Goal: Task Accomplishment & Management: Manage account settings

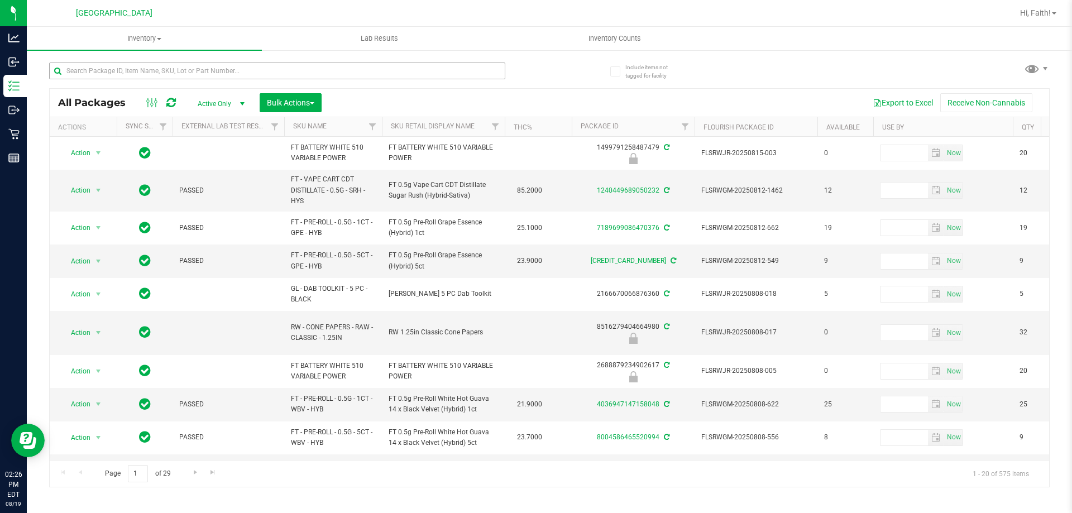
click at [112, 65] on input "text" at bounding box center [277, 71] width 456 height 17
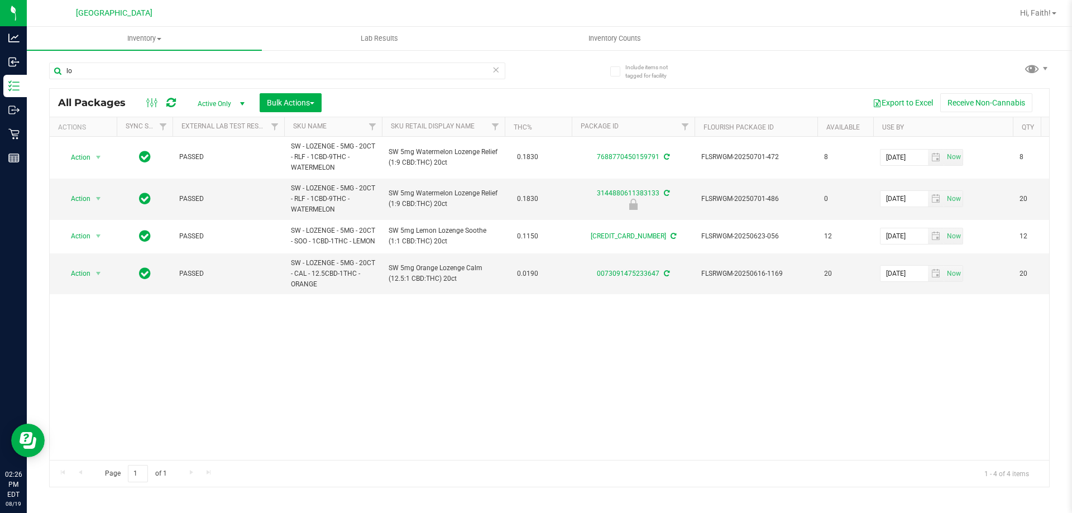
type input "l"
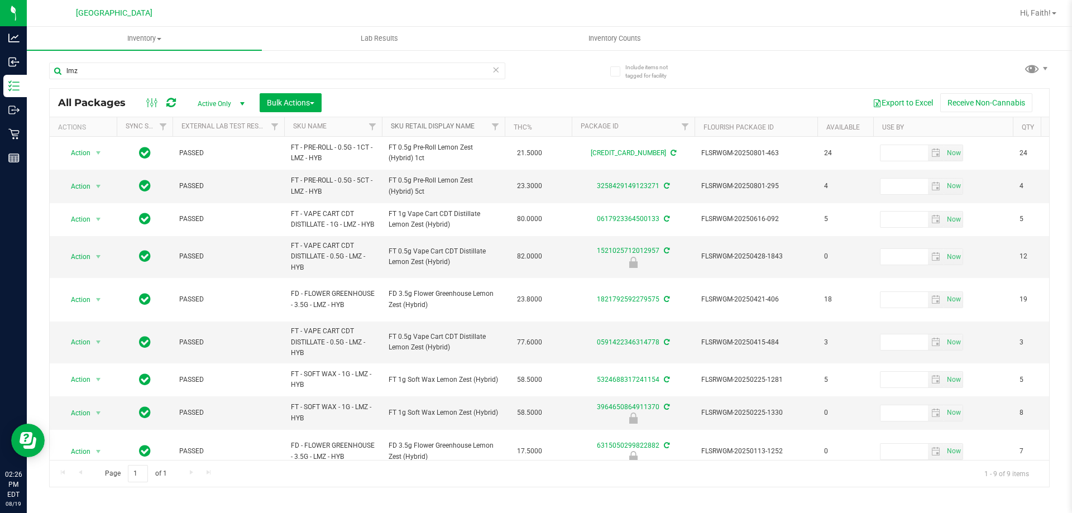
click at [465, 128] on link "Sku Retail Display Name" at bounding box center [433, 126] width 84 height 8
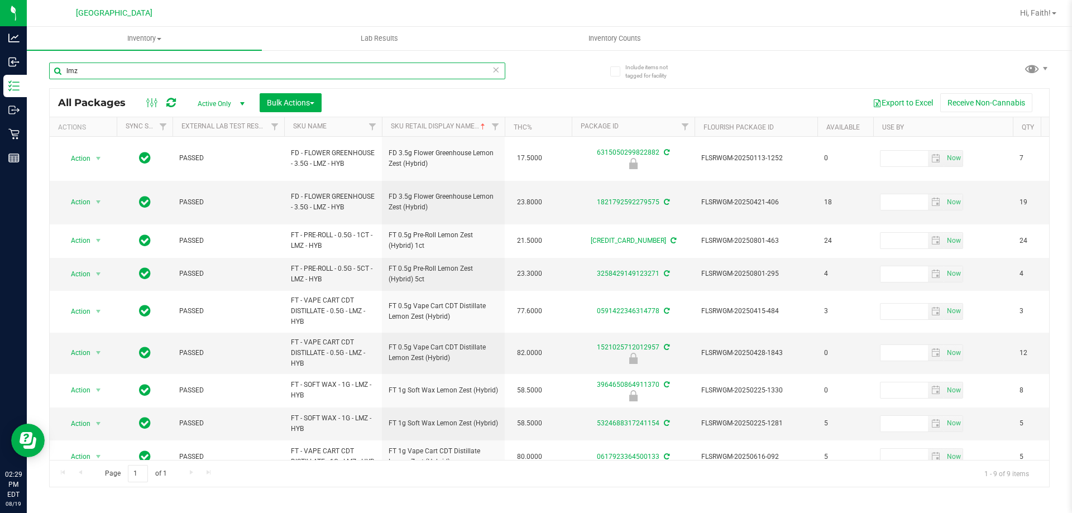
click at [113, 77] on input "lmz" at bounding box center [277, 71] width 456 height 17
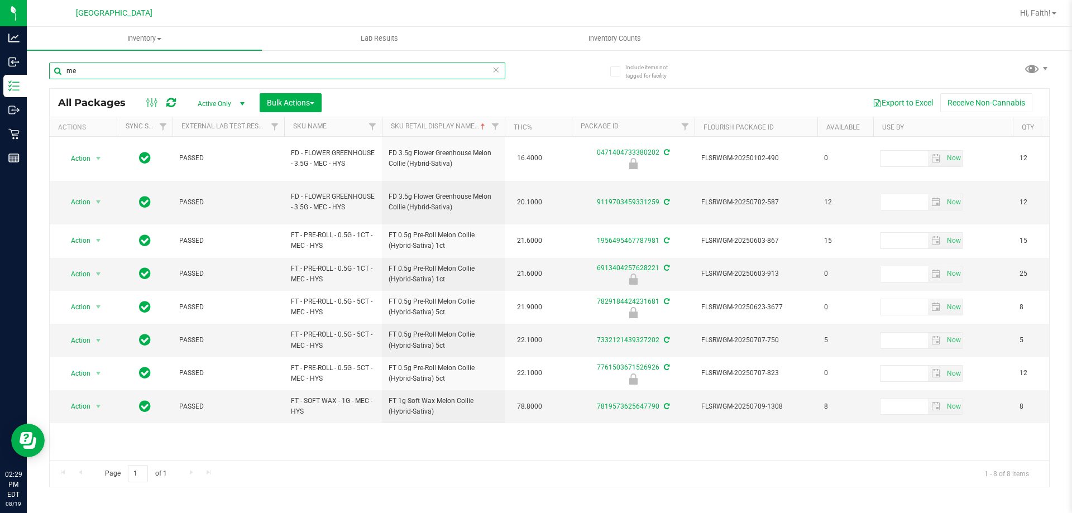
type input "m"
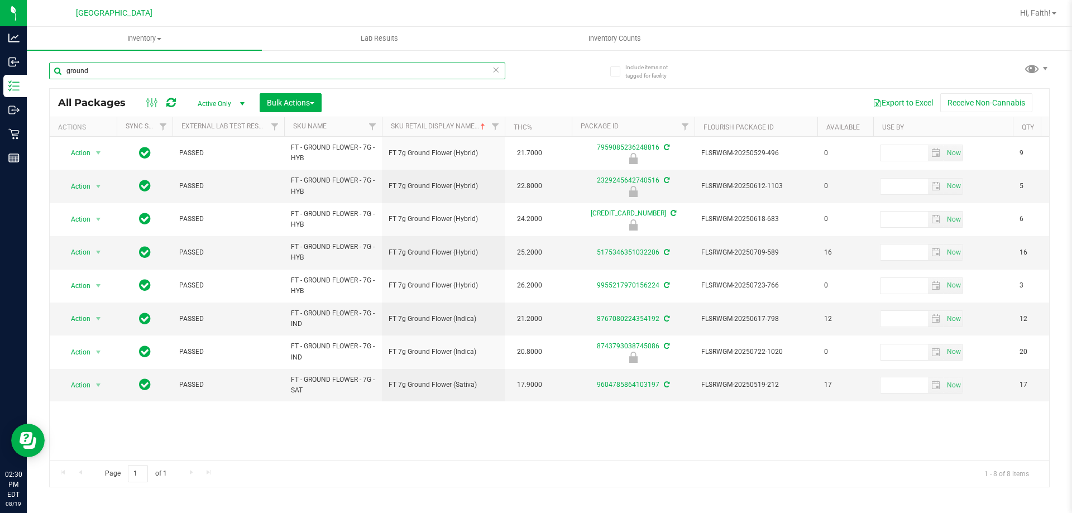
click at [498, 67] on div "ground" at bounding box center [277, 71] width 456 height 17
type input "ground"
click at [494, 68] on icon at bounding box center [496, 69] width 8 height 13
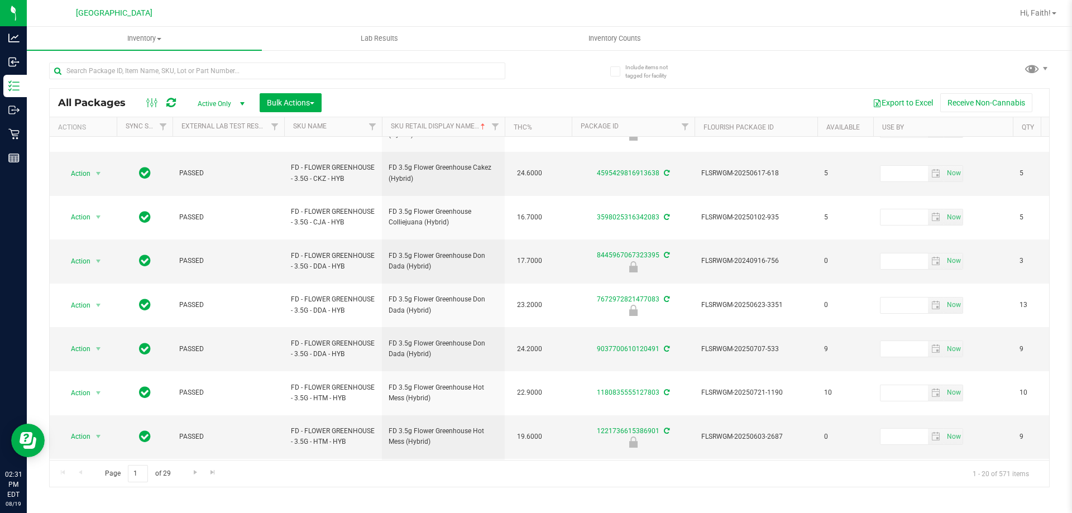
scroll to position [359, 0]
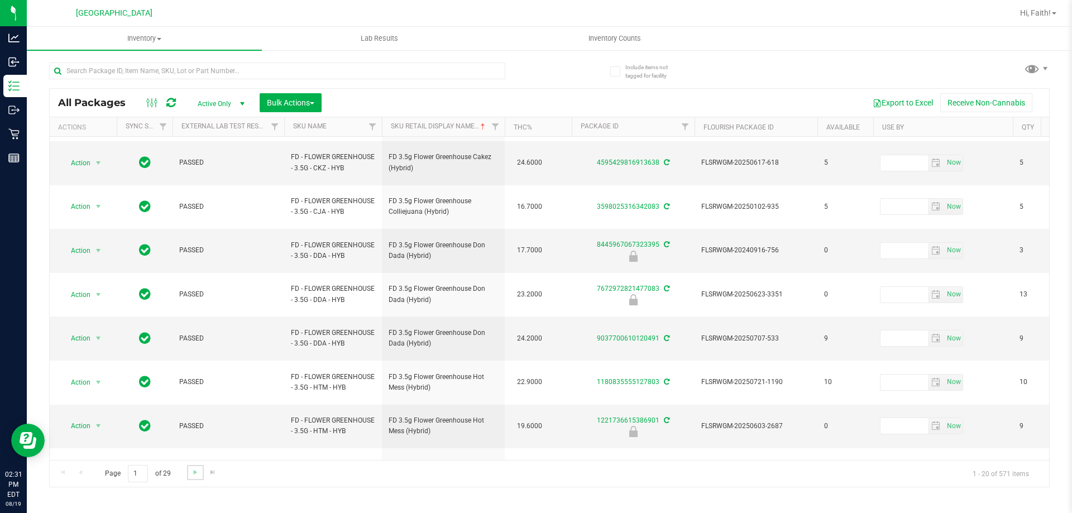
click at [189, 476] on link "Go to the next page" at bounding box center [195, 472] width 16 height 15
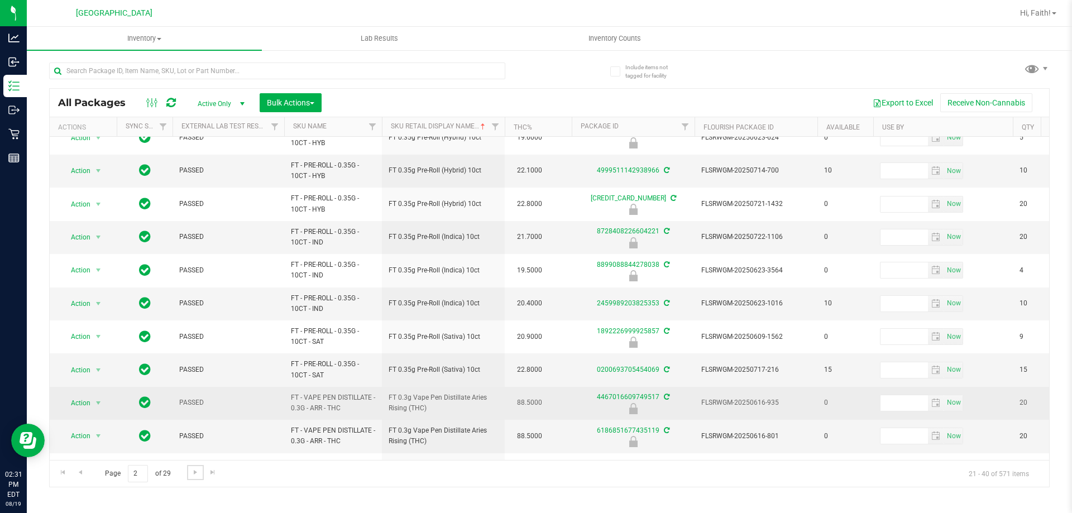
scroll to position [348, 0]
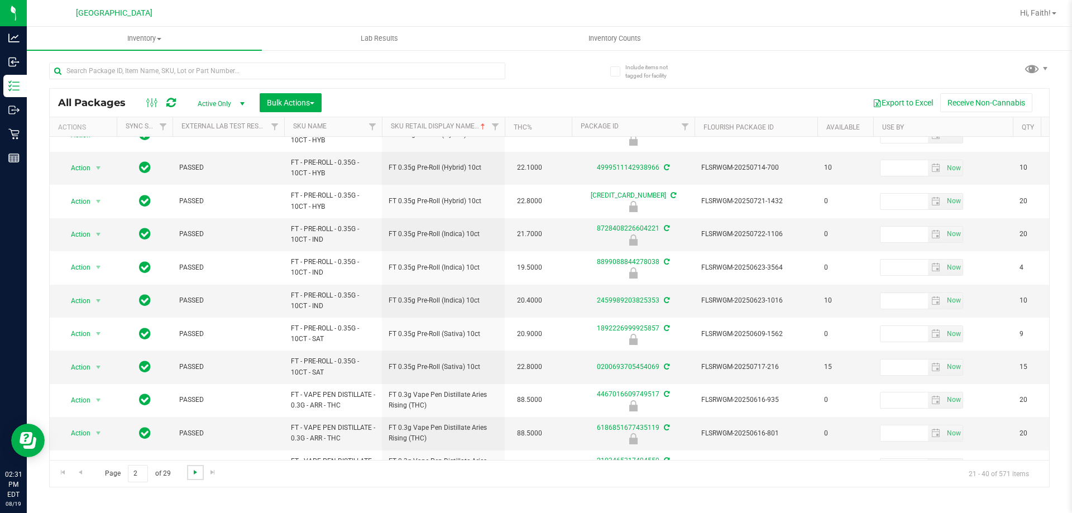
click at [193, 473] on span "Go to the next page" at bounding box center [195, 472] width 9 height 9
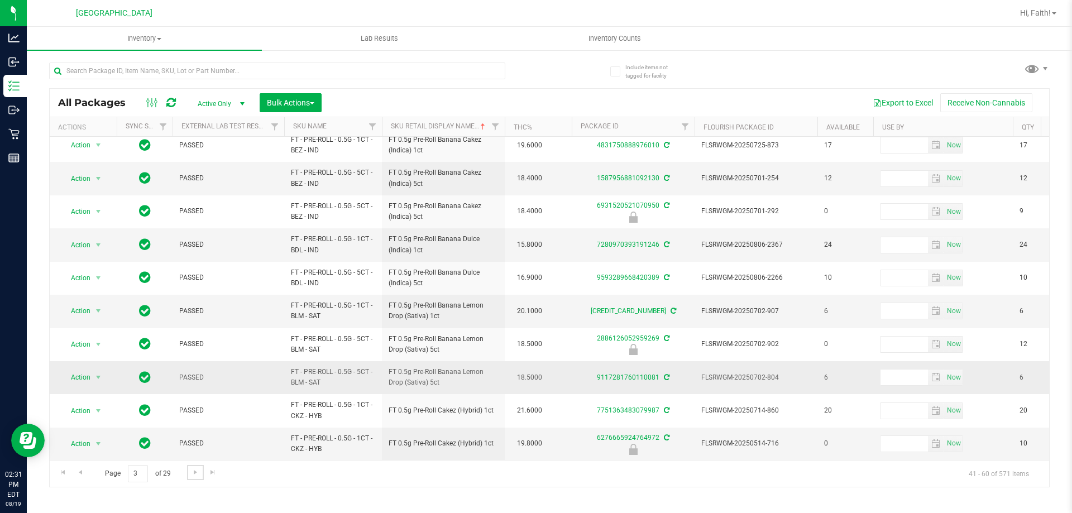
scroll to position [348, 0]
click at [198, 474] on span "Go to the next page" at bounding box center [195, 472] width 9 height 9
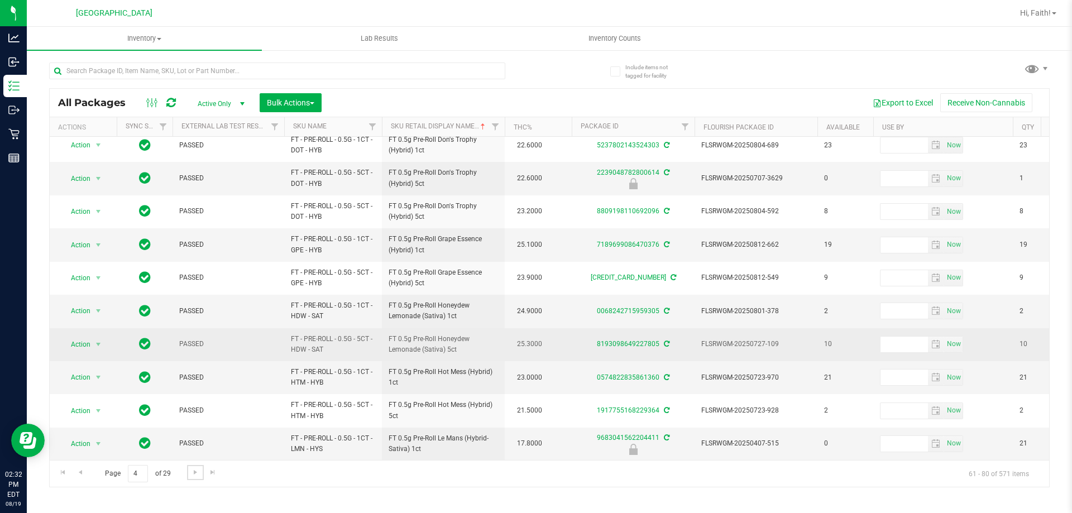
scroll to position [348, 0]
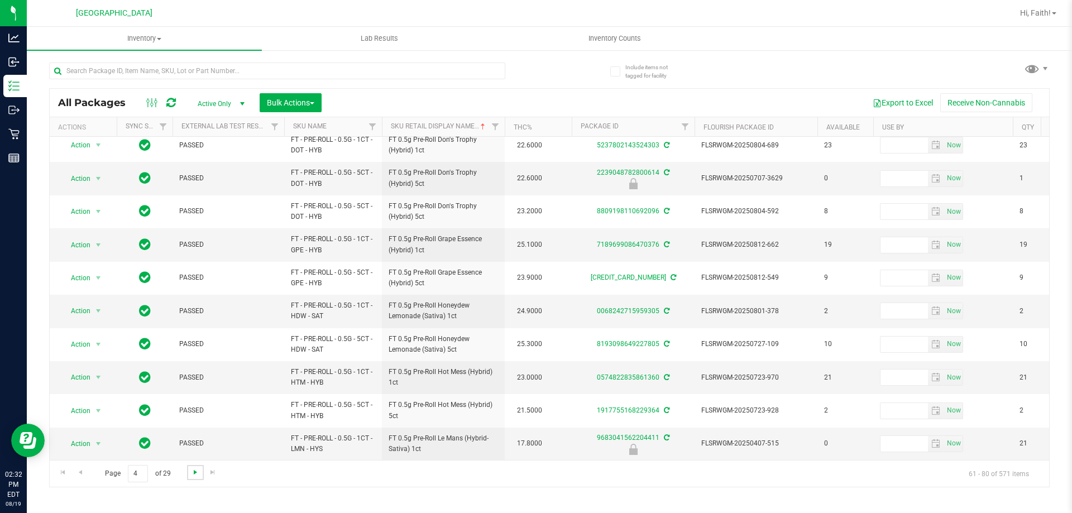
click at [193, 472] on span "Go to the next page" at bounding box center [195, 472] width 9 height 9
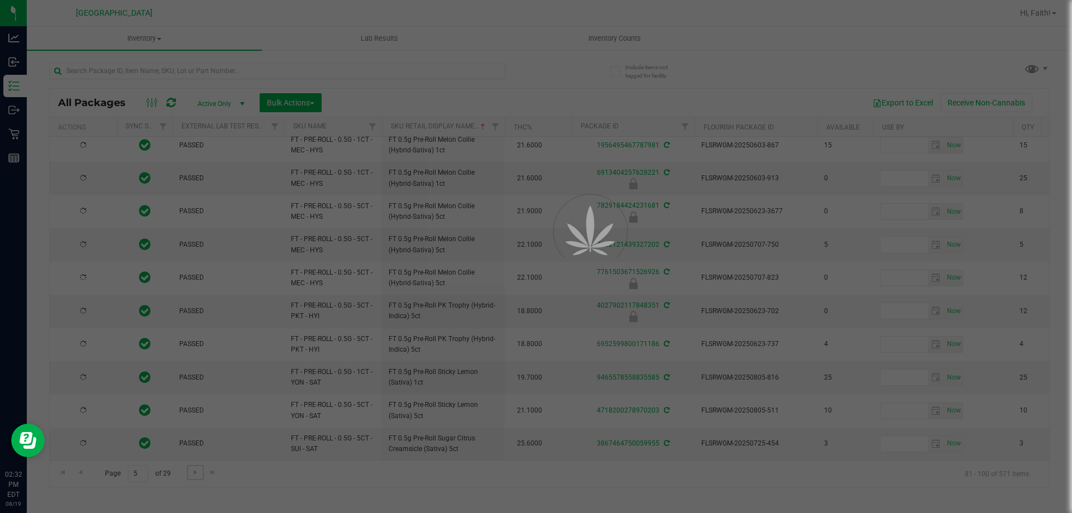
scroll to position [0, 0]
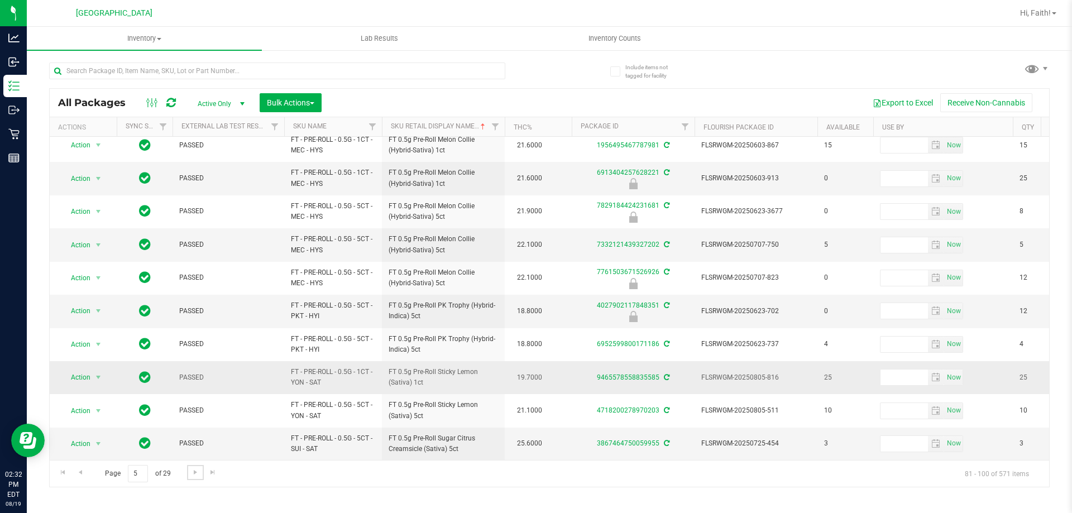
scroll to position [348, 0]
click at [194, 471] on span "Go to the next page" at bounding box center [195, 472] width 9 height 9
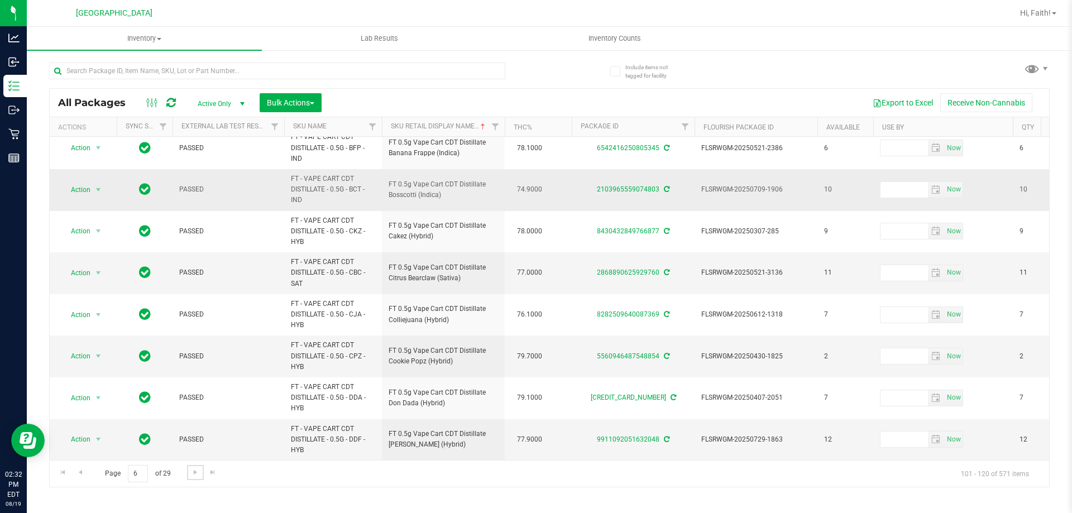
scroll to position [433, 0]
click at [195, 471] on span "Go to the next page" at bounding box center [195, 472] width 9 height 9
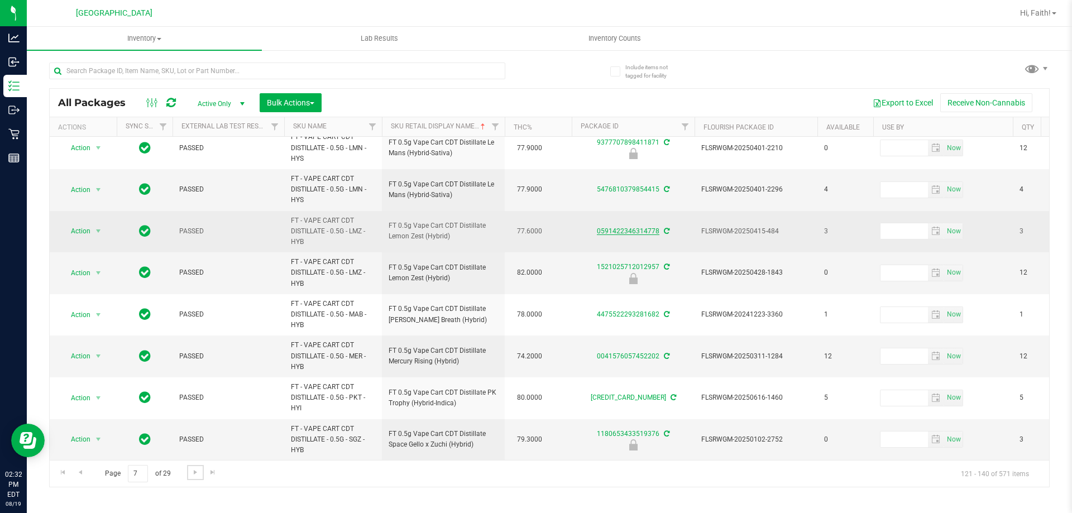
scroll to position [518, 0]
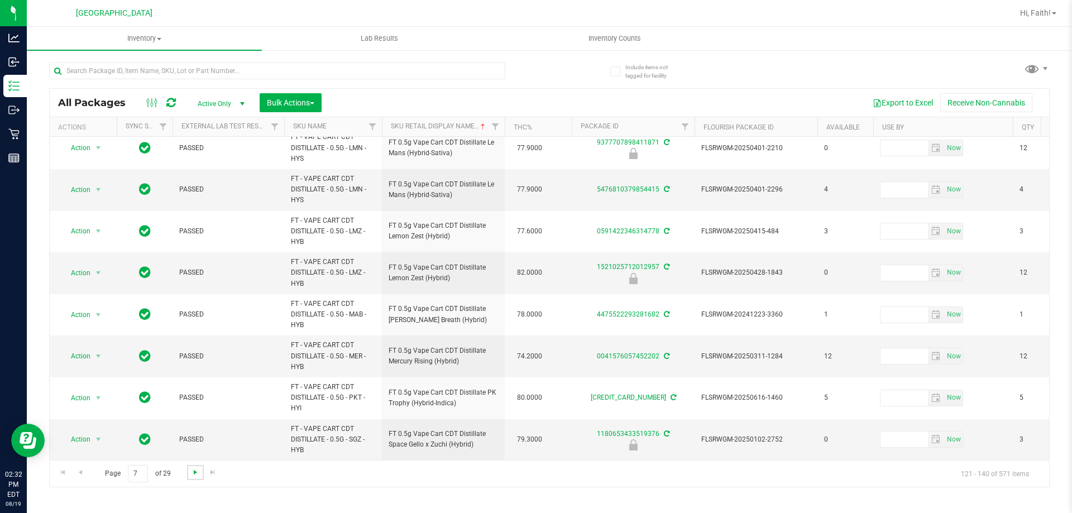
click at [195, 471] on span "Go to the next page" at bounding box center [195, 472] width 9 height 9
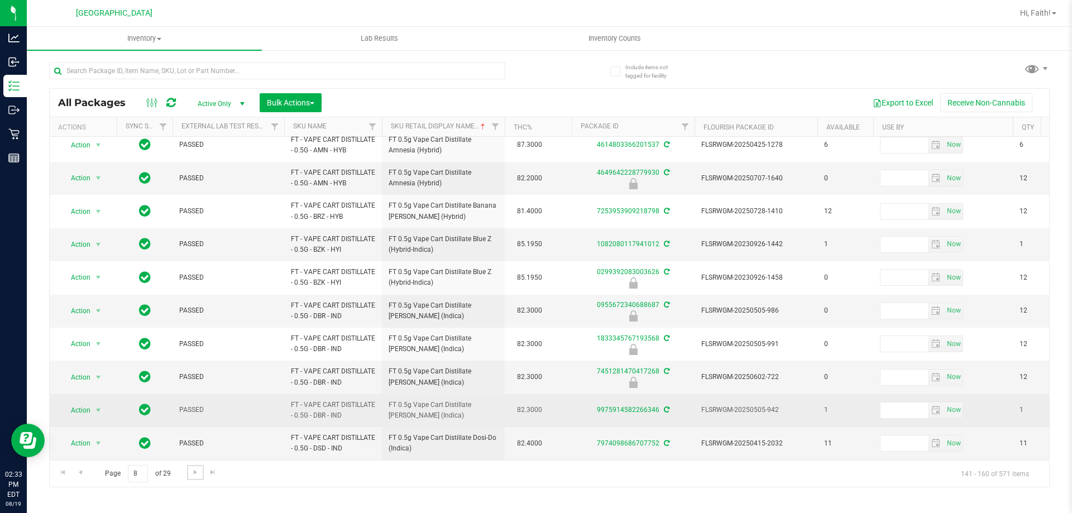
scroll to position [412, 0]
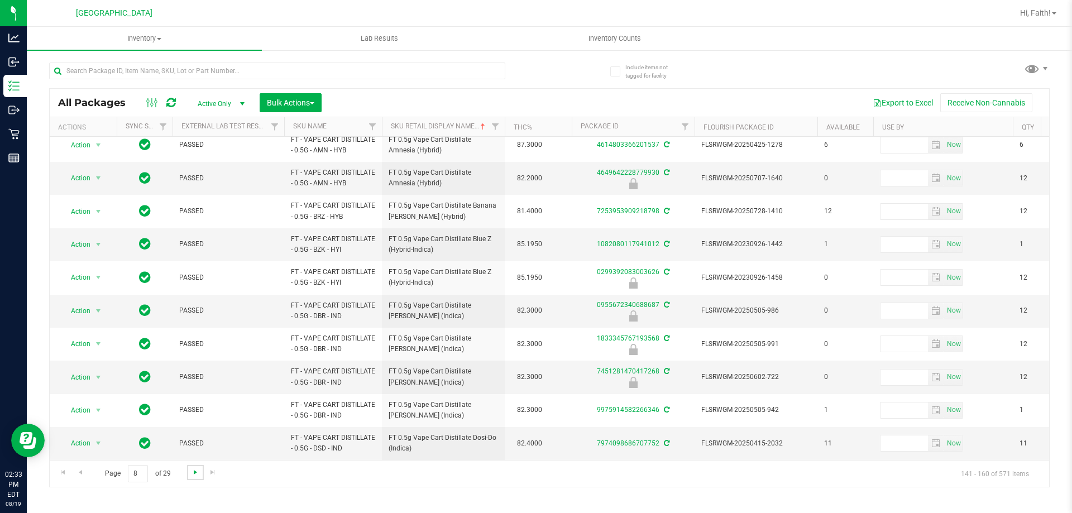
click at [194, 472] on span "Go to the next page" at bounding box center [195, 472] width 9 height 9
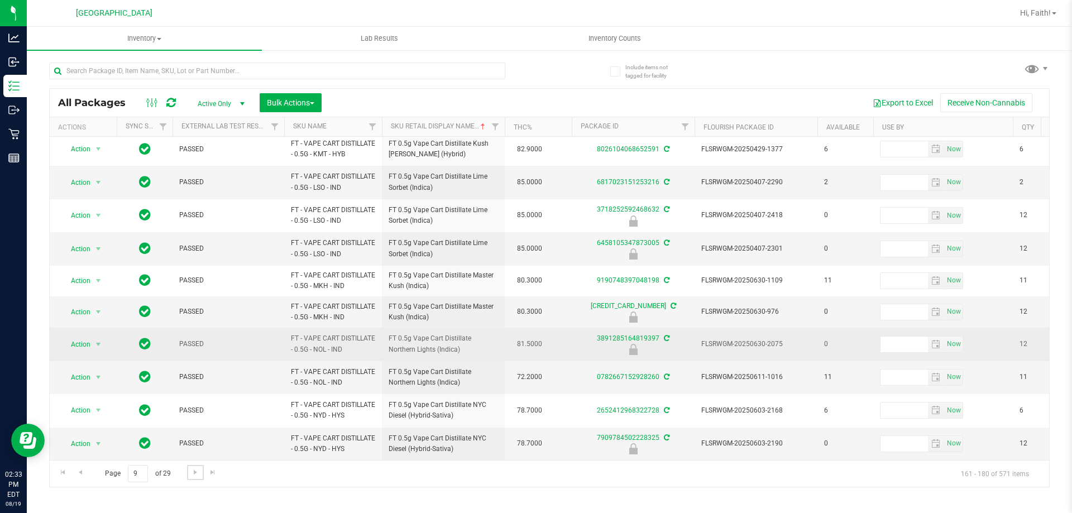
scroll to position [344, 0]
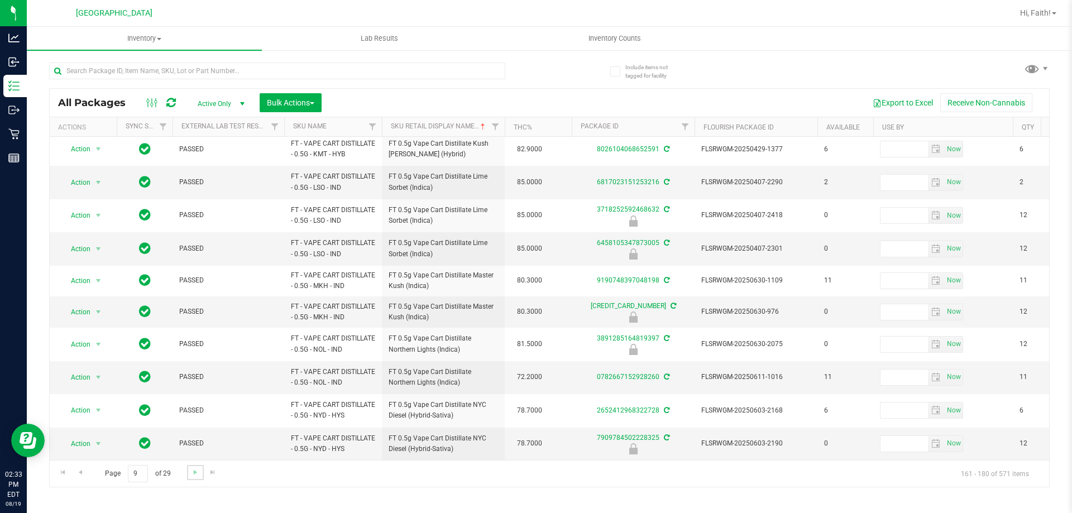
click at [199, 475] on link "Go to the next page" at bounding box center [195, 472] width 16 height 15
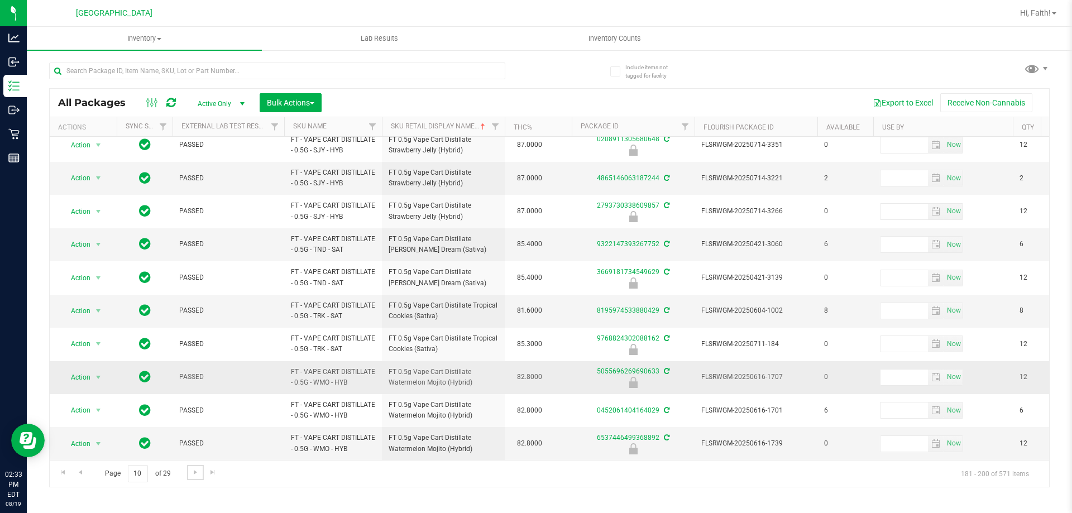
scroll to position [374, 0]
click at [198, 476] on span "Go to the next page" at bounding box center [195, 472] width 9 height 9
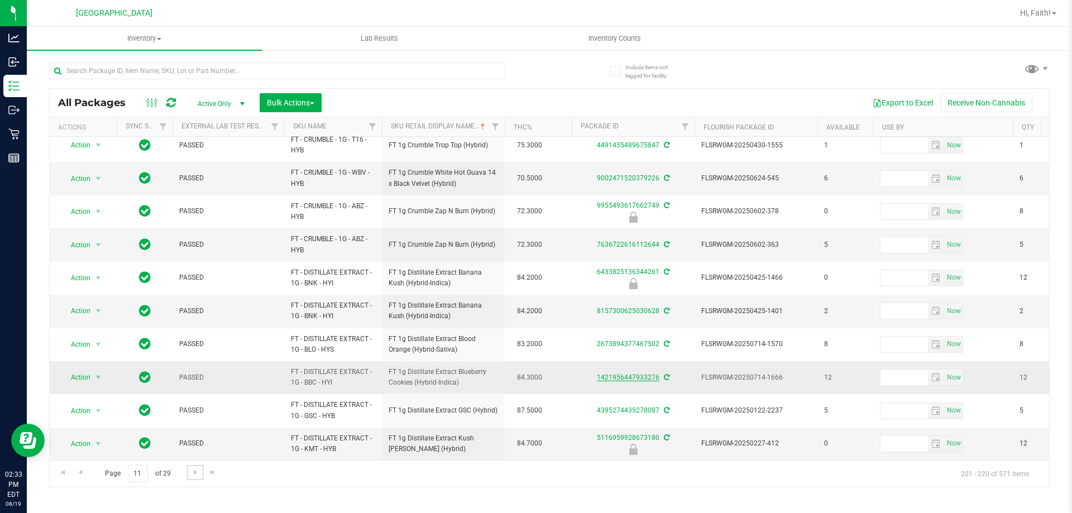
scroll to position [348, 0]
click at [189, 474] on link "Go to the next page" at bounding box center [195, 472] width 16 height 15
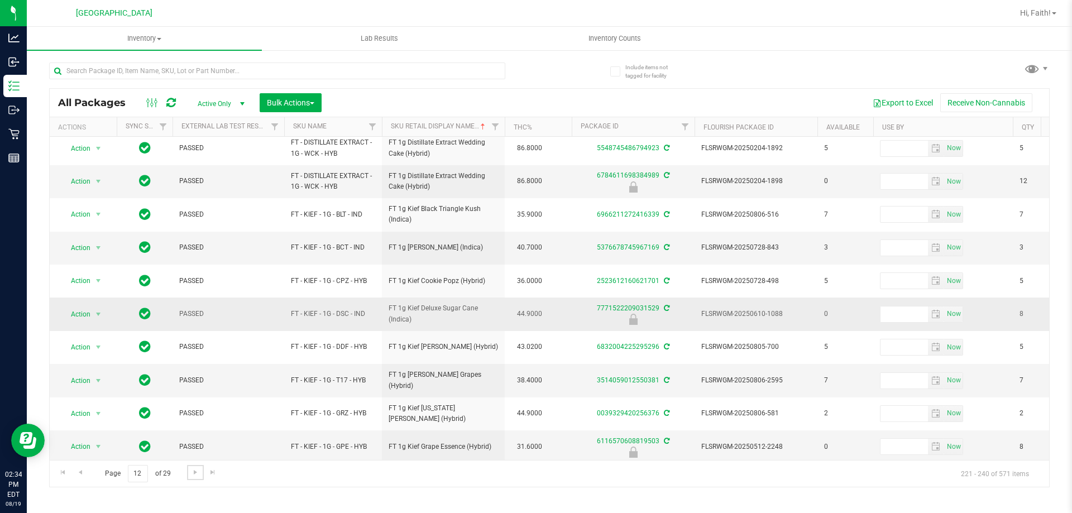
scroll to position [223, 0]
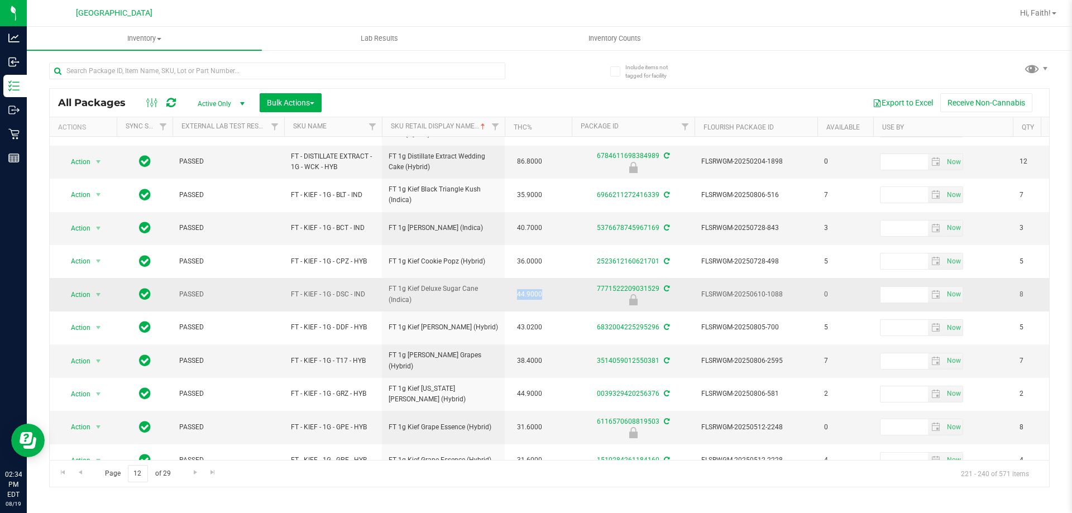
drag, startPoint x: 544, startPoint y: 294, endPoint x: 518, endPoint y: 289, distance: 26.2
click at [518, 289] on span "44.9000" at bounding box center [530, 295] width 36 height 16
click at [523, 302] on span "44.9000" at bounding box center [530, 295] width 36 height 16
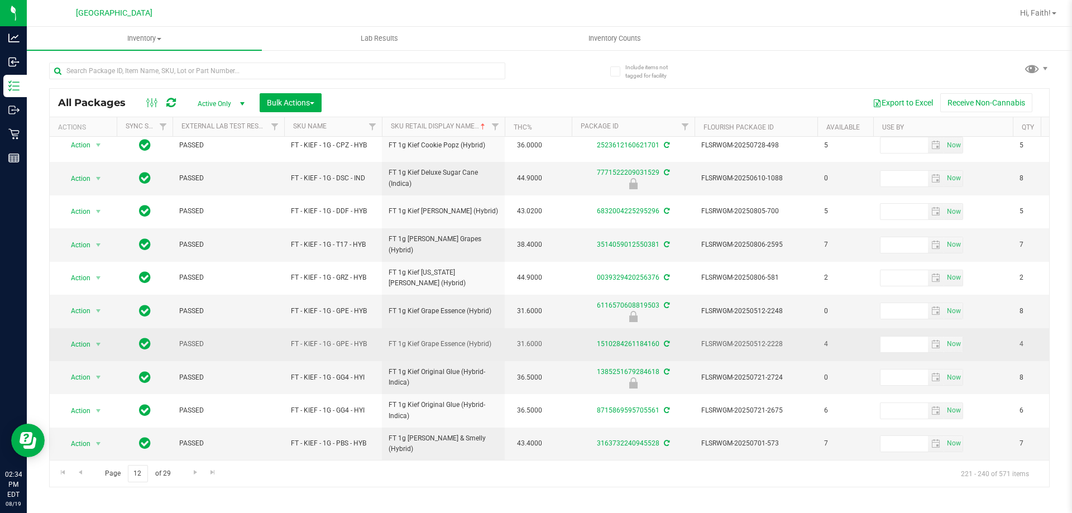
scroll to position [348, 0]
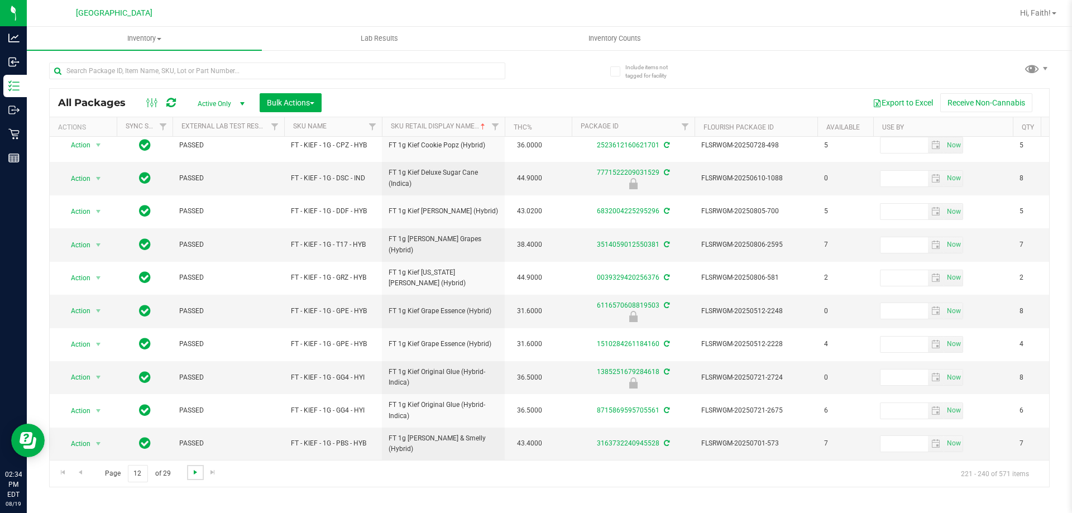
click at [193, 474] on span "Go to the next page" at bounding box center [195, 472] width 9 height 9
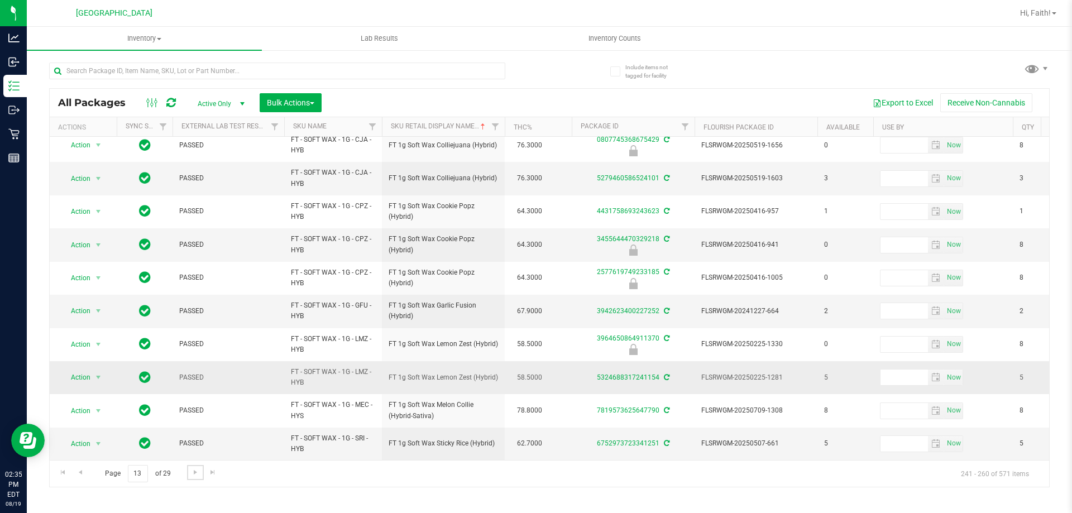
scroll to position [348, 0]
click at [196, 476] on span "Go to the next page" at bounding box center [195, 472] width 9 height 9
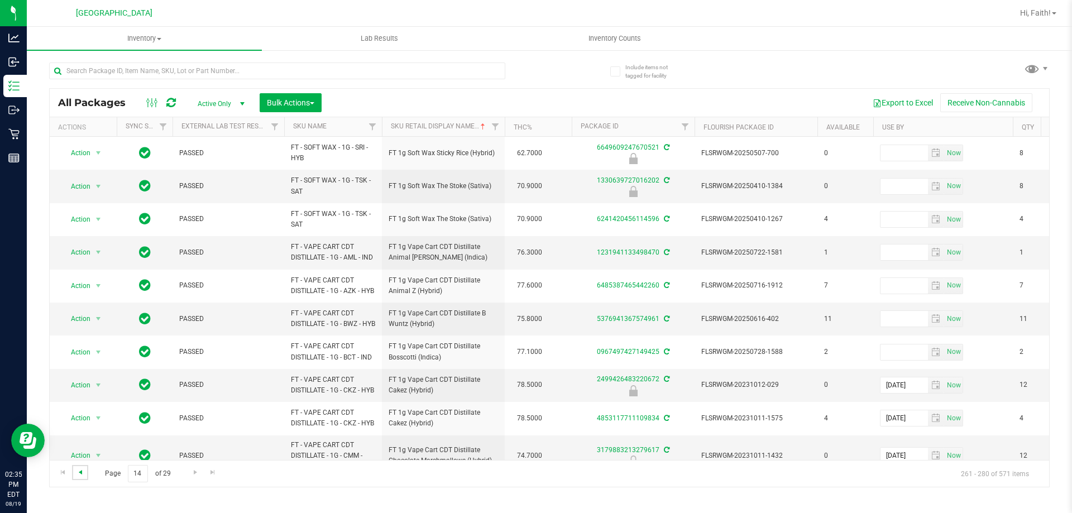
click at [80, 473] on span "Go to the previous page" at bounding box center [80, 472] width 9 height 9
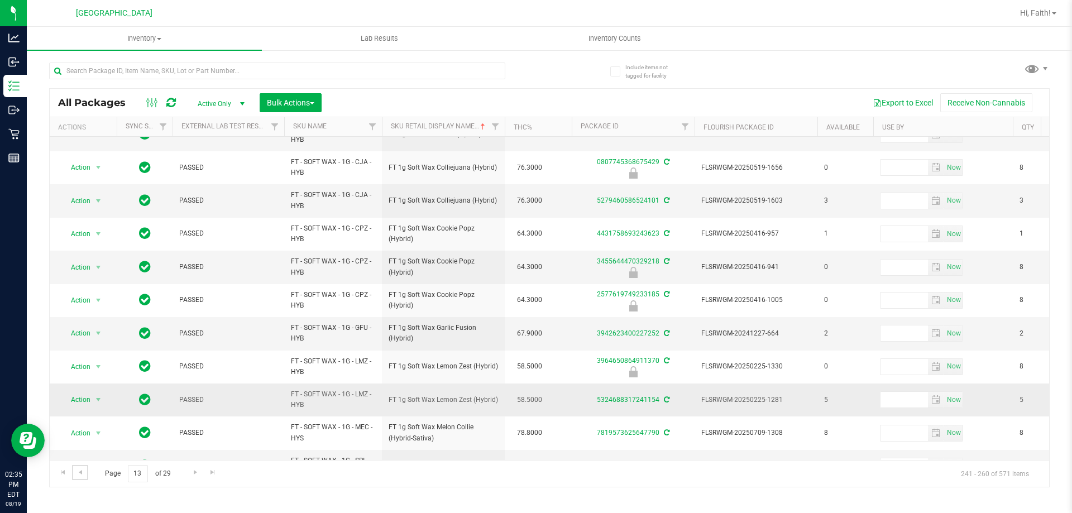
scroll to position [348, 0]
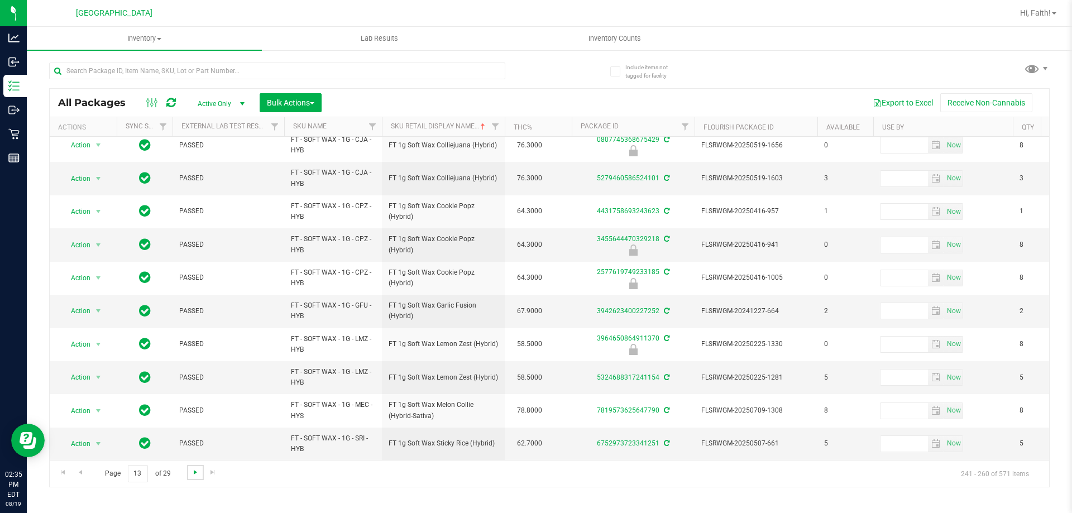
click at [194, 471] on span "Go to the next page" at bounding box center [195, 472] width 9 height 9
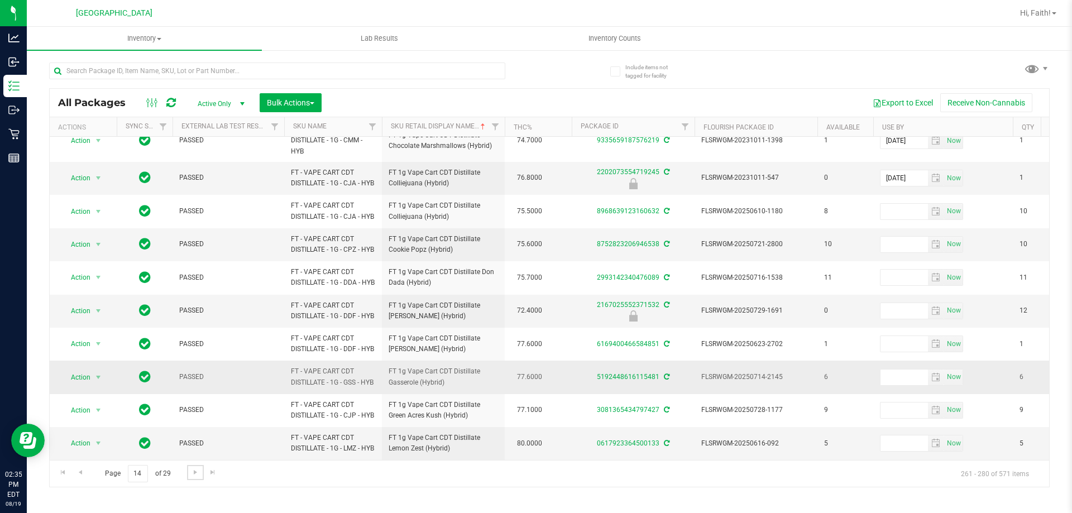
scroll to position [416, 0]
click at [192, 474] on span "Go to the next page" at bounding box center [195, 472] width 9 height 9
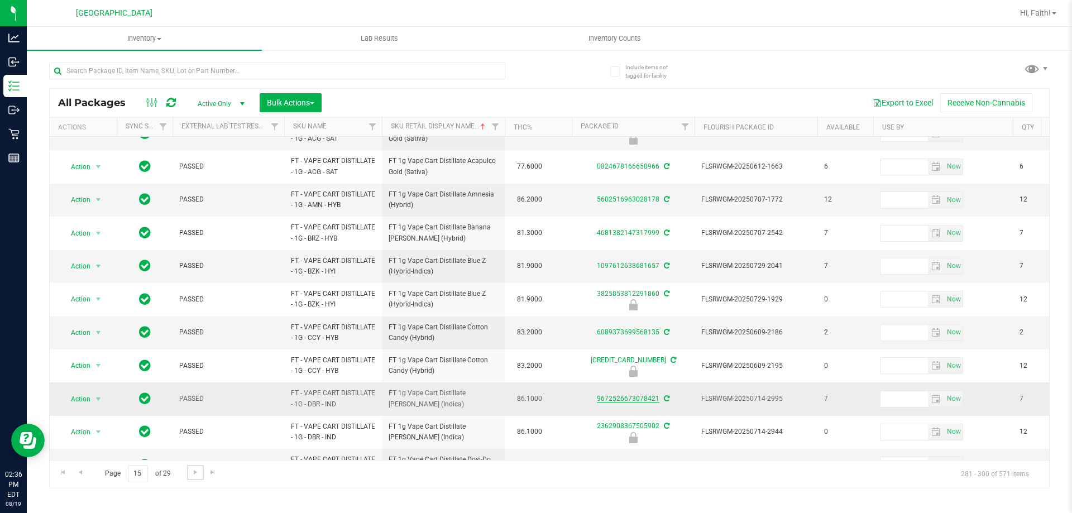
scroll to position [390, 0]
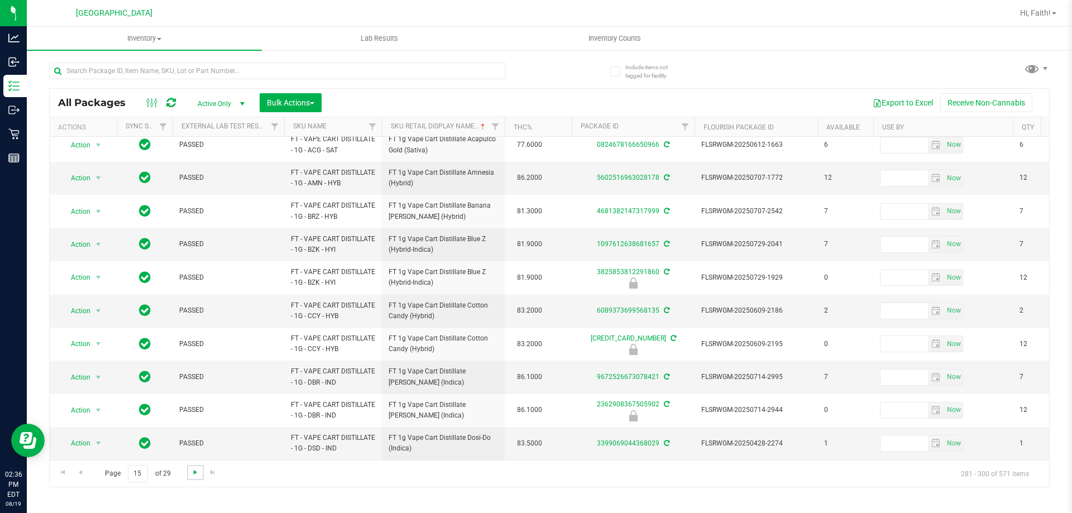
click at [193, 471] on span "Go to the next page" at bounding box center [195, 472] width 9 height 9
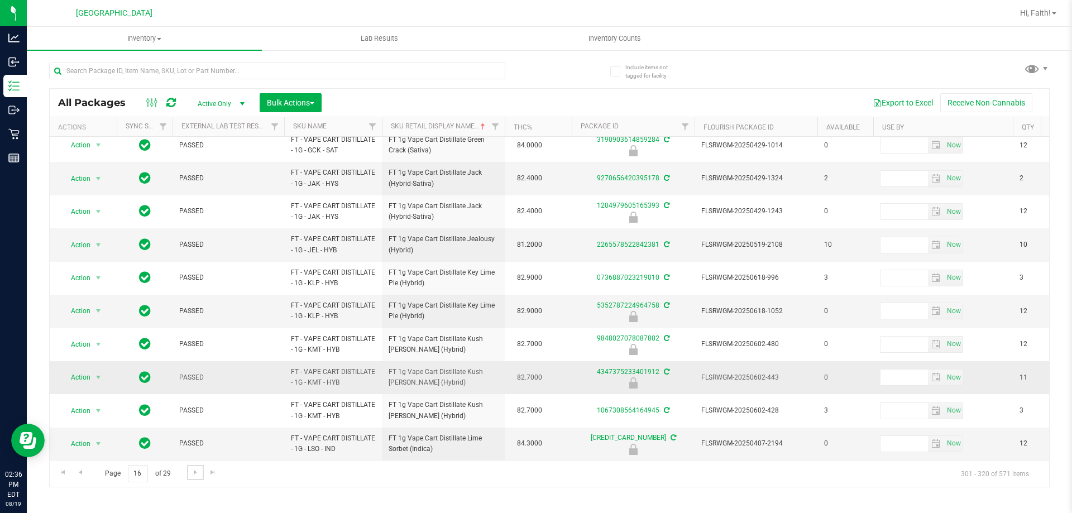
scroll to position [348, 0]
click at [189, 473] on link "Go to the next page" at bounding box center [195, 472] width 16 height 15
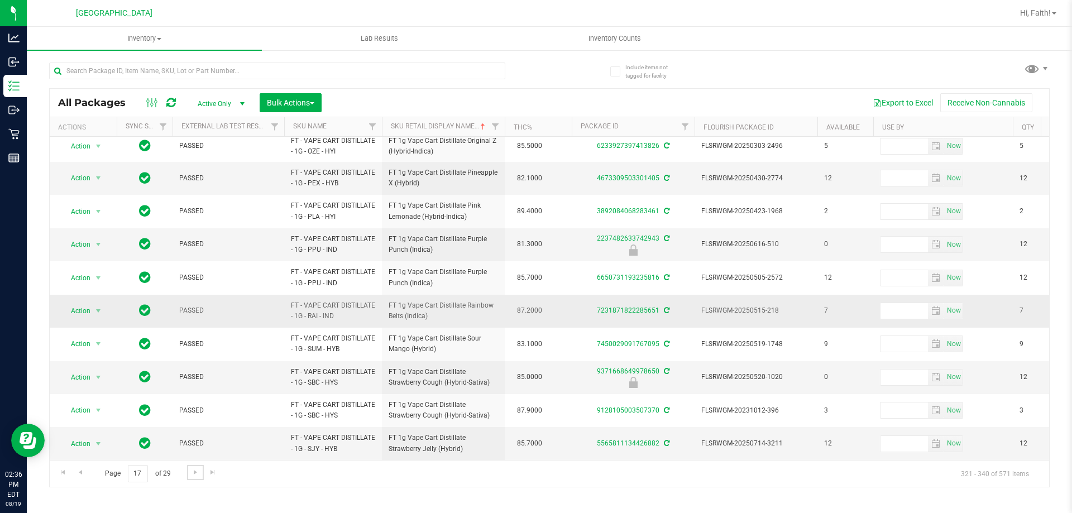
scroll to position [342, 0]
click at [191, 471] on span "Go to the next page" at bounding box center [195, 472] width 9 height 9
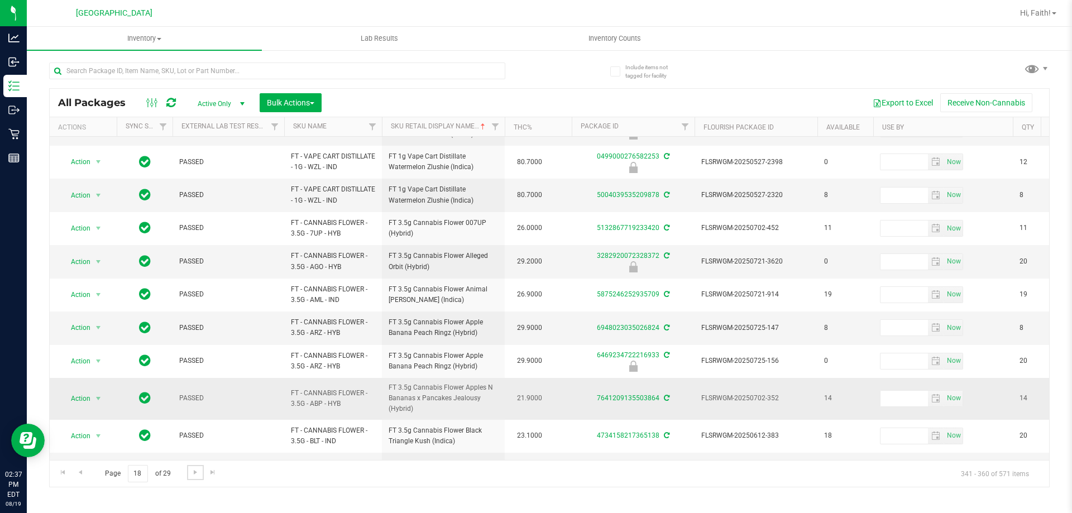
scroll to position [356, 0]
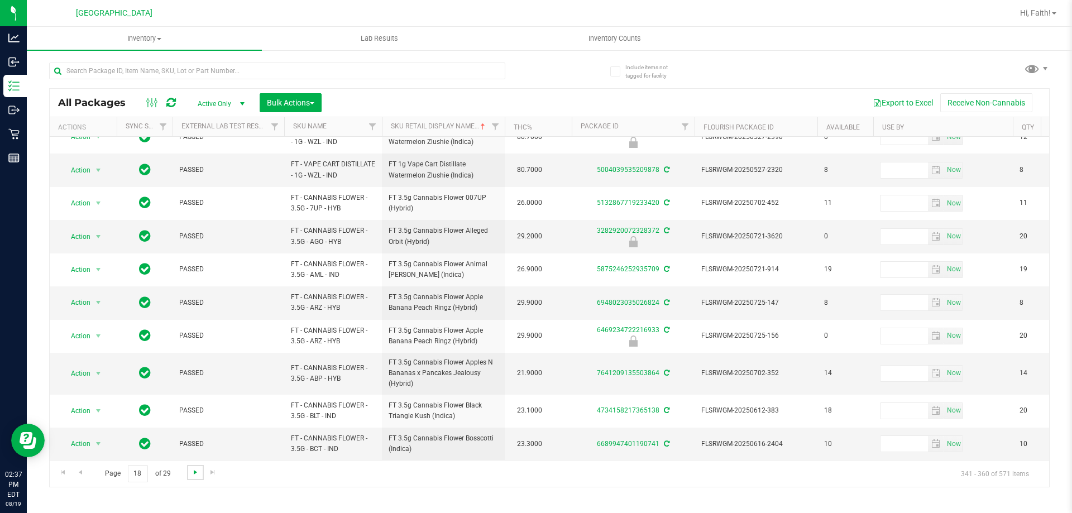
click at [191, 469] on span "Go to the next page" at bounding box center [195, 472] width 9 height 9
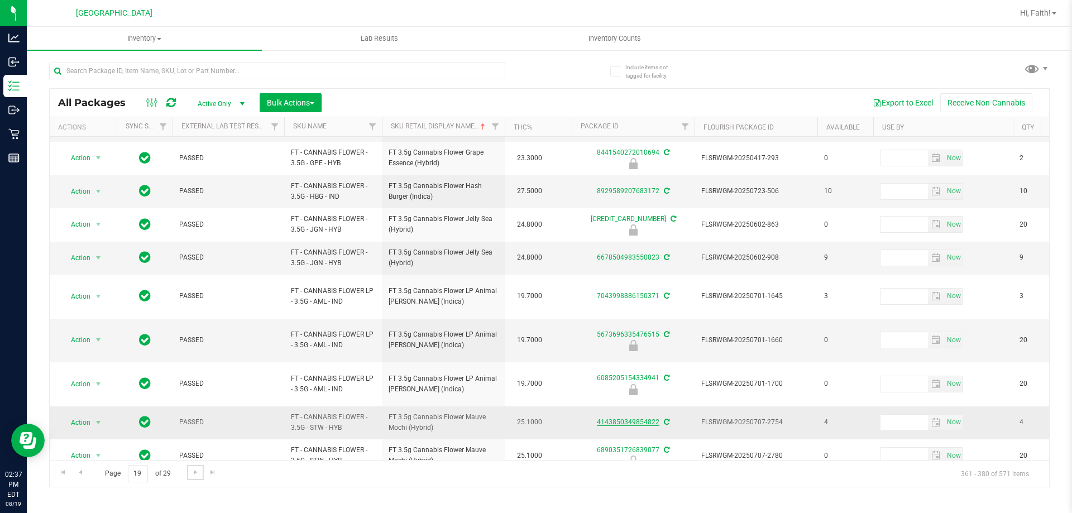
scroll to position [348, 0]
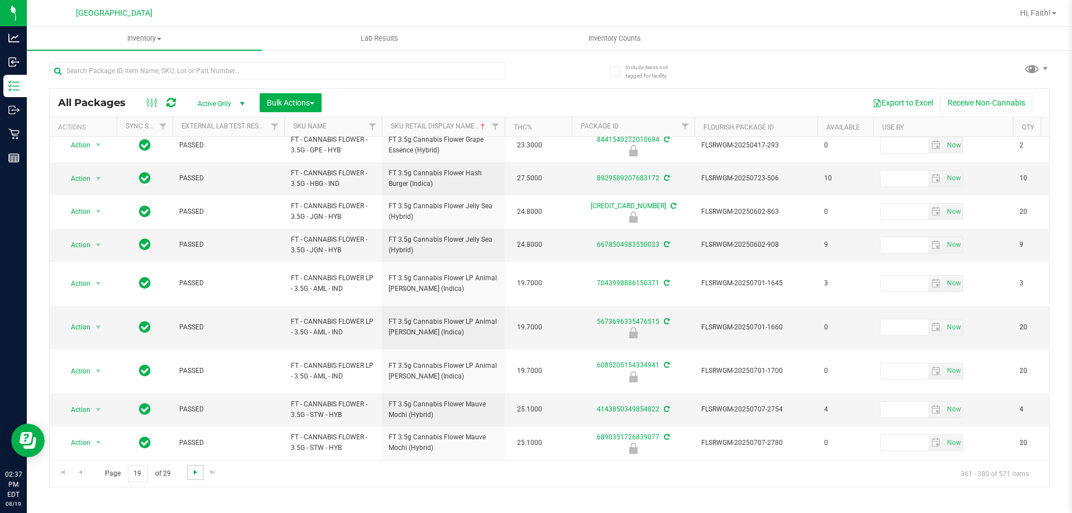
click at [195, 473] on span "Go to the next page" at bounding box center [195, 472] width 9 height 9
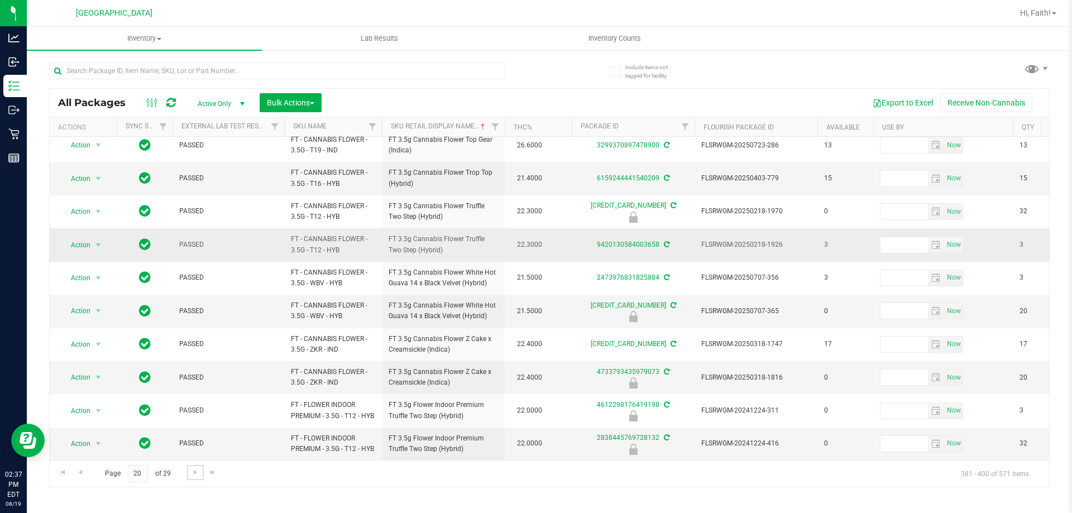
scroll to position [348, 0]
click at [194, 471] on span "Go to the next page" at bounding box center [195, 472] width 9 height 9
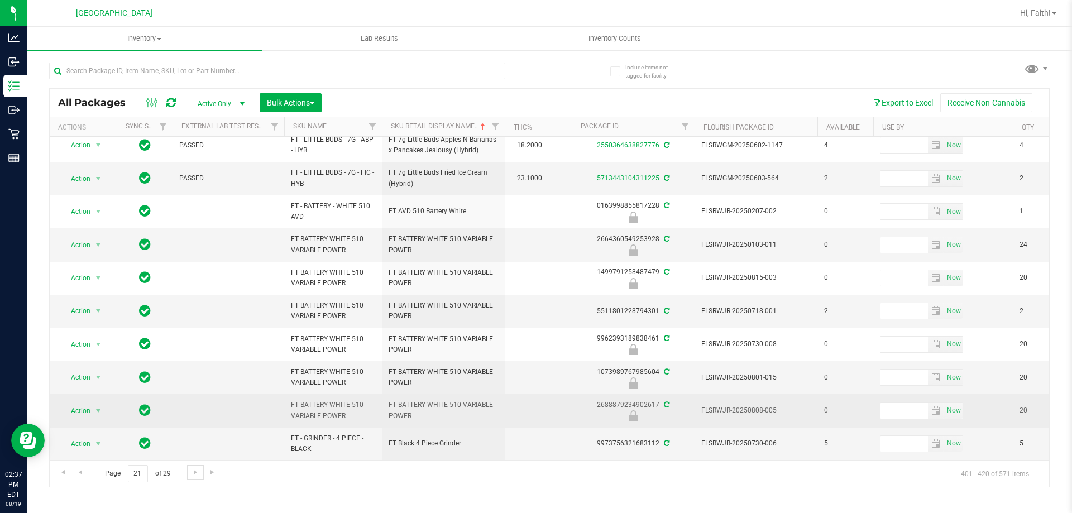
scroll to position [348, 0]
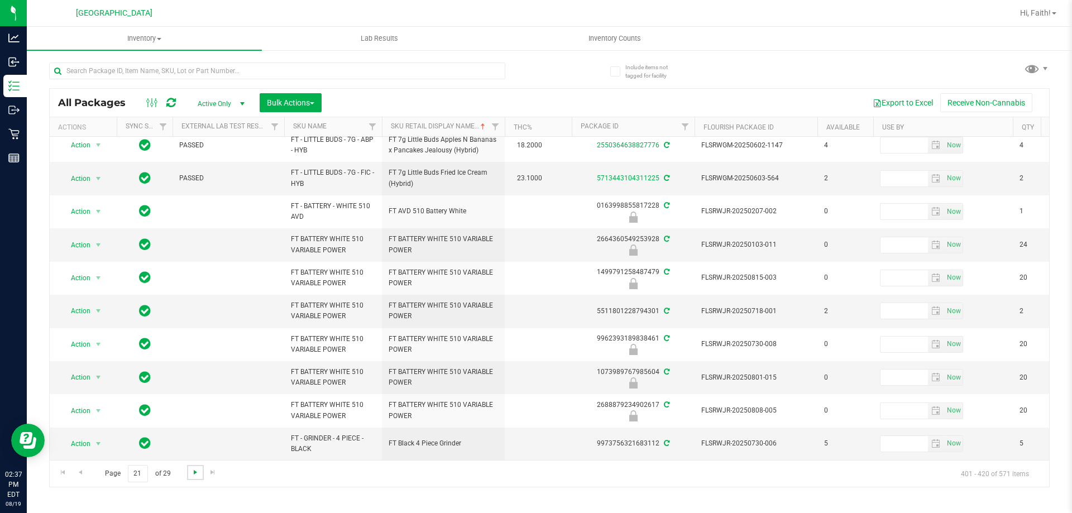
click at [196, 471] on span "Go to the next page" at bounding box center [195, 472] width 9 height 9
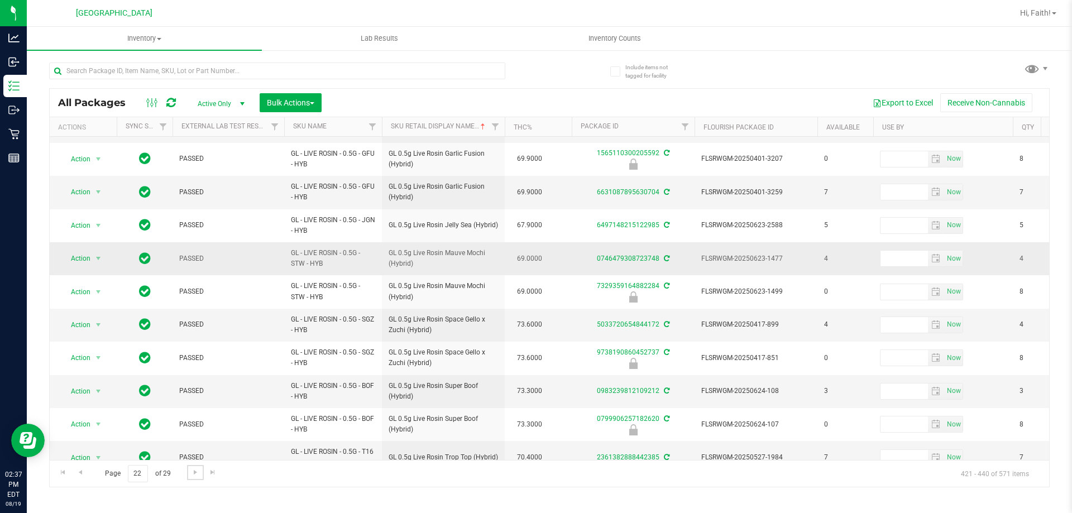
scroll to position [359, 0]
click at [197, 470] on span "Go to the next page" at bounding box center [195, 472] width 9 height 9
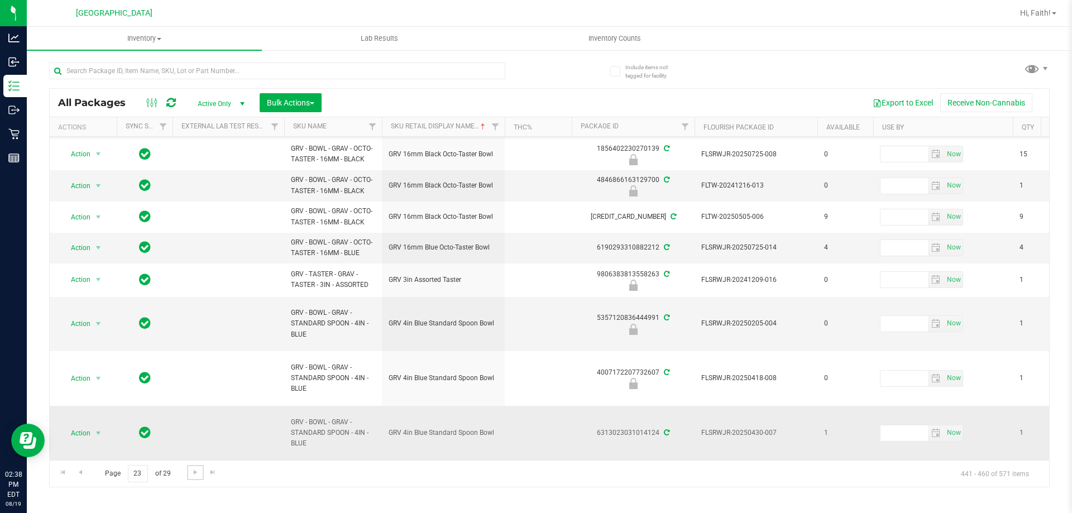
scroll to position [404, 0]
click at [189, 473] on link "Go to the next page" at bounding box center [195, 472] width 16 height 15
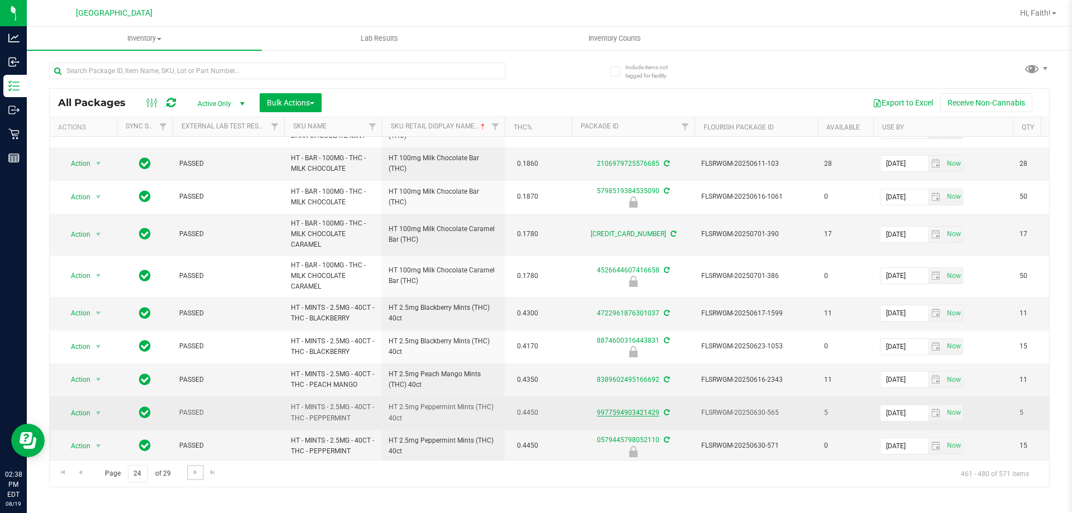
scroll to position [513, 0]
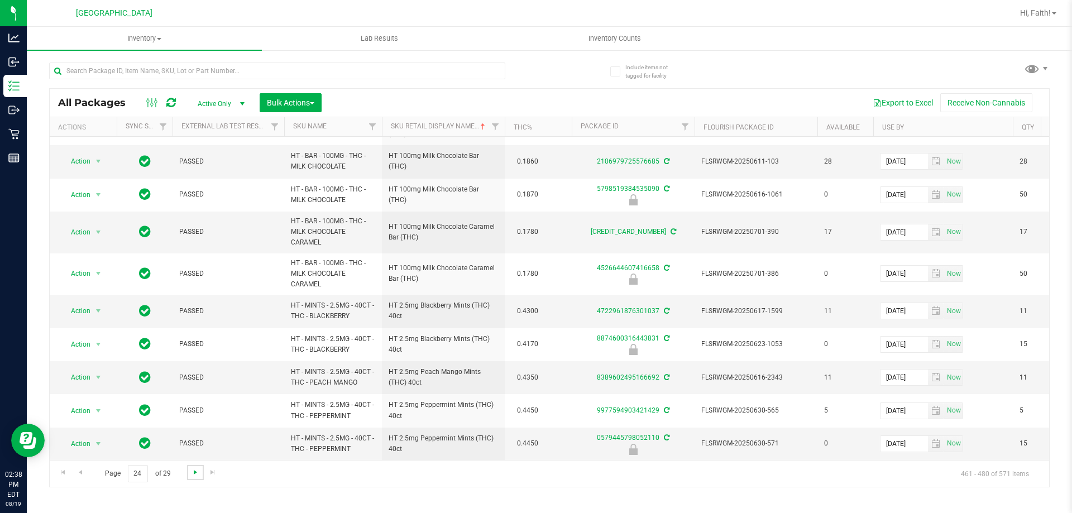
click at [194, 471] on span "Go to the next page" at bounding box center [195, 472] width 9 height 9
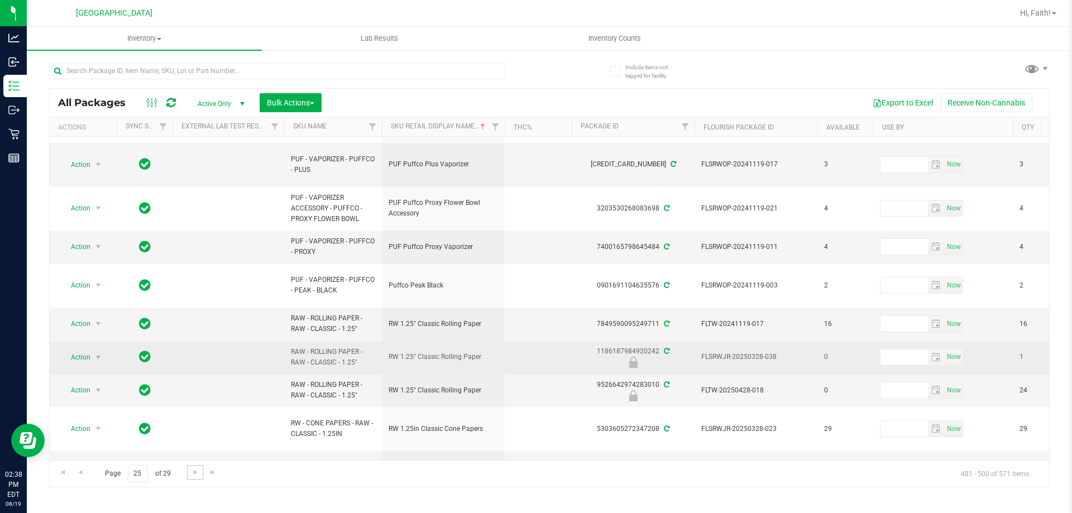
scroll to position [440, 0]
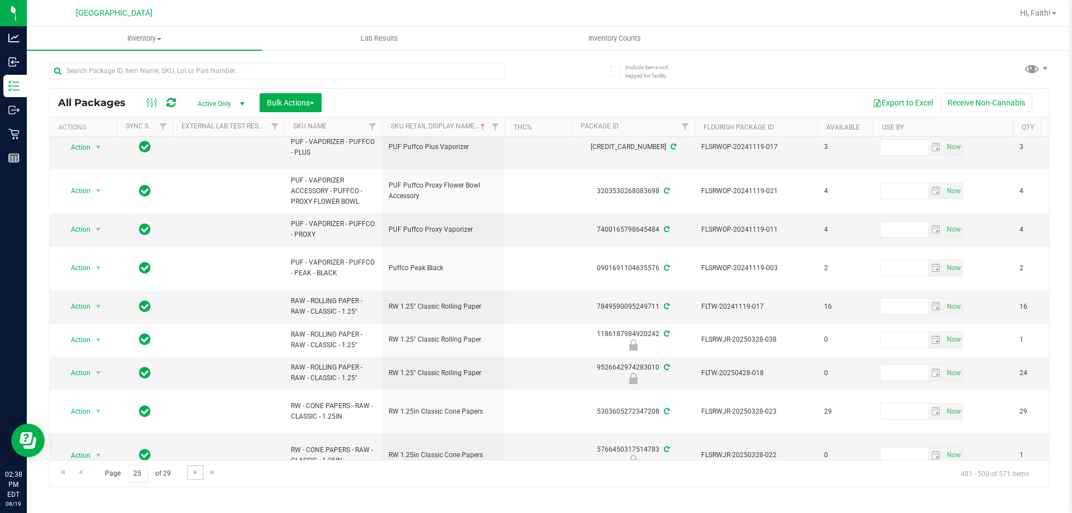
click at [196, 477] on link "Go to the next page" at bounding box center [195, 472] width 16 height 15
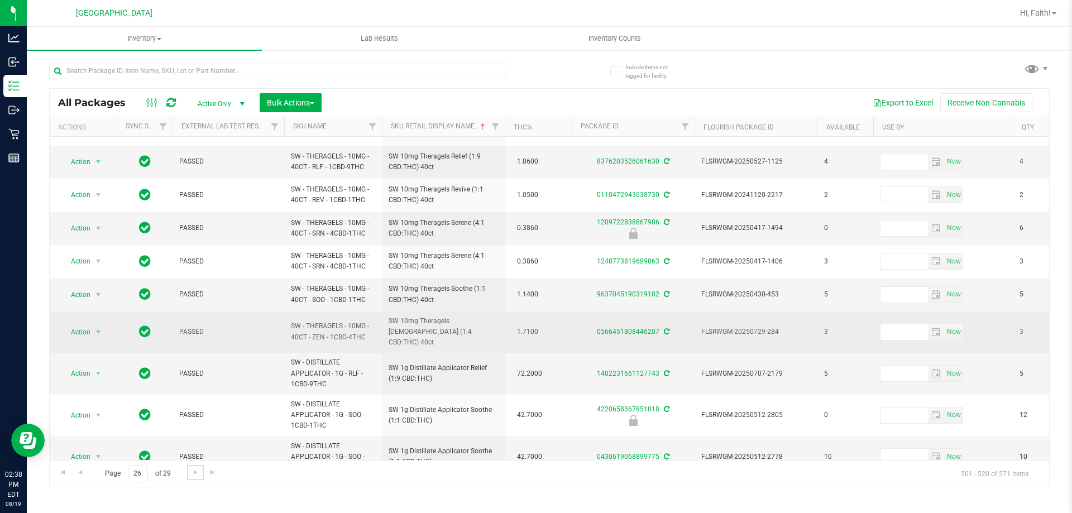
scroll to position [384, 0]
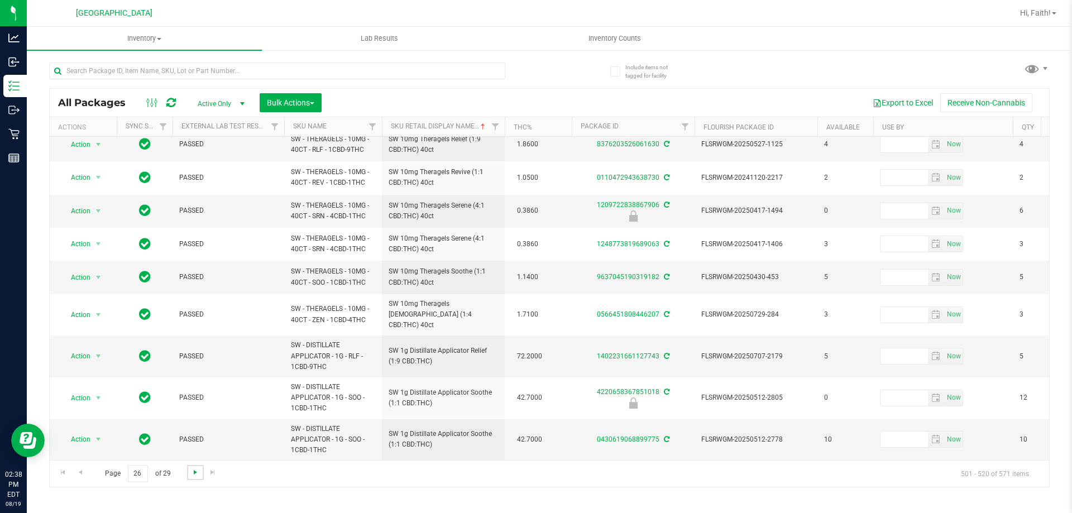
click at [197, 475] on span "Go to the next page" at bounding box center [195, 472] width 9 height 9
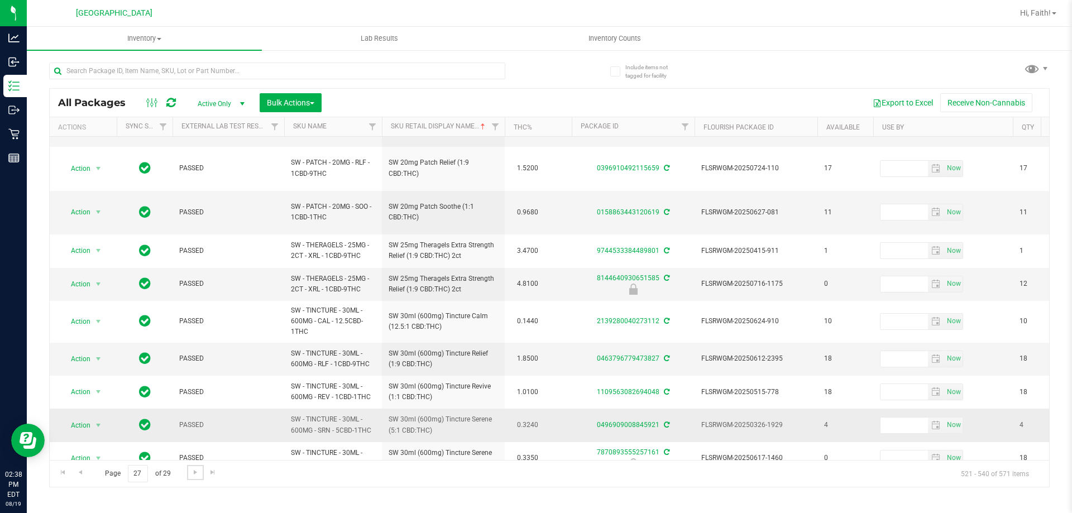
scroll to position [374, 0]
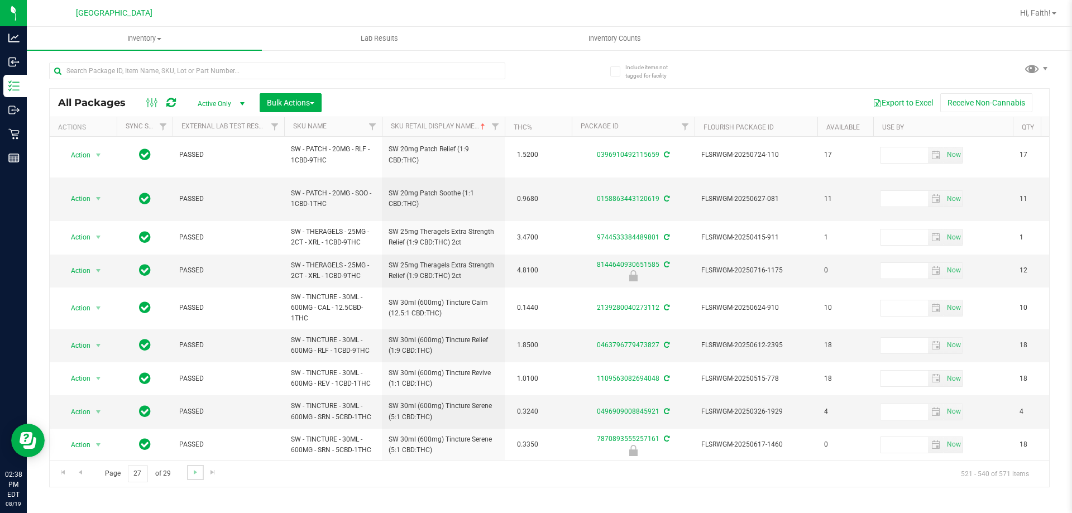
click at [188, 473] on link "Go to the next page" at bounding box center [195, 472] width 16 height 15
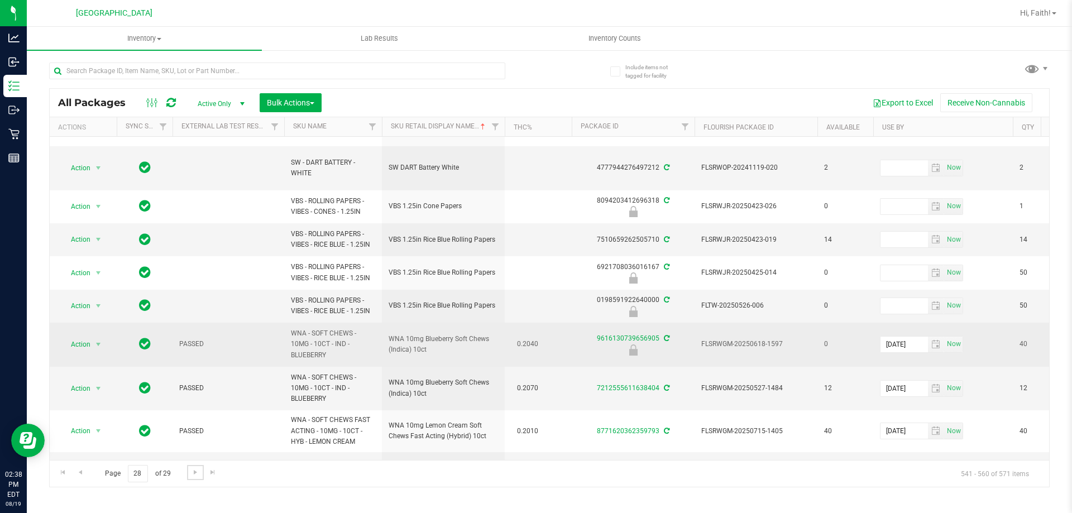
scroll to position [455, 0]
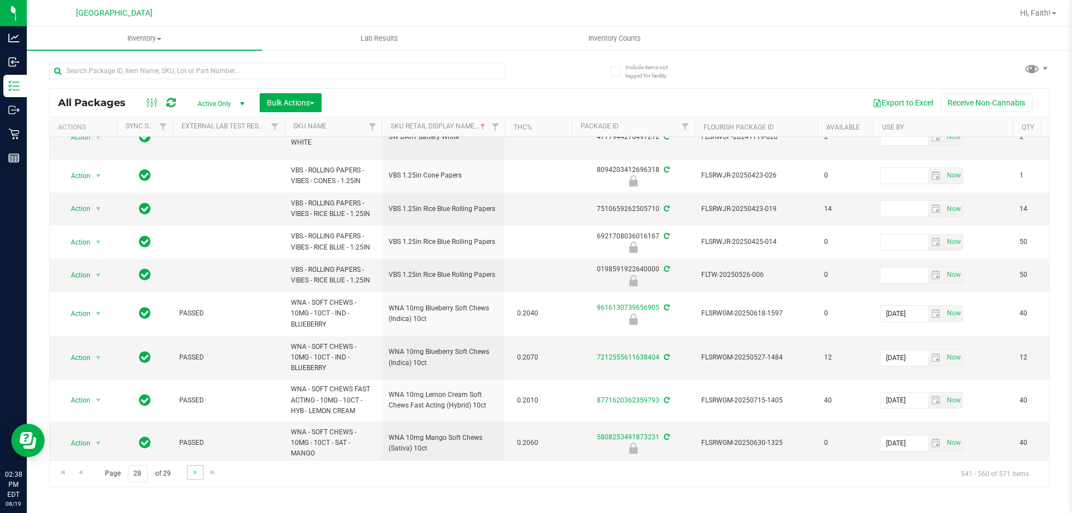
click at [197, 478] on link "Go to the next page" at bounding box center [195, 472] width 16 height 15
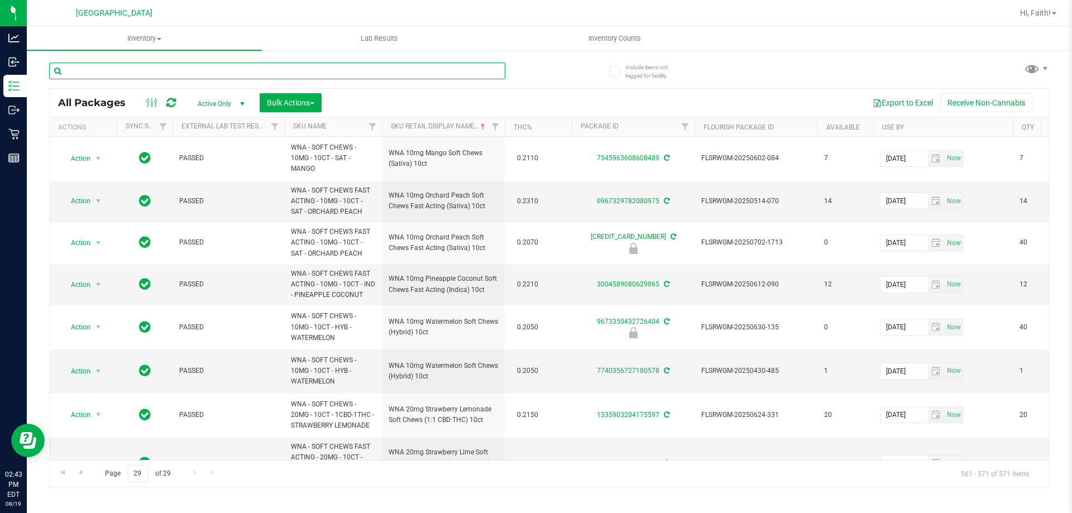
click at [116, 71] on input "text" at bounding box center [277, 71] width 456 height 17
click at [139, 474] on input "29" at bounding box center [138, 473] width 20 height 17
drag, startPoint x: 142, startPoint y: 470, endPoint x: 120, endPoint y: 470, distance: 22.3
click at [120, 470] on span "Page 29 of 29" at bounding box center [138, 473] width 84 height 17
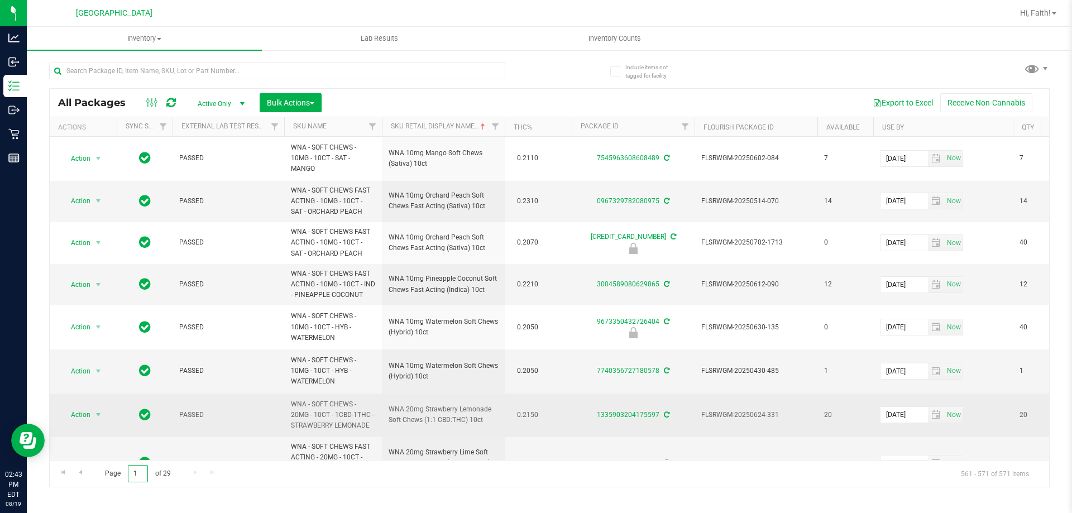
type input "1"
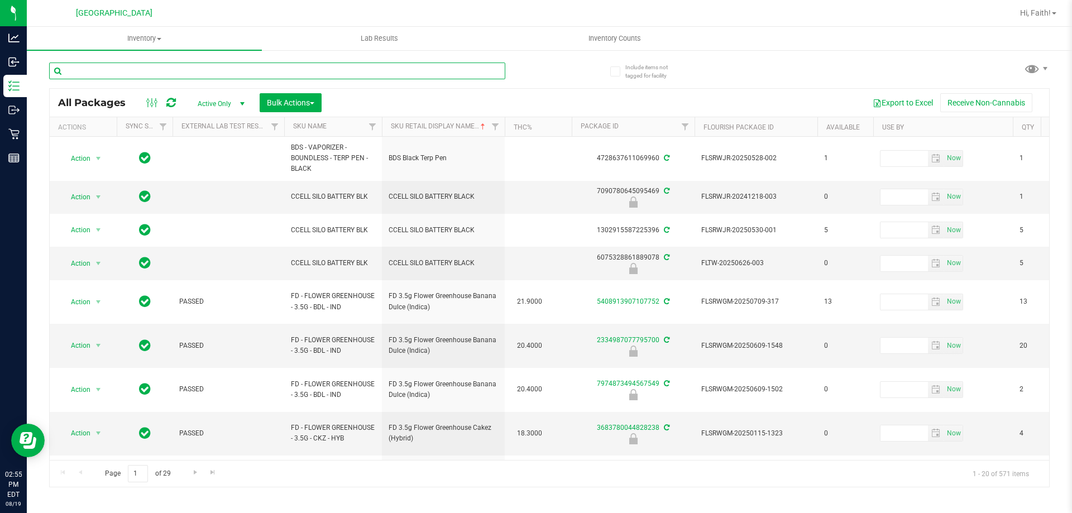
click at [247, 73] on input "text" at bounding box center [277, 71] width 456 height 17
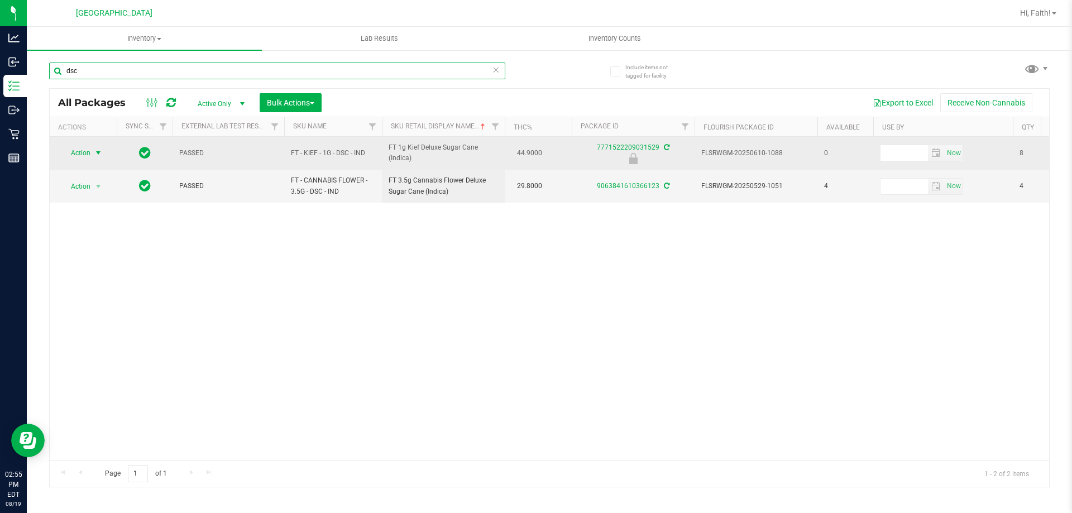
type input "dsc"
click at [71, 153] on span "Action" at bounding box center [76, 153] width 30 height 16
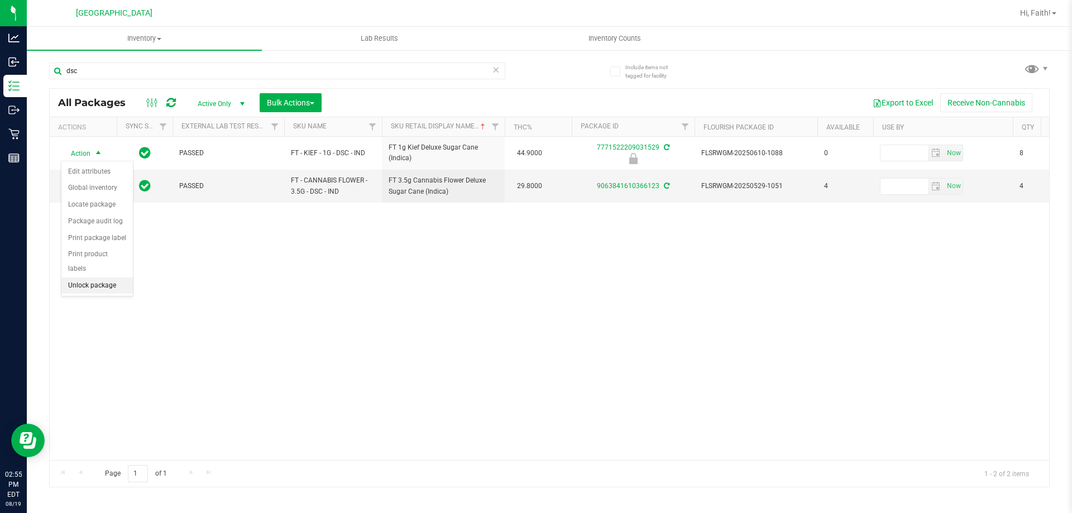
click at [89, 278] on li "Unlock package" at bounding box center [96, 286] width 71 height 17
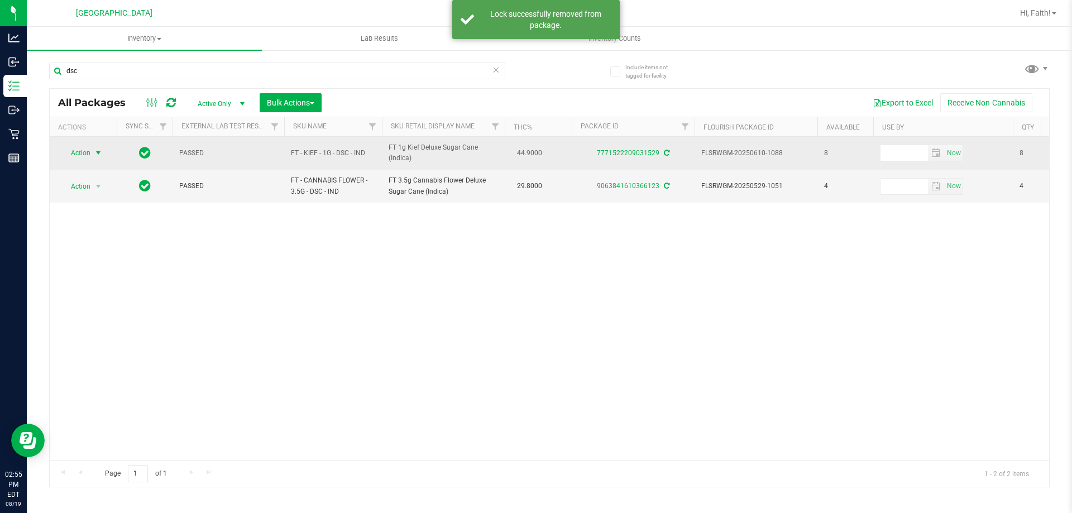
click at [87, 150] on span "Action" at bounding box center [76, 153] width 30 height 16
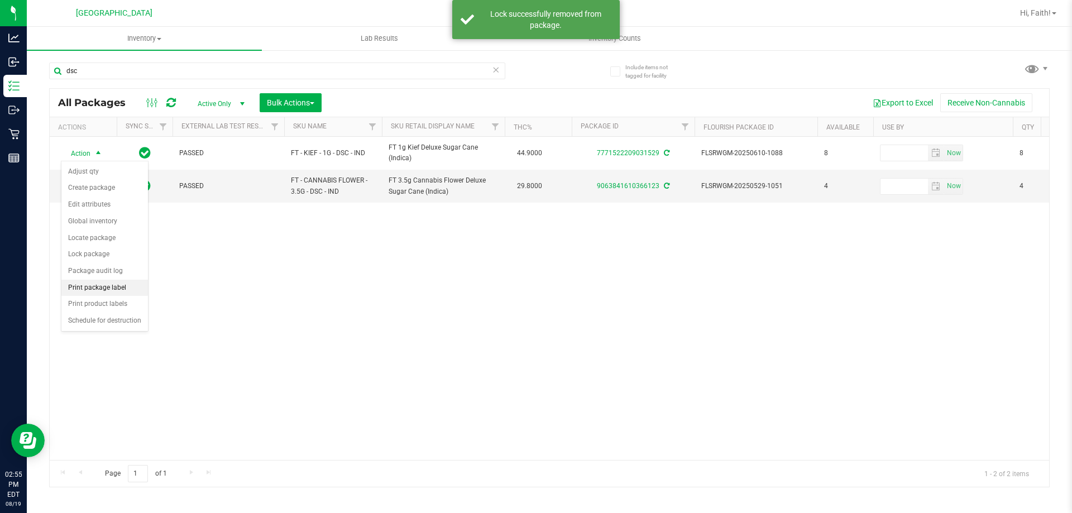
click at [88, 290] on li "Print package label" at bounding box center [104, 288] width 87 height 17
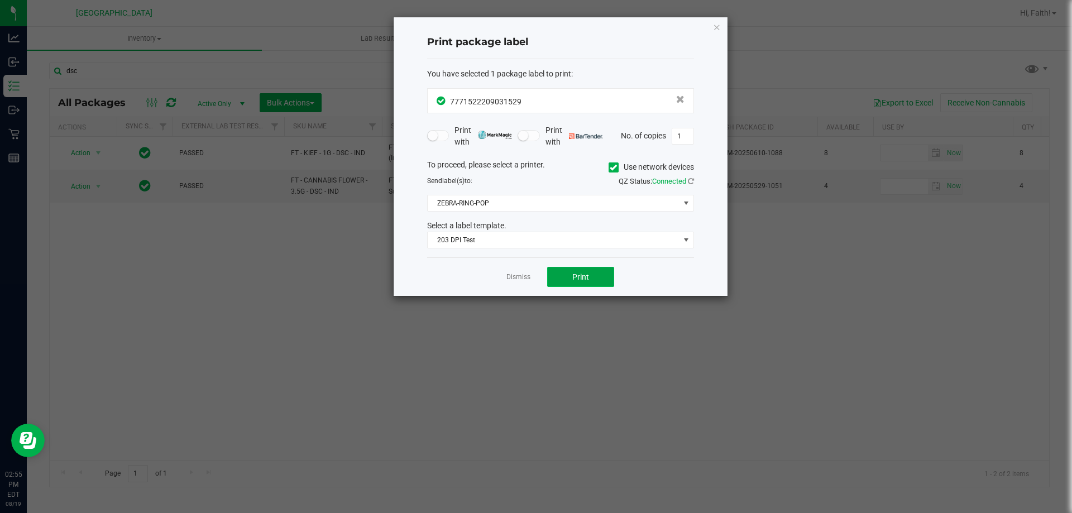
click at [580, 281] on span "Print" at bounding box center [581, 277] width 17 height 9
click at [715, 30] on icon "button" at bounding box center [717, 26] width 8 height 13
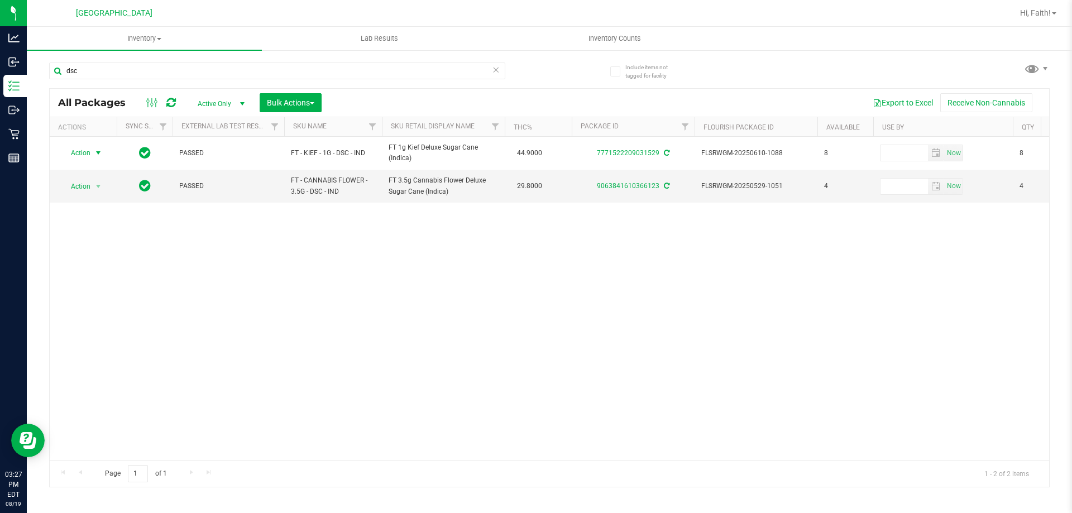
click at [495, 71] on icon at bounding box center [496, 69] width 8 height 13
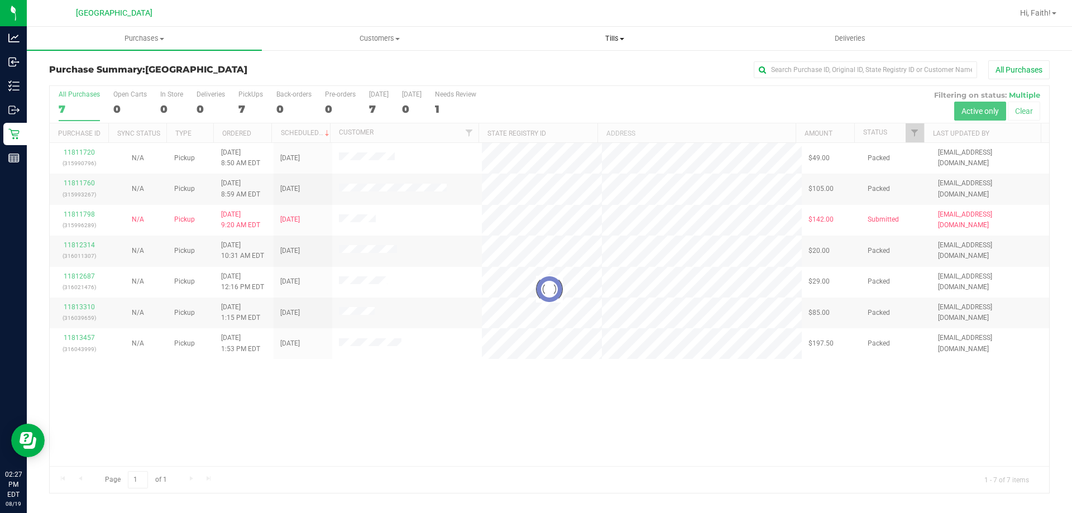
click at [607, 38] on span "Tills" at bounding box center [615, 39] width 234 height 10
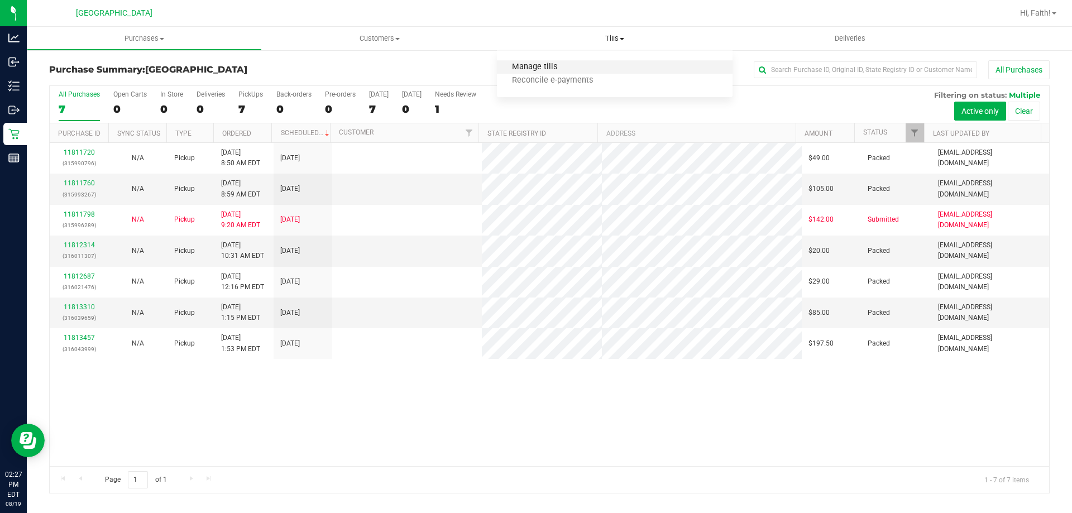
click at [544, 64] on span "Manage tills" at bounding box center [534, 67] width 75 height 9
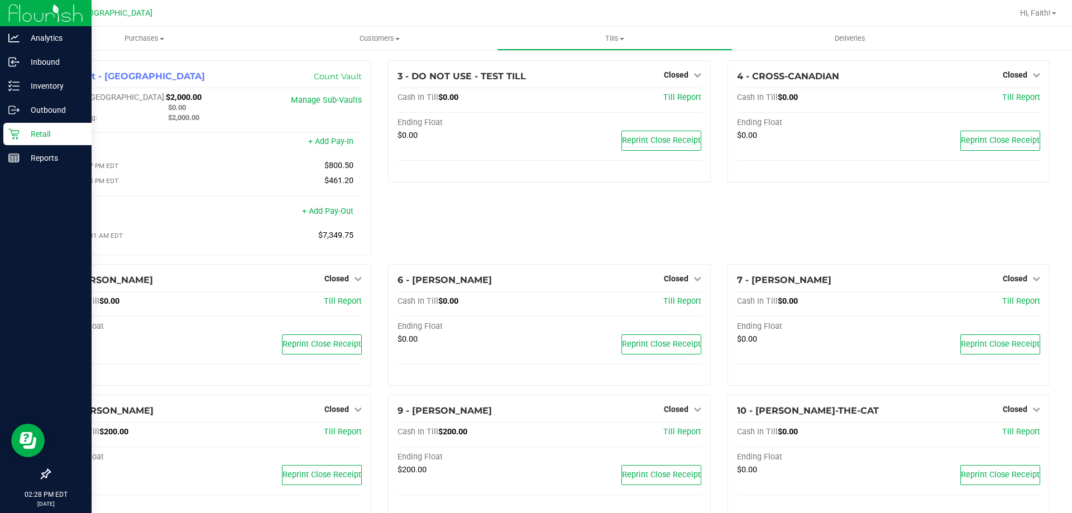
click at [11, 133] on icon at bounding box center [13, 133] width 11 height 11
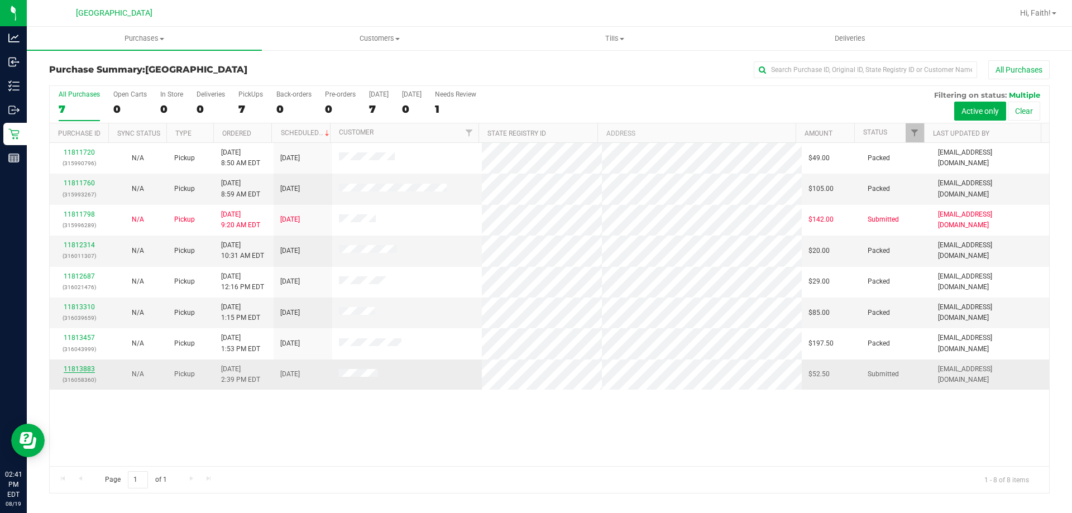
click at [68, 369] on link "11813883" at bounding box center [79, 369] width 31 height 8
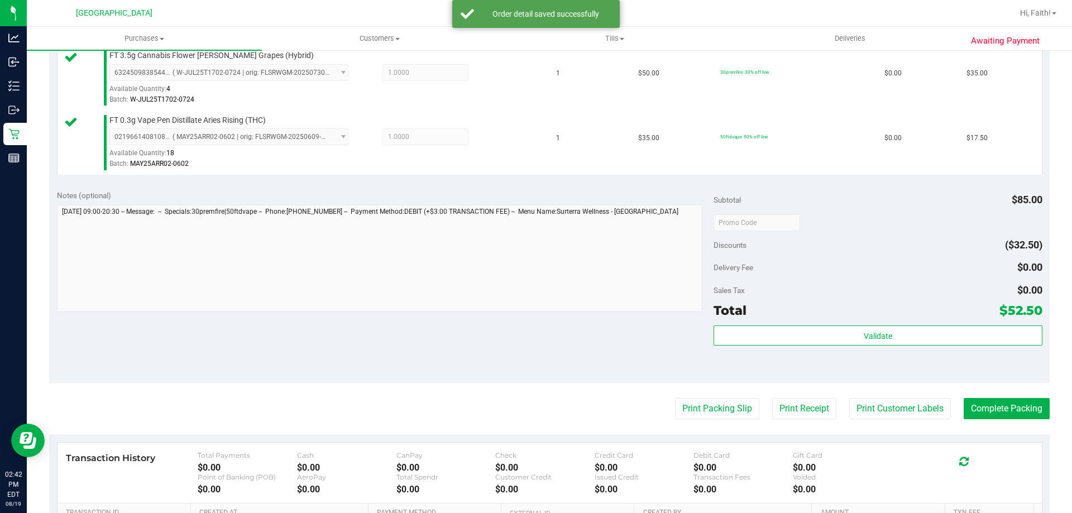
scroll to position [322, 0]
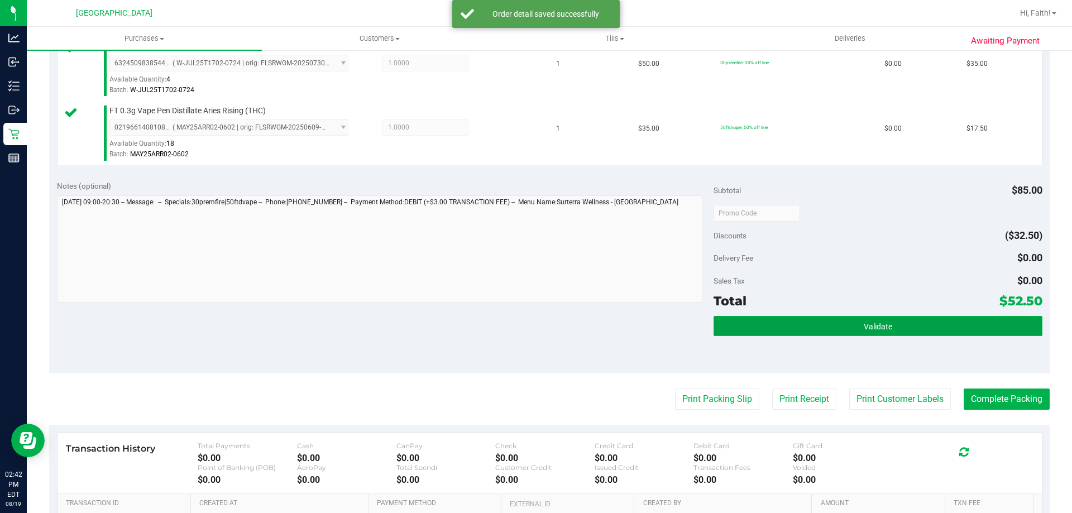
click at [904, 333] on button "Validate" at bounding box center [878, 326] width 328 height 20
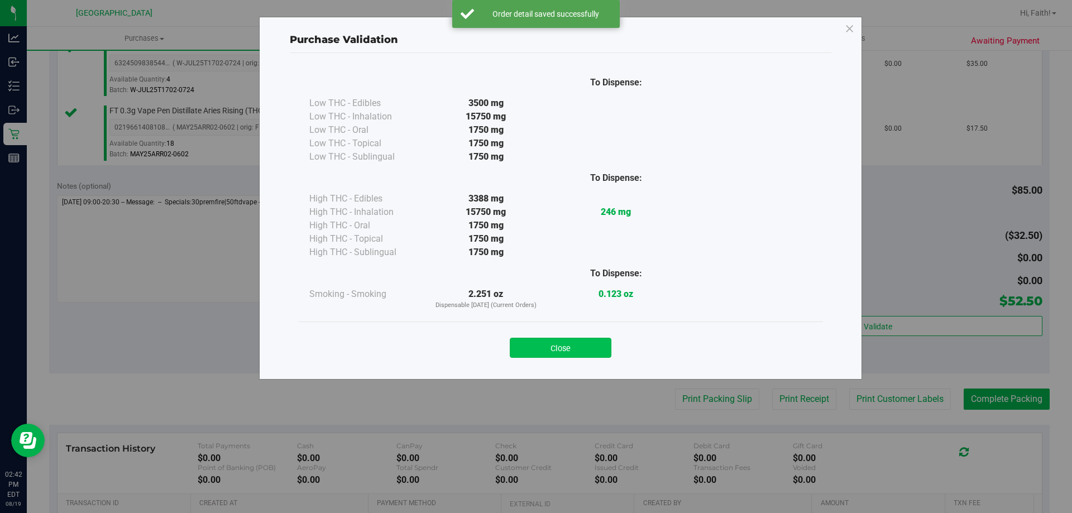
click at [571, 355] on button "Close" at bounding box center [561, 348] width 102 height 20
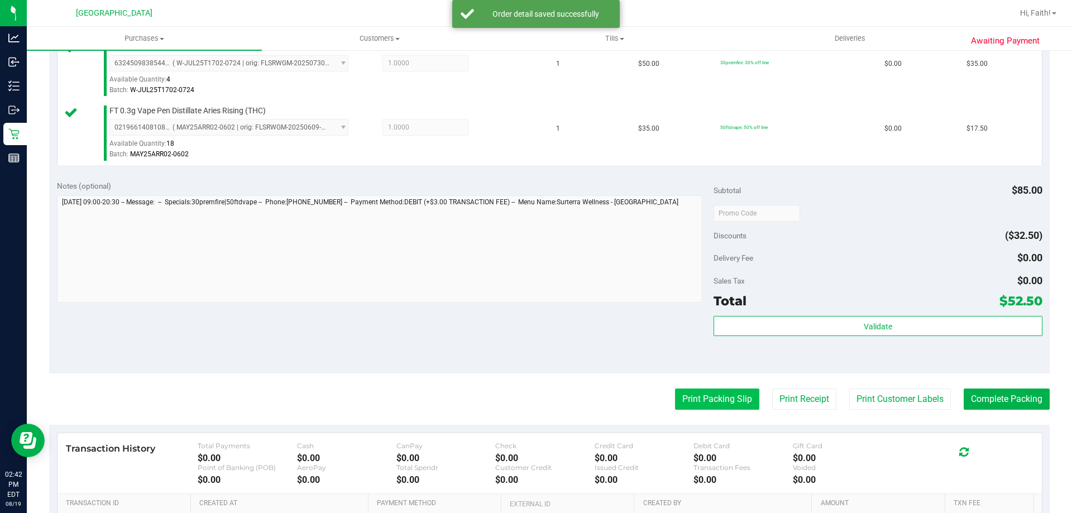
click at [716, 397] on button "Print Packing Slip" at bounding box center [717, 399] width 84 height 21
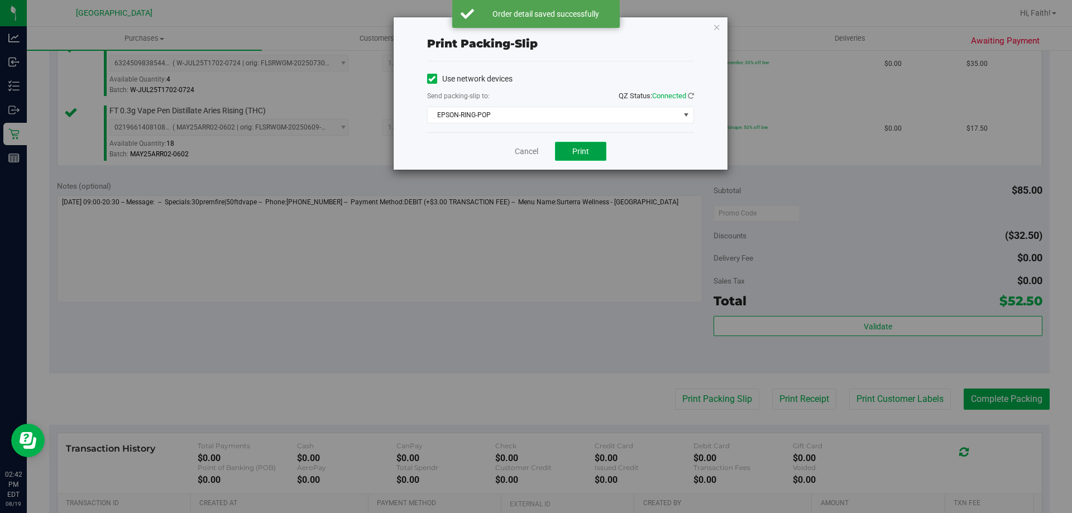
click at [592, 146] on button "Print" at bounding box center [580, 151] width 51 height 19
click at [716, 23] on icon "button" at bounding box center [717, 26] width 8 height 13
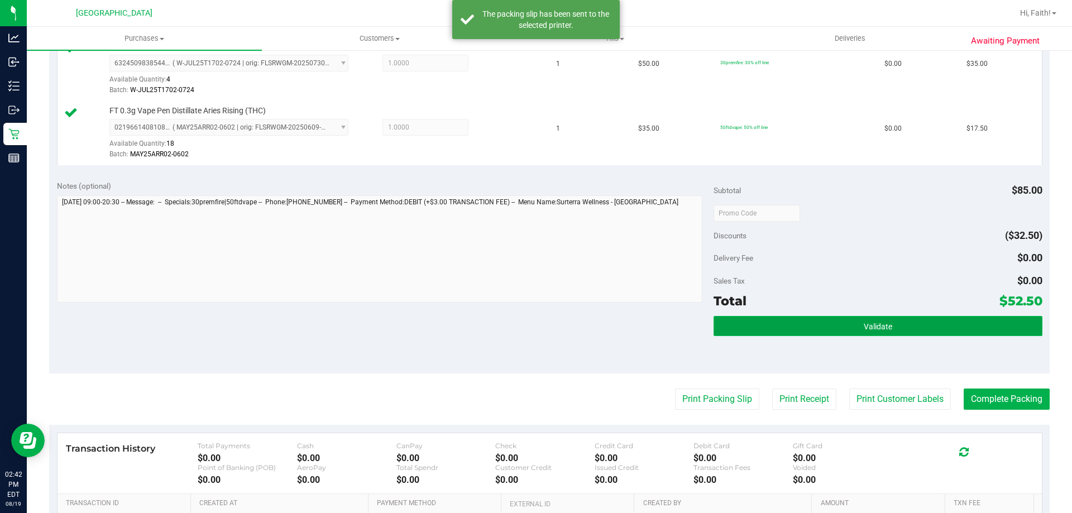
click at [864, 335] on button "Validate" at bounding box center [878, 326] width 328 height 20
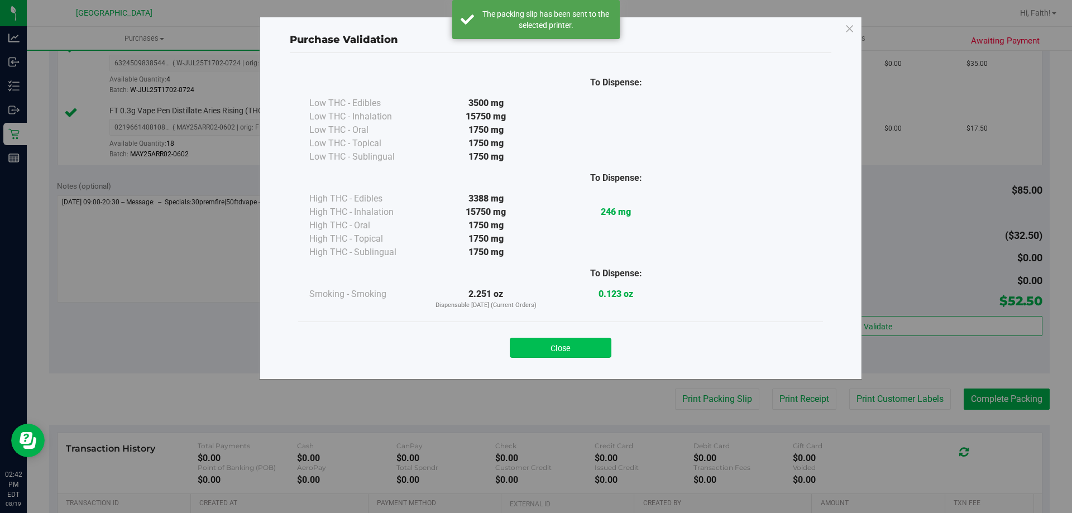
click at [583, 344] on button "Close" at bounding box center [561, 348] width 102 height 20
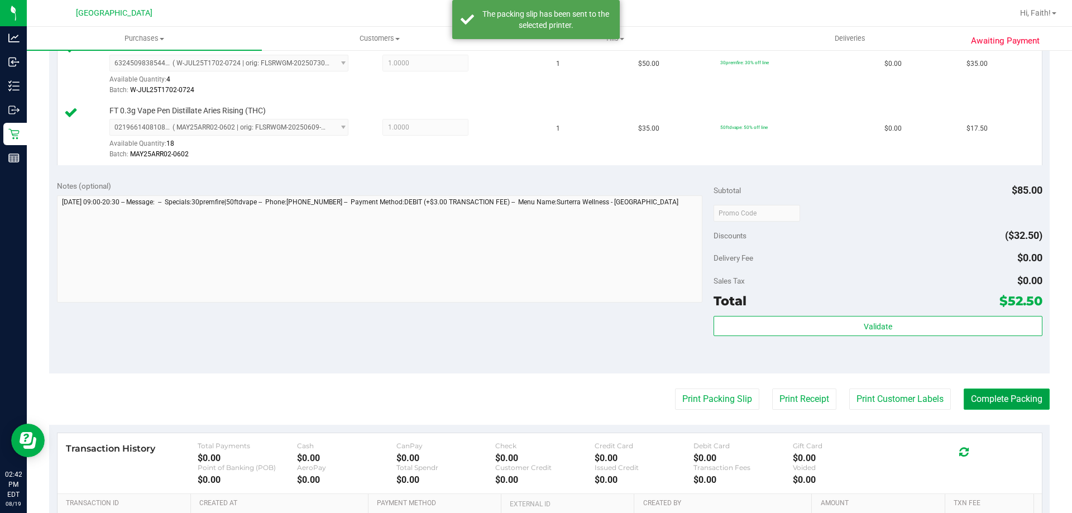
click at [1017, 402] on button "Complete Packing" at bounding box center [1007, 399] width 86 height 21
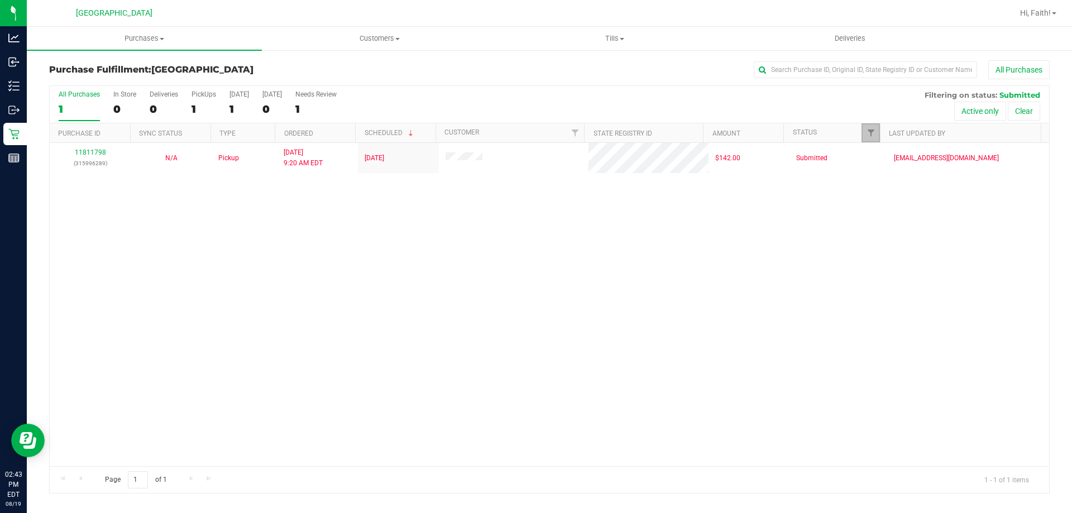
click at [873, 139] on link "Filter" at bounding box center [871, 132] width 18 height 19
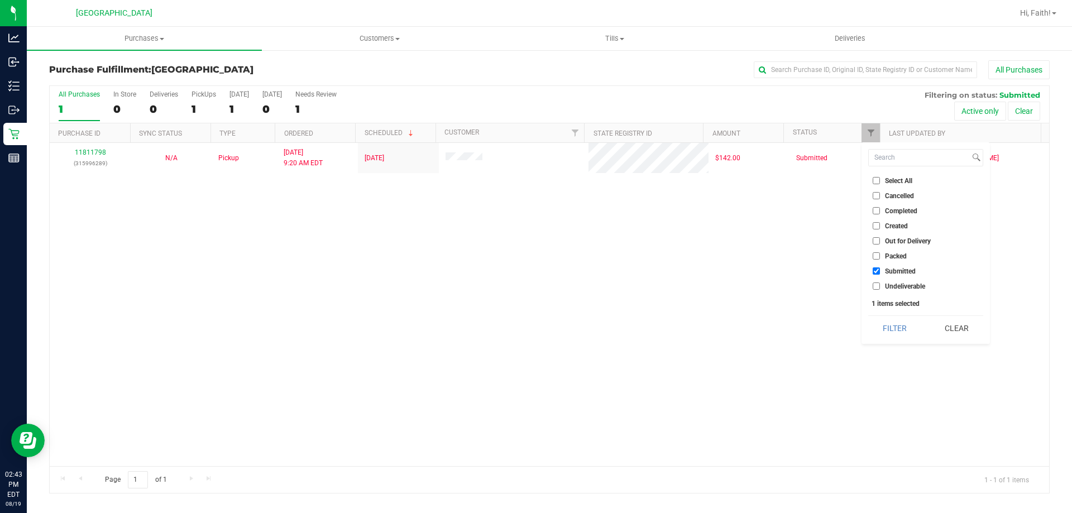
click at [875, 252] on input "Packed" at bounding box center [876, 255] width 7 height 7
checkbox input "true"
click at [893, 327] on button "Filter" at bounding box center [896, 328] width 54 height 25
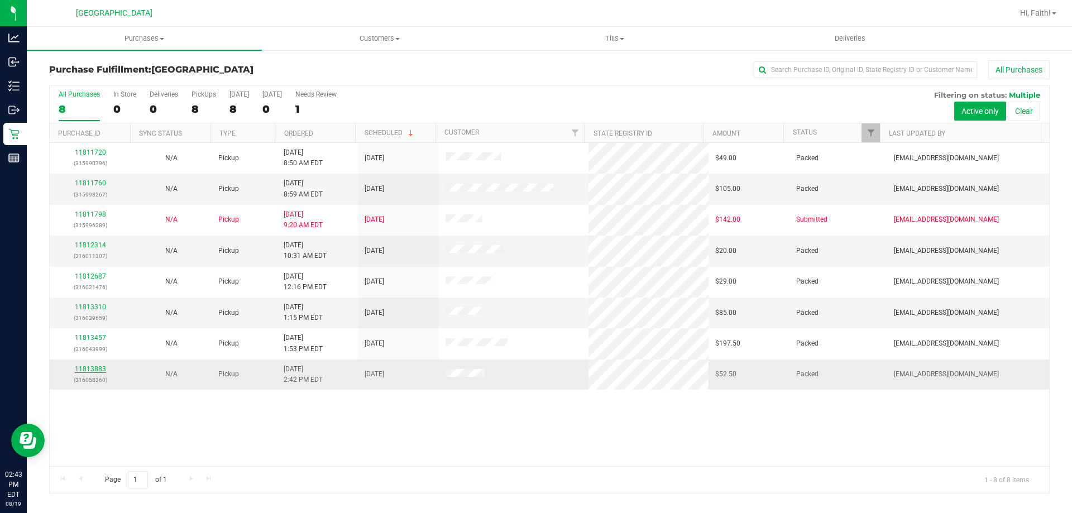
click at [88, 370] on link "11813883" at bounding box center [90, 369] width 31 height 8
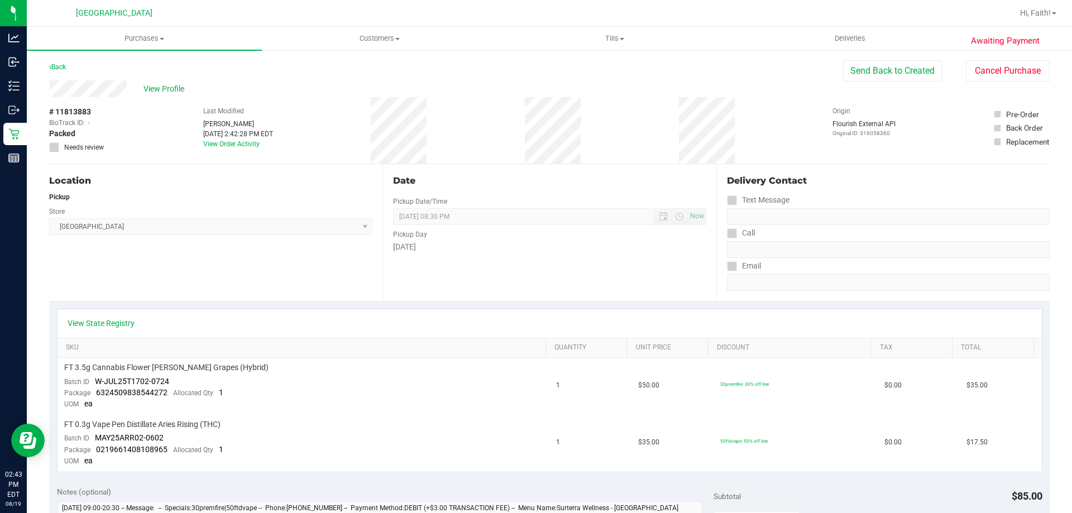
scroll to position [168, 0]
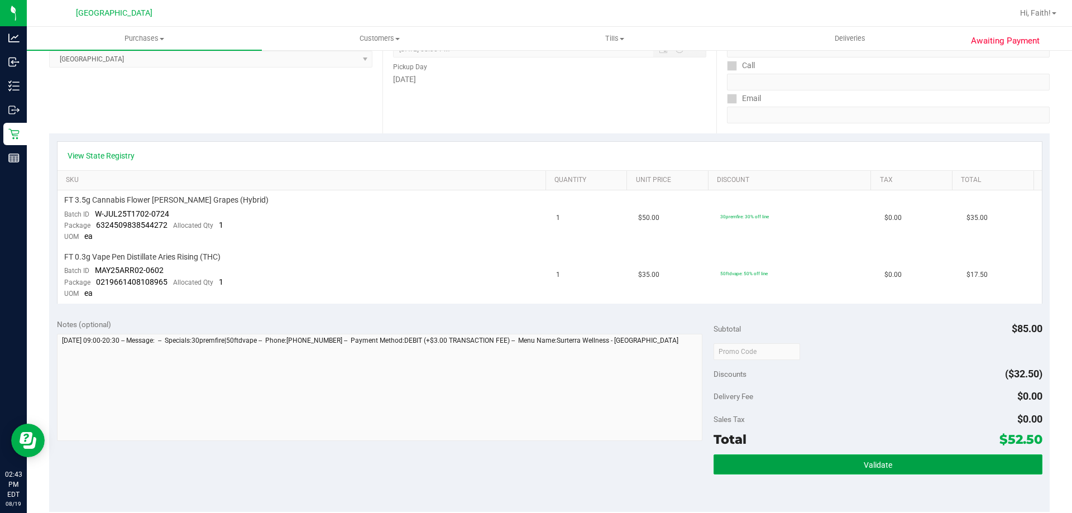
click at [845, 455] on button "Validate" at bounding box center [878, 465] width 328 height 20
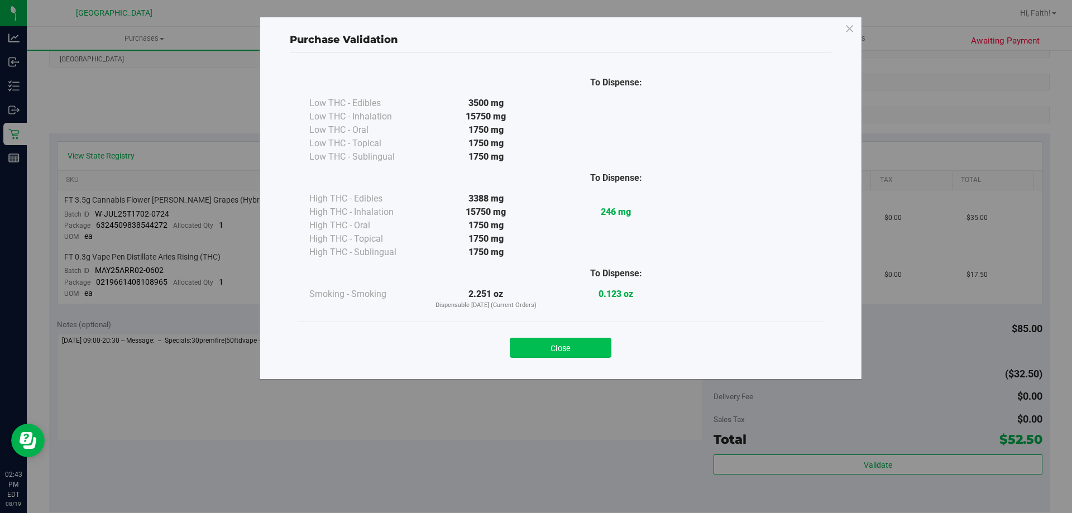
click at [583, 354] on button "Close" at bounding box center [561, 348] width 102 height 20
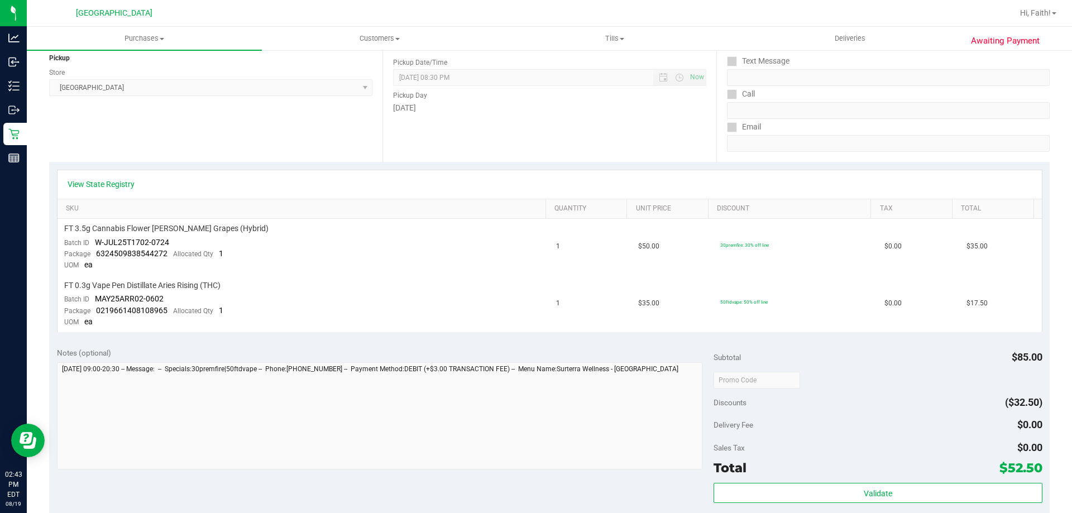
scroll to position [0, 0]
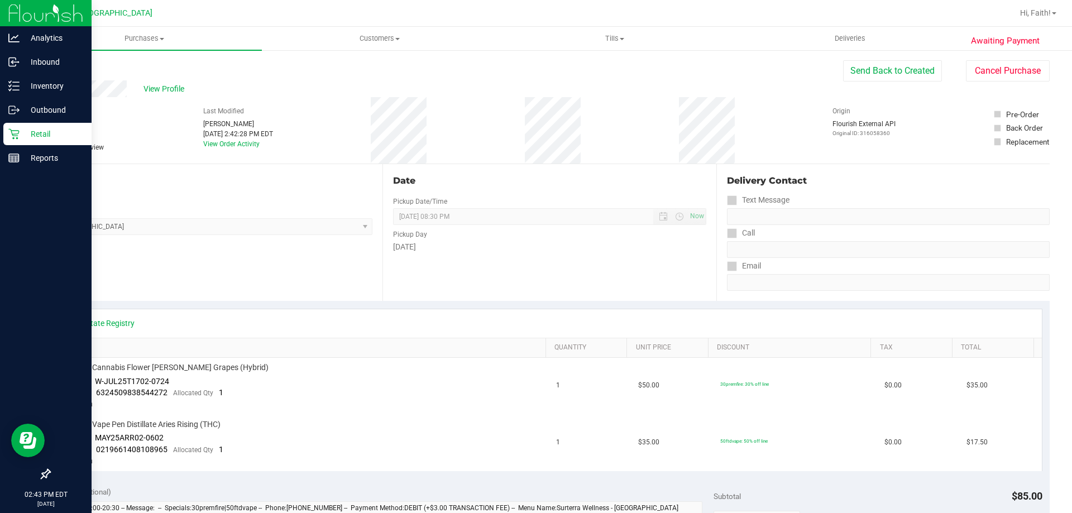
click at [16, 130] on icon at bounding box center [13, 133] width 11 height 11
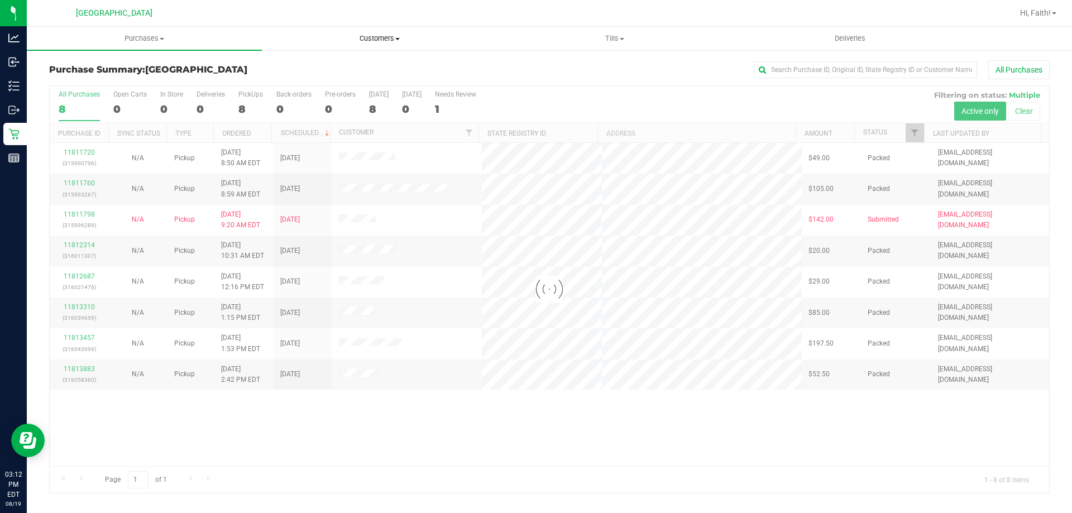
click at [404, 49] on uib-tab-heading "Customers All customers Add a new customer All physicians" at bounding box center [380, 38] width 234 height 22
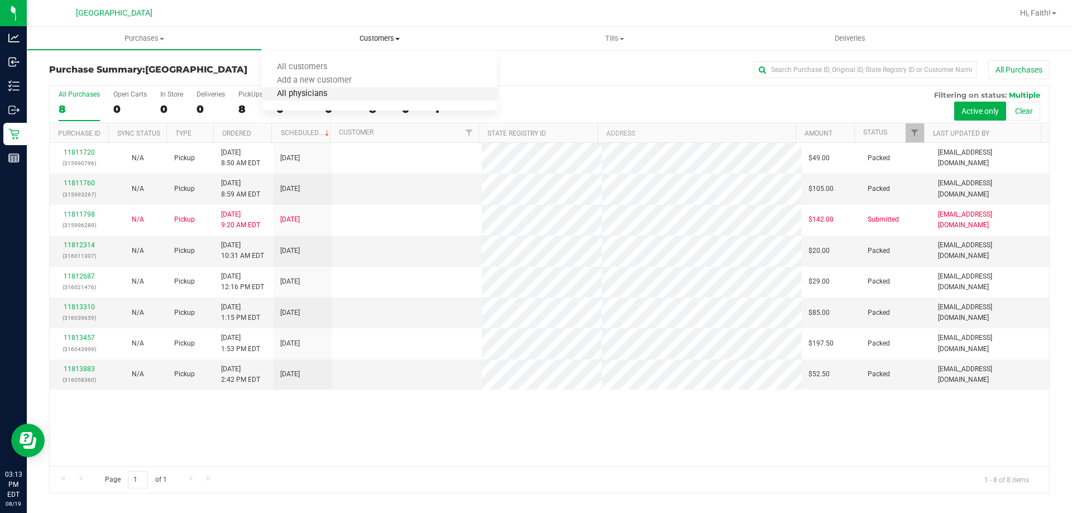
click at [329, 97] on span "All physicians" at bounding box center [302, 93] width 80 height 9
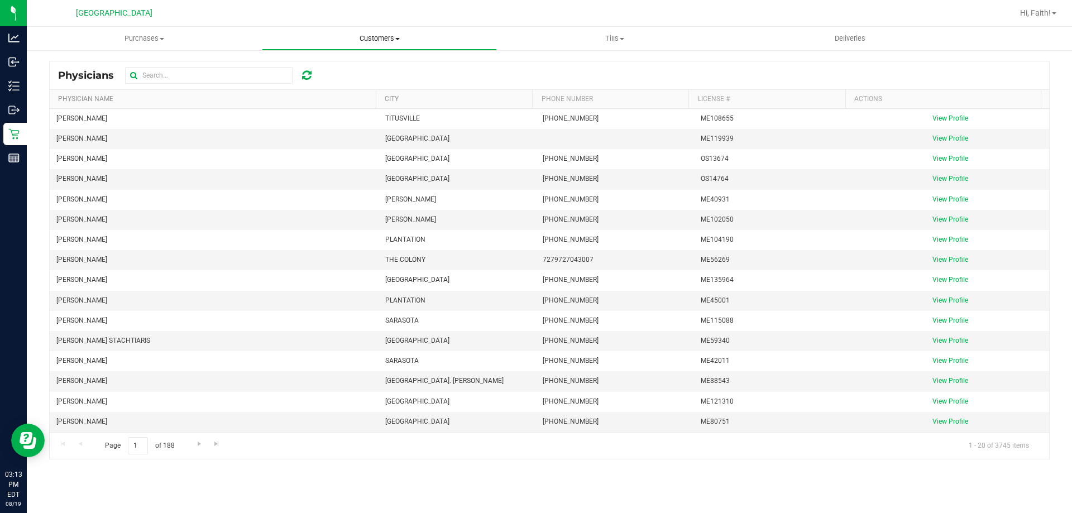
click at [373, 39] on span "Customers" at bounding box center [380, 39] width 234 height 10
click at [332, 64] on span "All customers" at bounding box center [302, 67] width 80 height 9
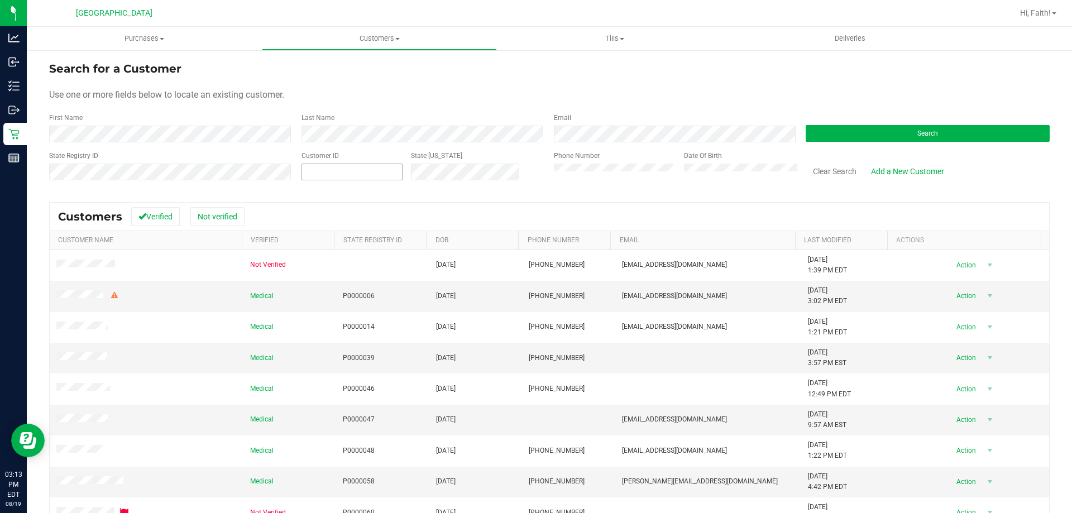
click at [340, 171] on span at bounding box center [352, 172] width 101 height 17
paste input "568883"
type input "568883"
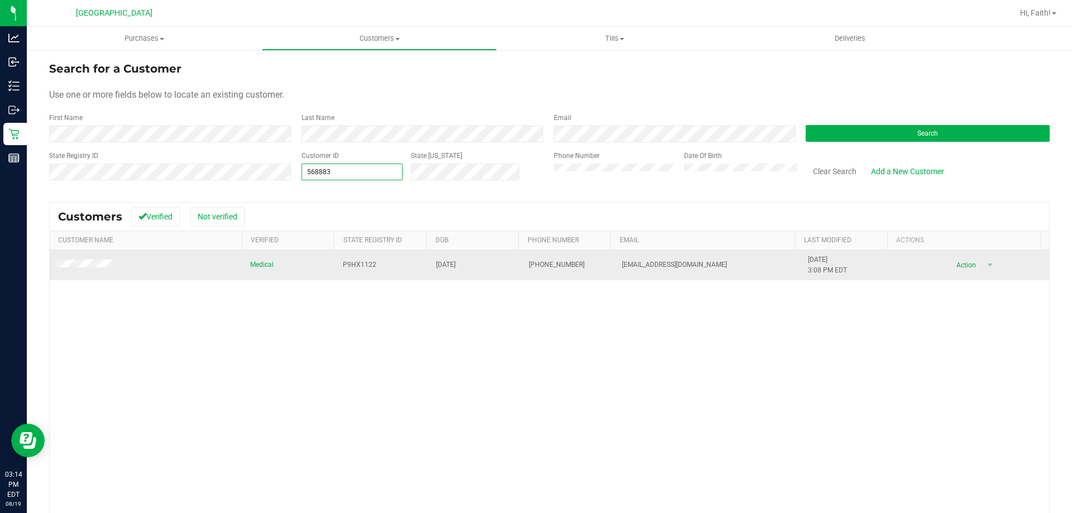
click at [92, 255] on td at bounding box center [147, 265] width 194 height 30
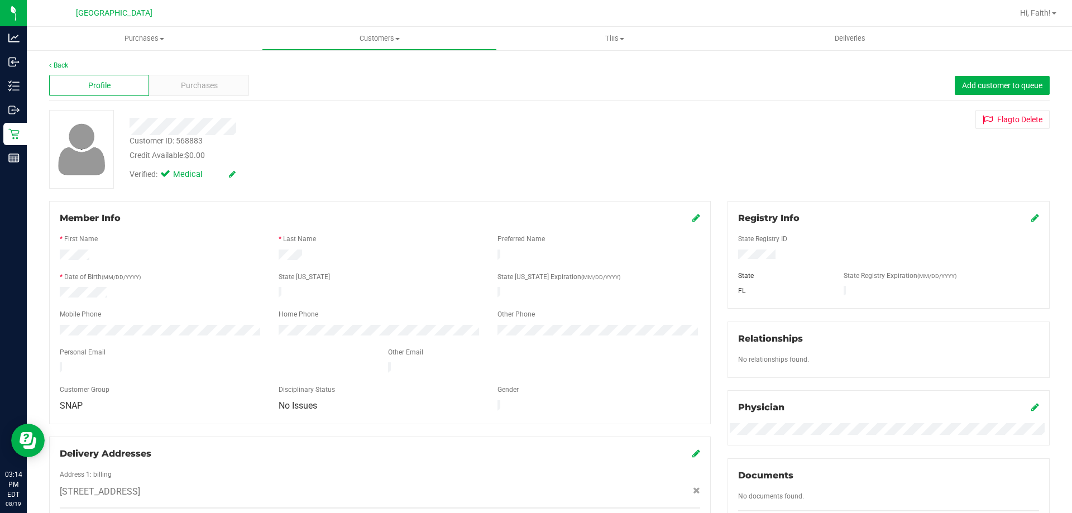
click at [693, 220] on icon at bounding box center [697, 217] width 8 height 9
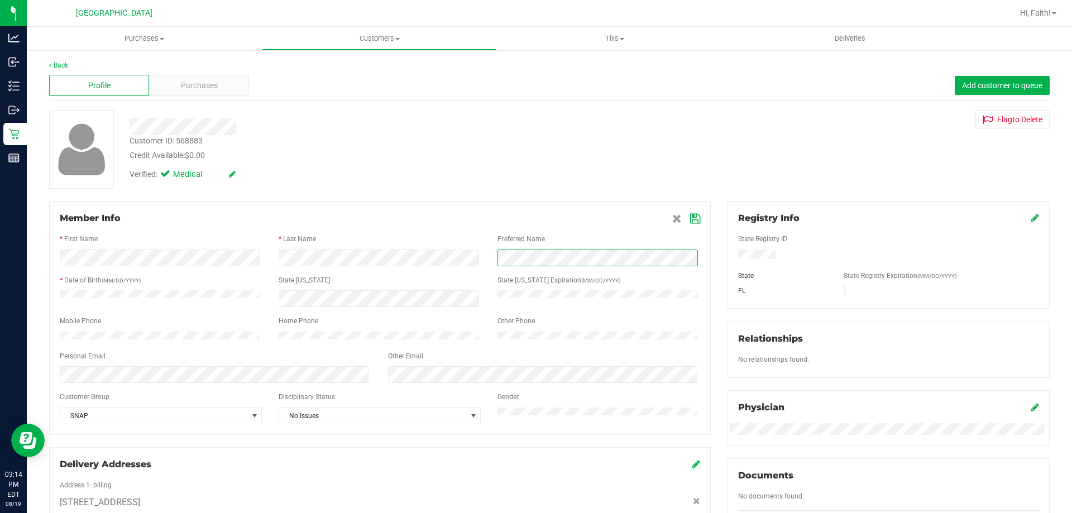
click at [303, 263] on div at bounding box center [379, 258] width 657 height 17
click at [623, 242] on div "Preferred Name" at bounding box center [598, 240] width 219 height 13
click at [690, 217] on icon at bounding box center [695, 218] width 10 height 9
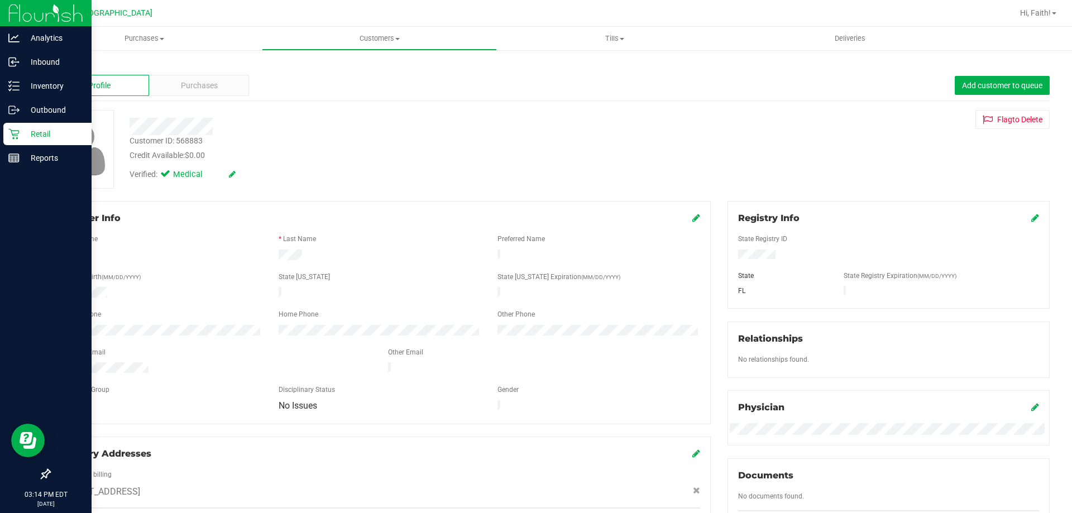
click at [76, 135] on p "Retail" at bounding box center [53, 133] width 67 height 13
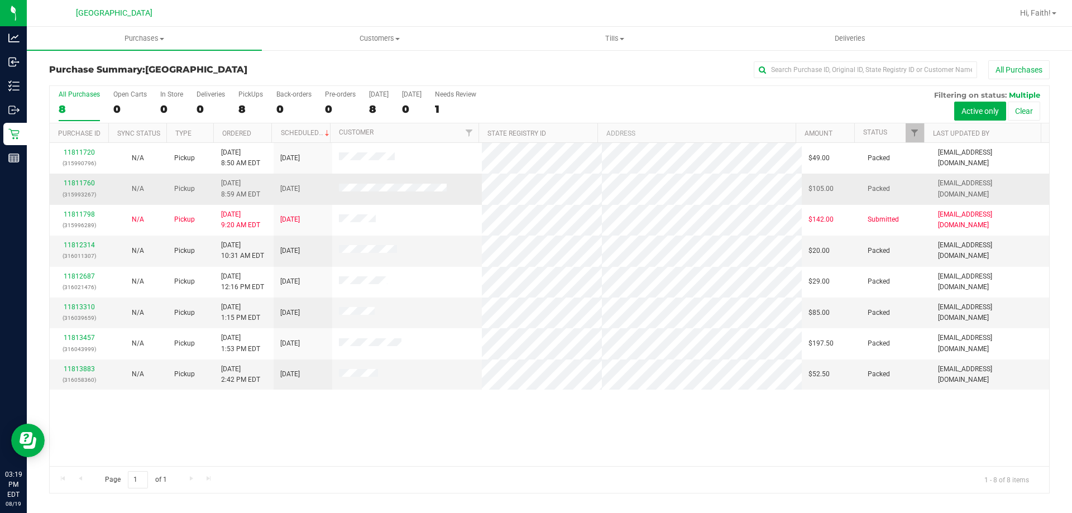
click at [354, 193] on span at bounding box center [393, 189] width 108 height 11
click at [361, 184] on span at bounding box center [393, 189] width 108 height 11
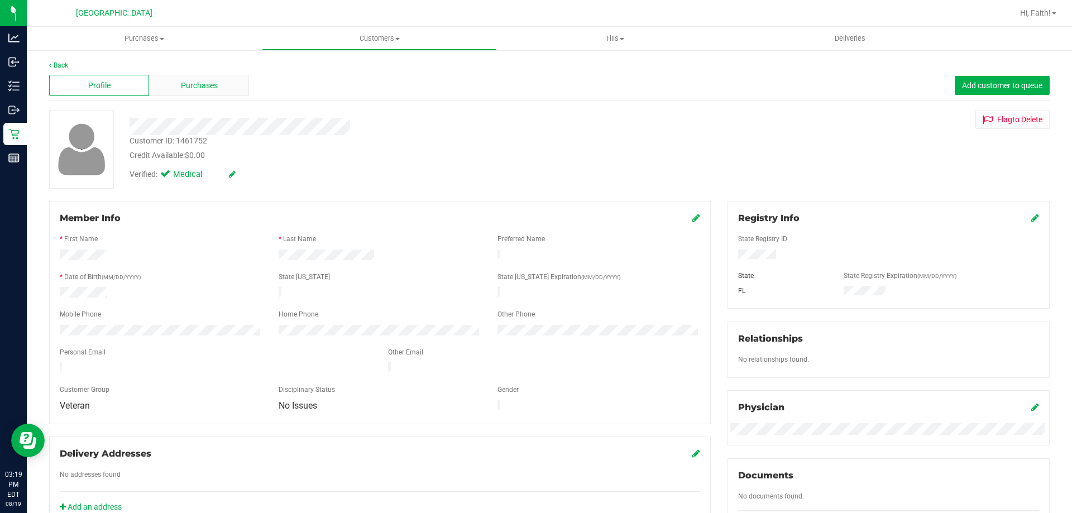
click at [202, 90] on span "Purchases" at bounding box center [199, 86] width 37 height 12
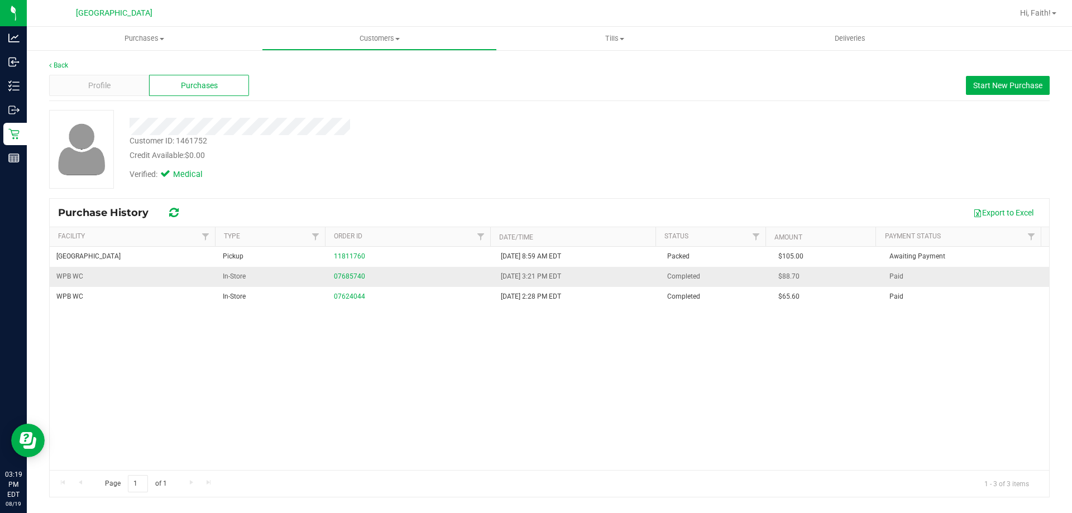
click at [60, 277] on span "WPB WC" at bounding box center [69, 276] width 27 height 11
drag, startPoint x: 62, startPoint y: 275, endPoint x: 72, endPoint y: 275, distance: 10.1
click at [72, 275] on span "WPB WC" at bounding box center [69, 276] width 27 height 11
click at [106, 90] on span "Profile" at bounding box center [99, 86] width 22 height 12
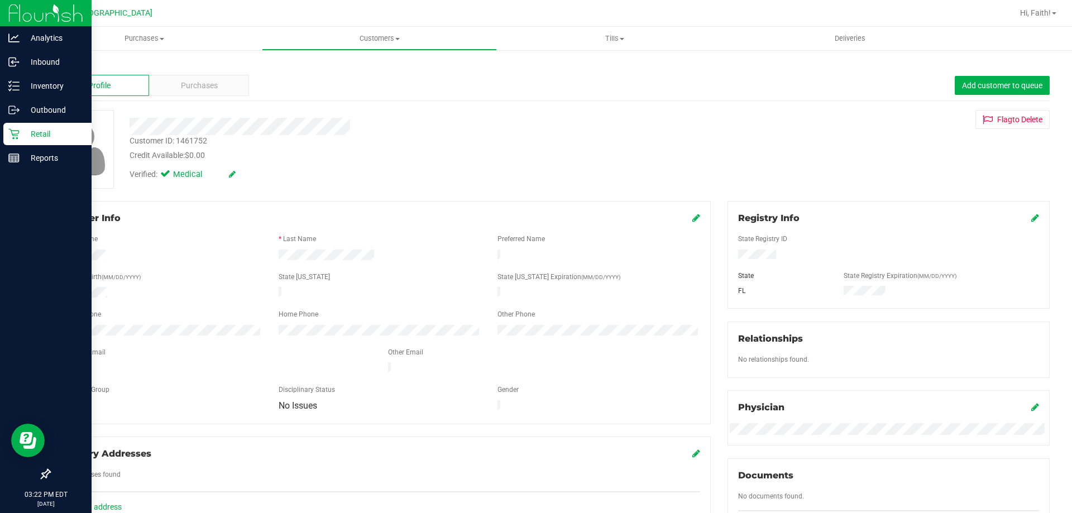
click at [26, 134] on p "Retail" at bounding box center [53, 133] width 67 height 13
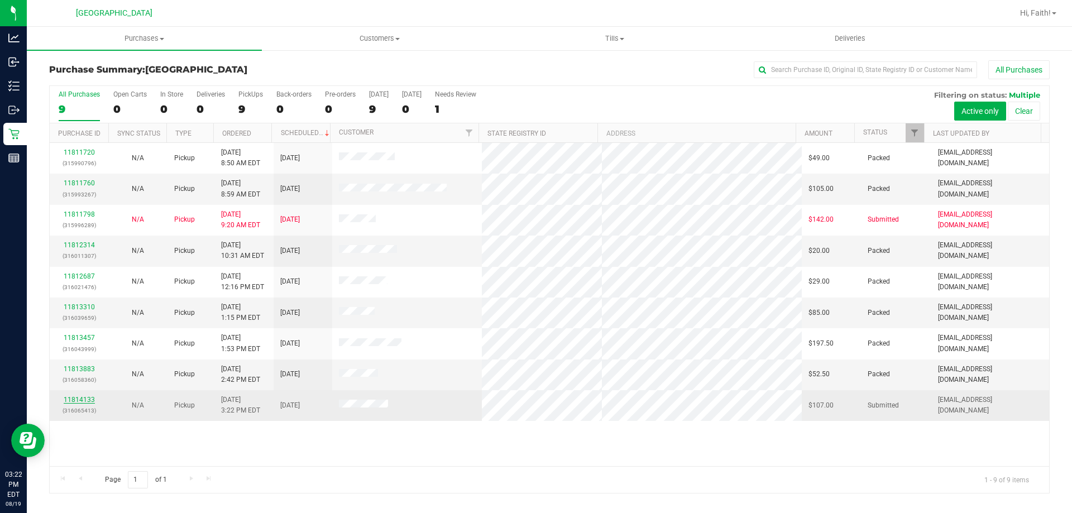
click at [88, 397] on link "11814133" at bounding box center [79, 400] width 31 height 8
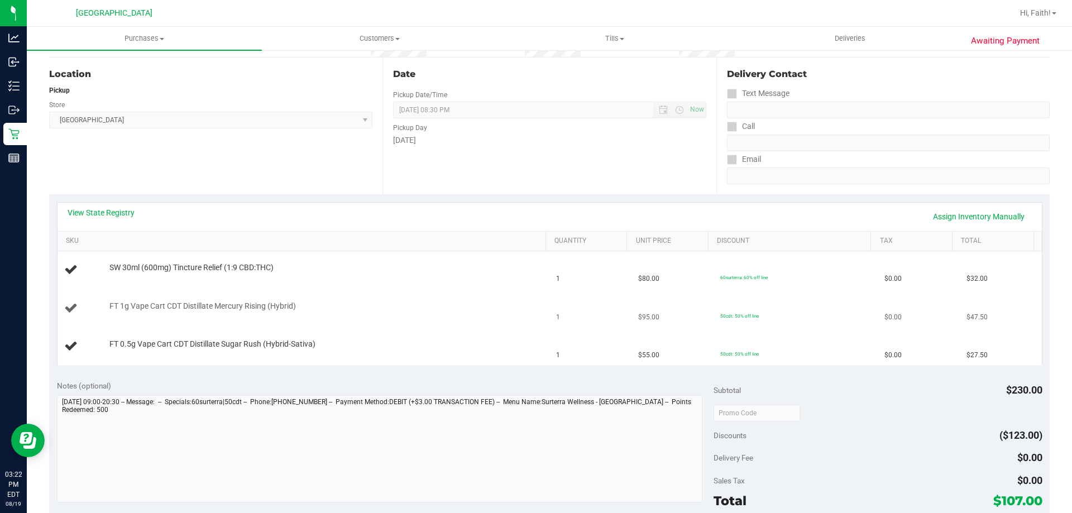
scroll to position [112, 0]
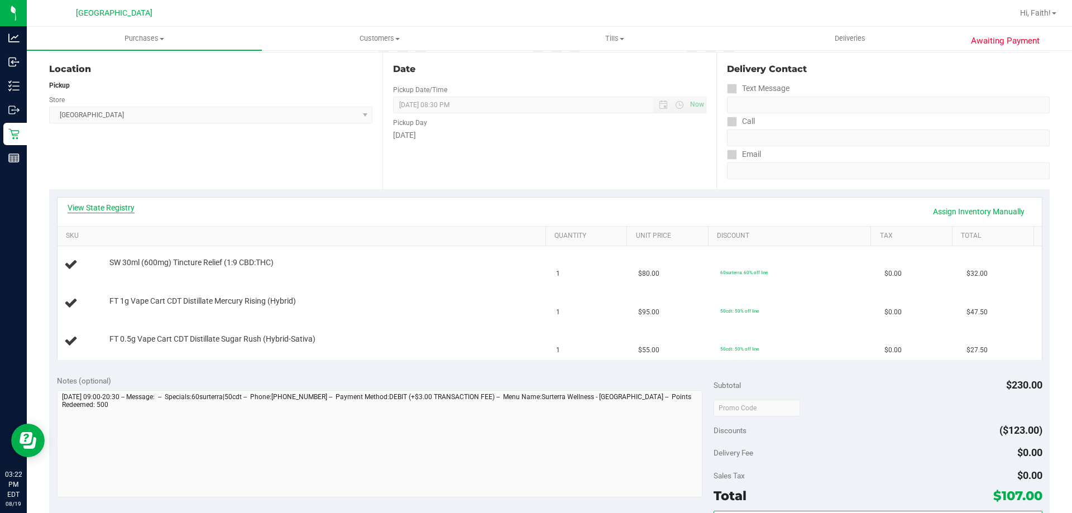
click at [131, 206] on link "View State Registry" at bounding box center [101, 207] width 67 height 11
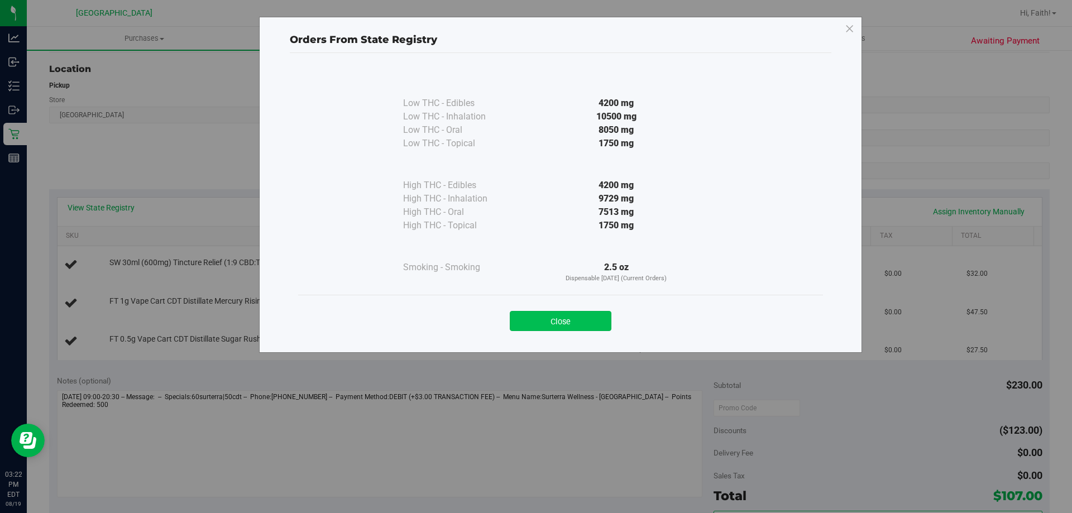
click at [584, 320] on button "Close" at bounding box center [561, 321] width 102 height 20
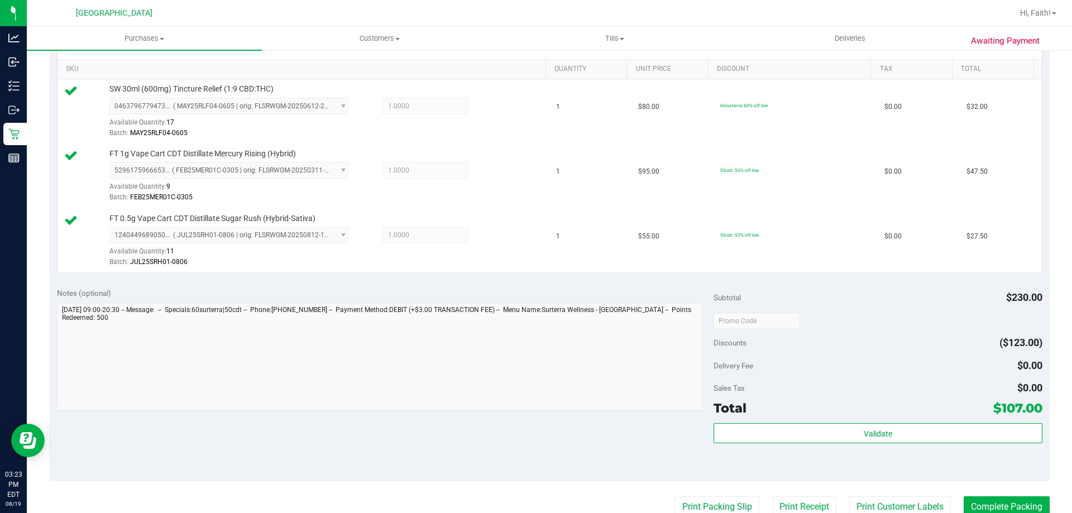
scroll to position [279, 0]
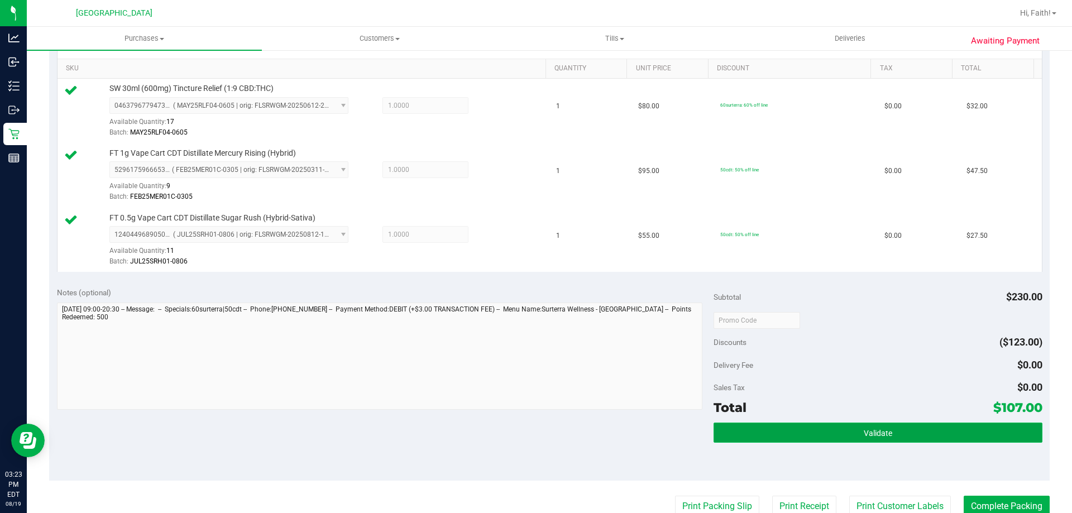
click at [855, 429] on button "Validate" at bounding box center [878, 433] width 328 height 20
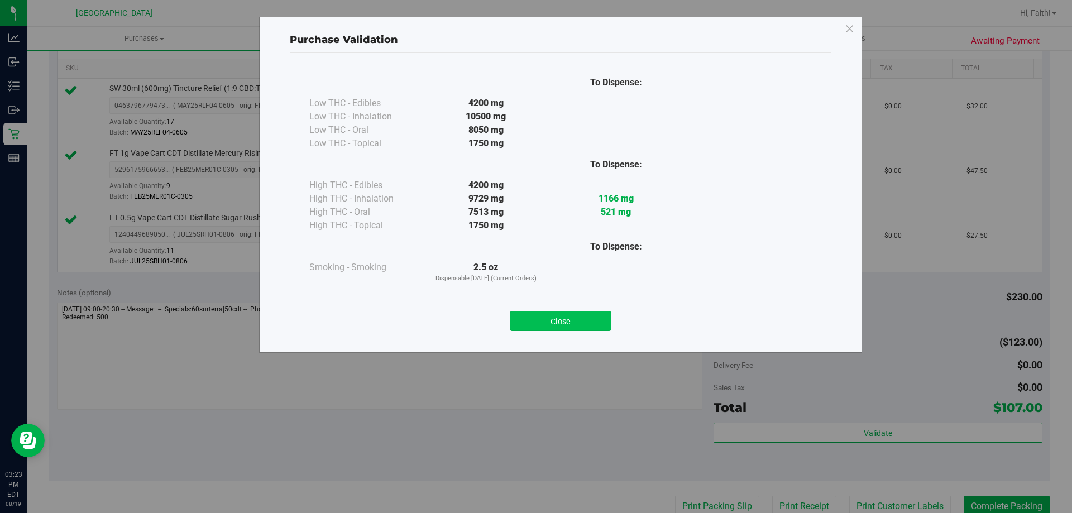
click at [594, 325] on button "Close" at bounding box center [561, 321] width 102 height 20
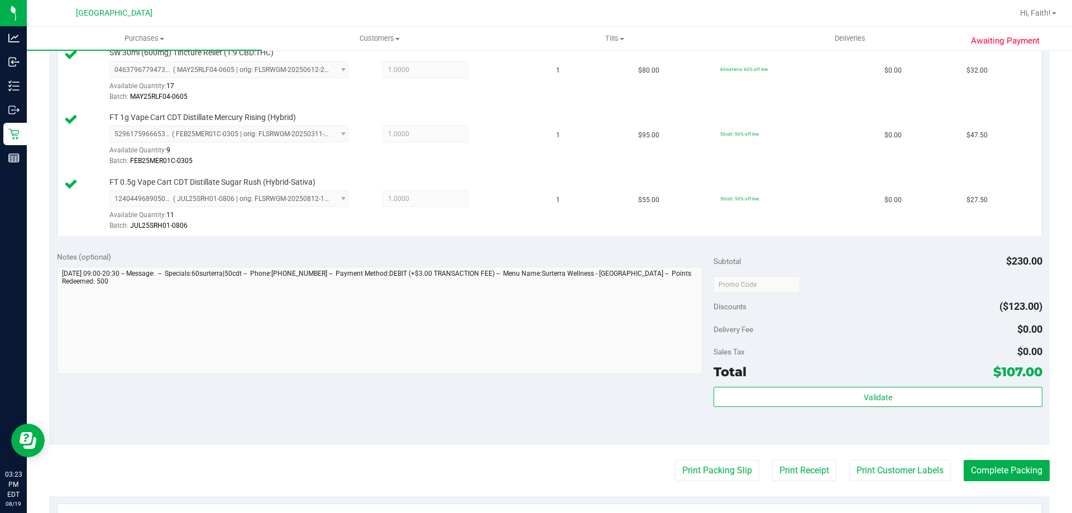
scroll to position [335, 0]
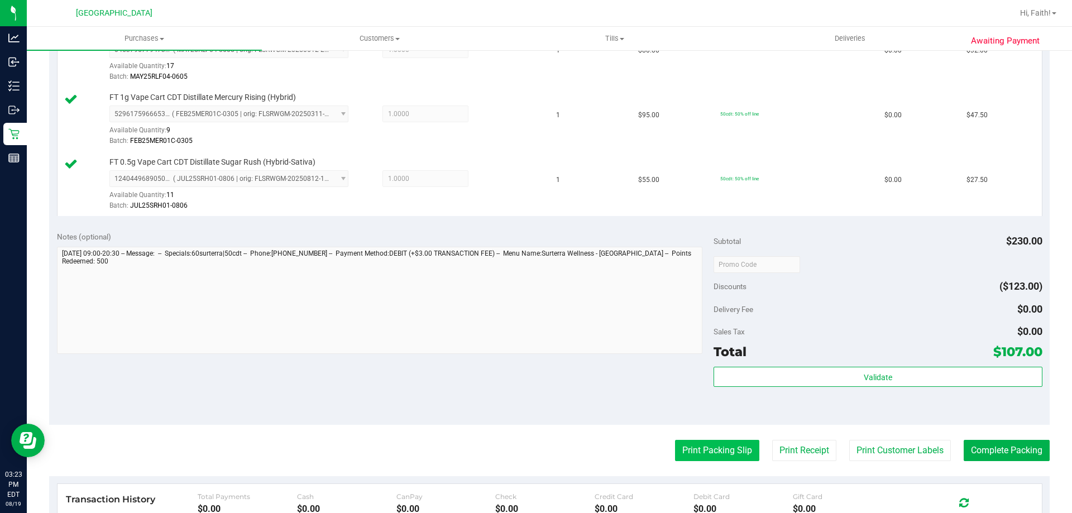
click at [716, 451] on button "Print Packing Slip" at bounding box center [717, 450] width 84 height 21
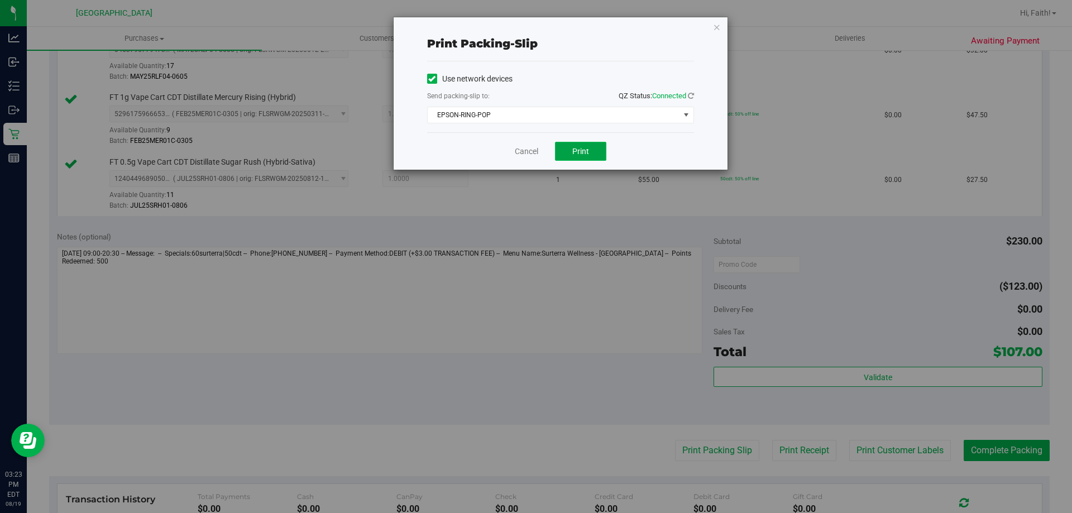
click at [580, 160] on button "Print" at bounding box center [580, 151] width 51 height 19
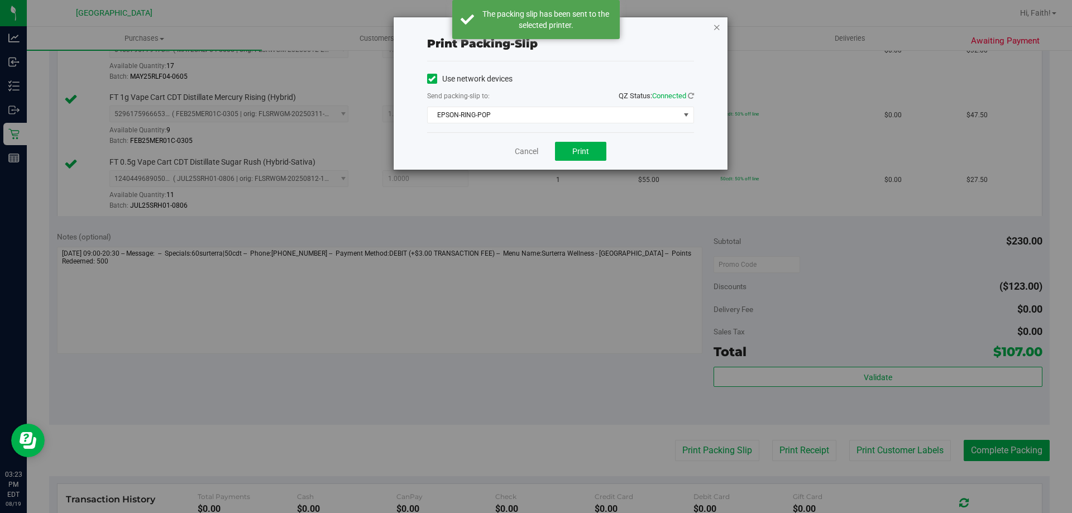
click at [717, 26] on icon "button" at bounding box center [717, 26] width 8 height 13
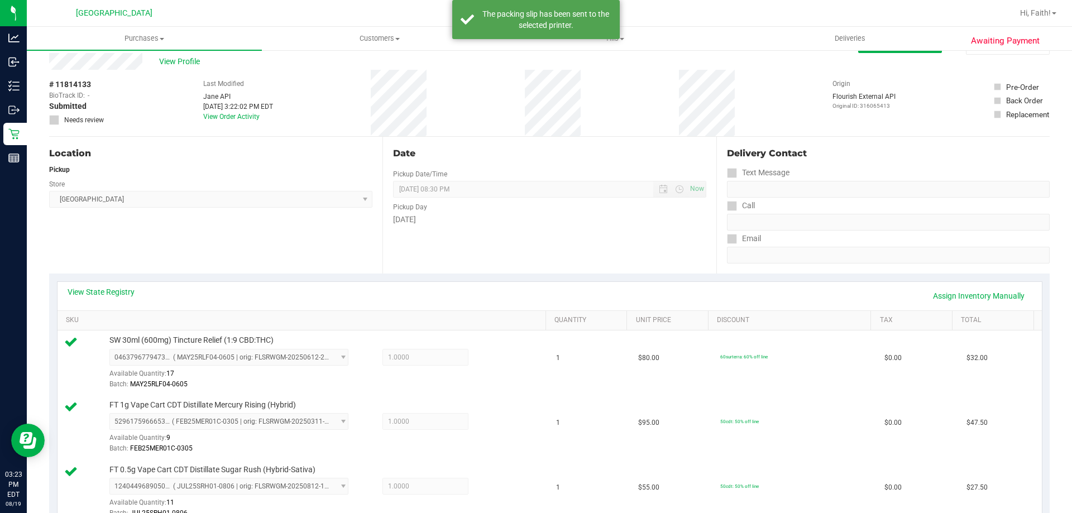
scroll to position [0, 0]
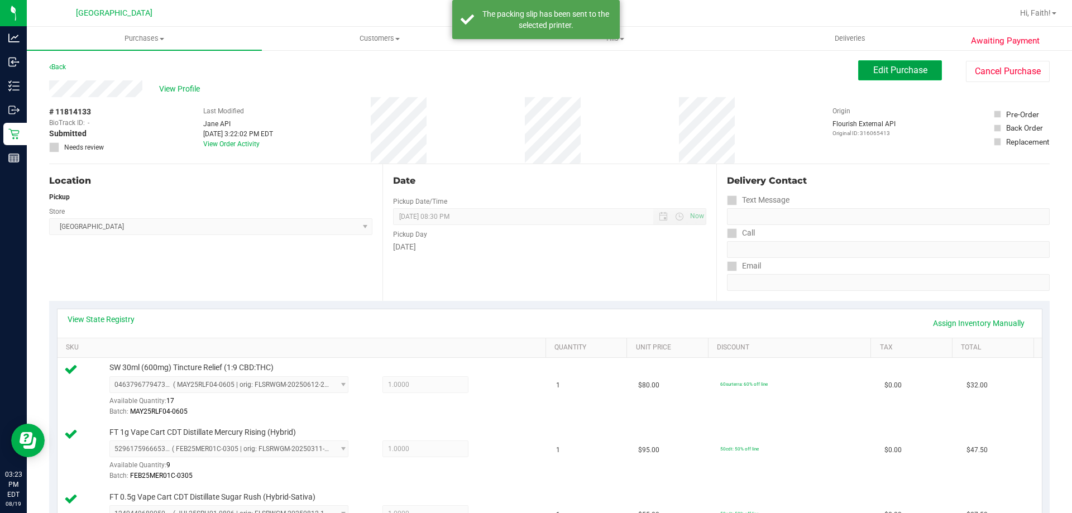
click at [881, 62] on button "Edit Purchase" at bounding box center [901, 70] width 84 height 20
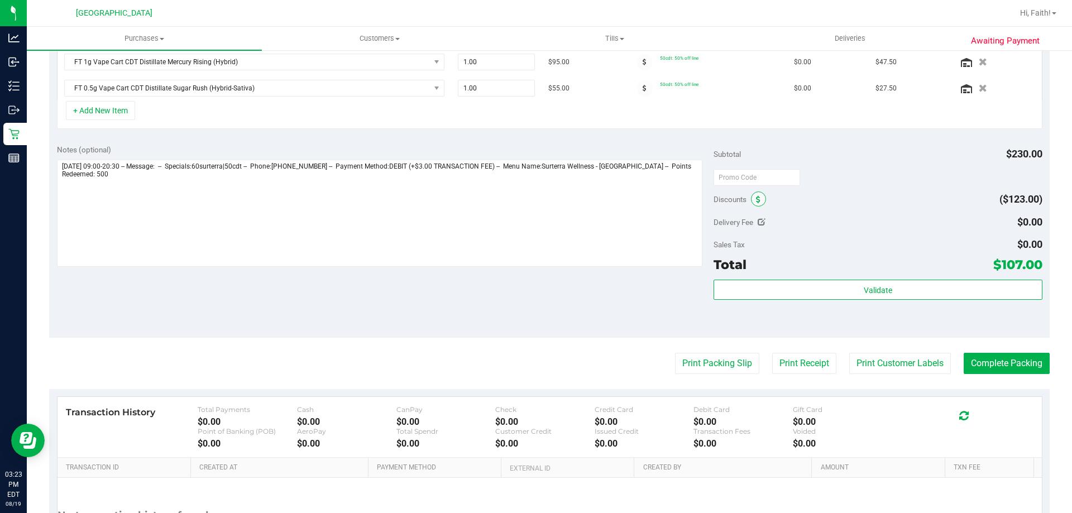
click at [756, 202] on icon at bounding box center [758, 200] width 4 height 8
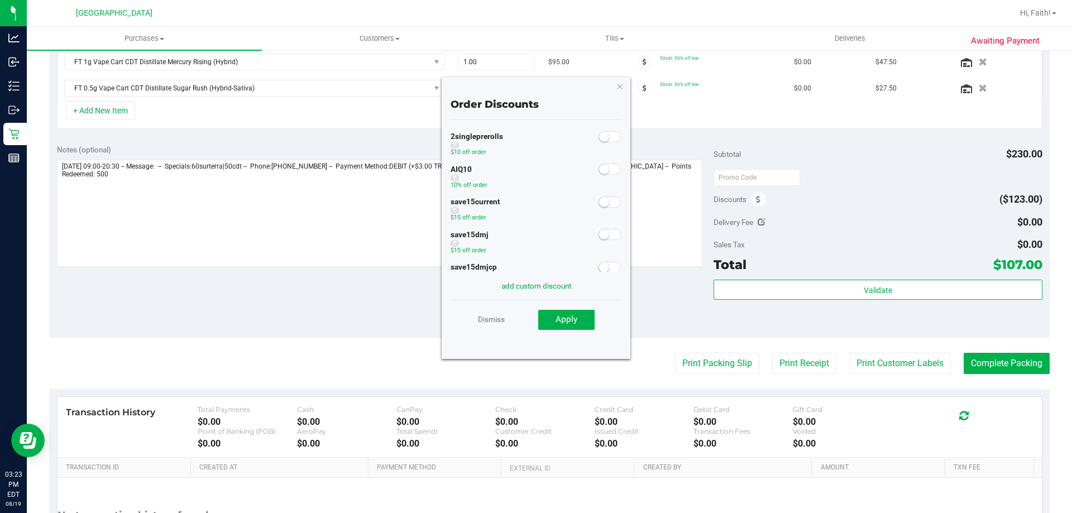
click at [603, 174] on span at bounding box center [610, 169] width 22 height 11
click at [565, 316] on span "Apply" at bounding box center [567, 319] width 22 height 10
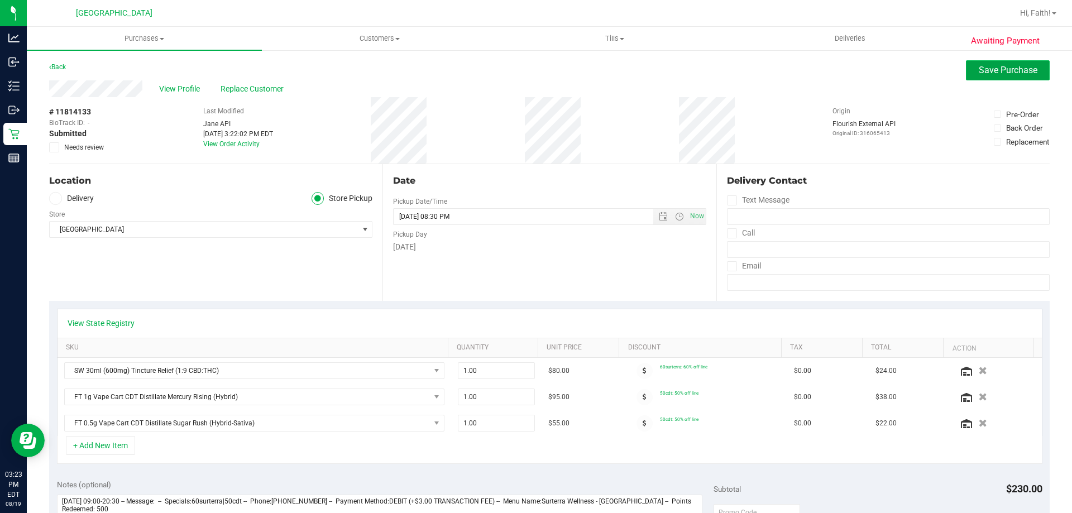
click at [970, 79] on button "Save Purchase" at bounding box center [1008, 70] width 84 height 20
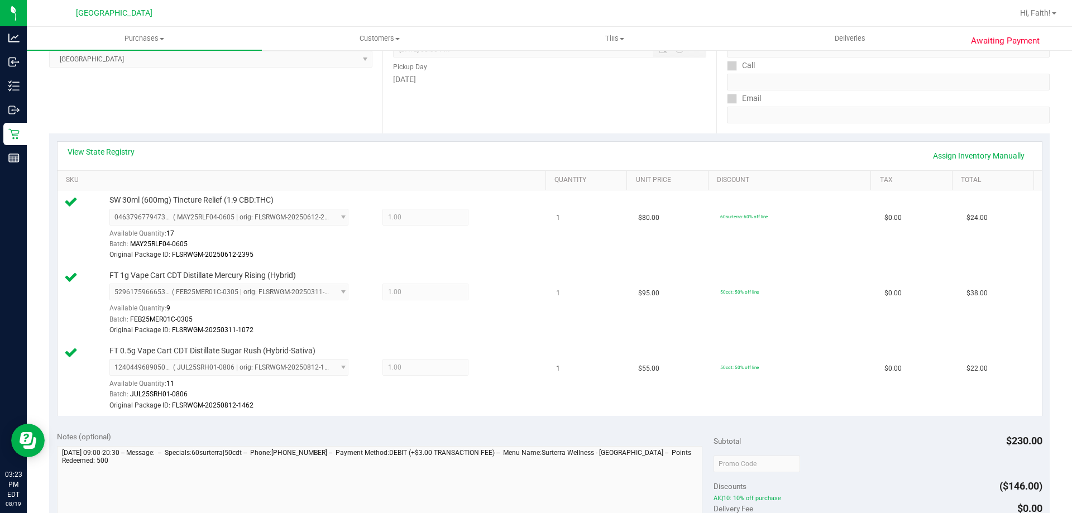
scroll to position [279, 0]
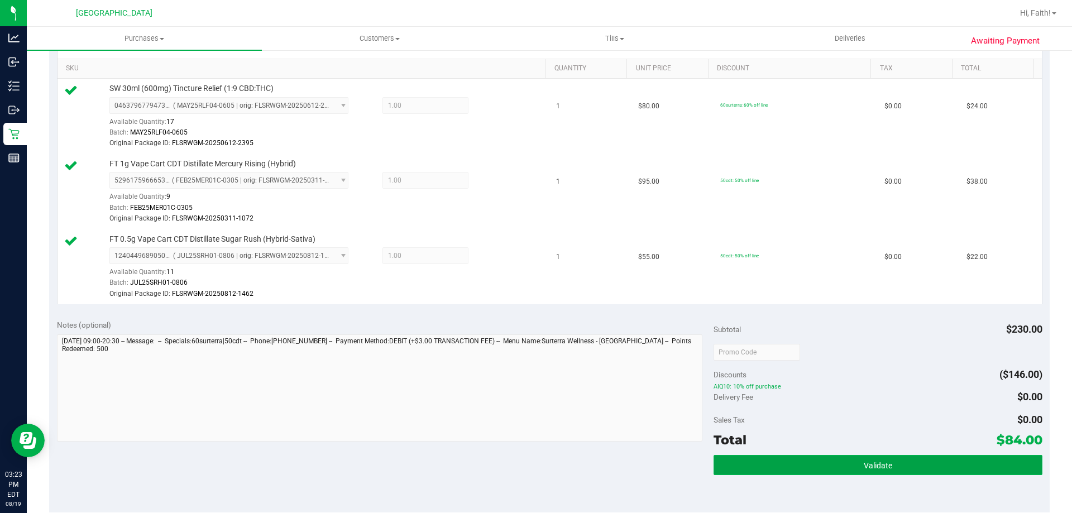
click at [871, 463] on span "Validate" at bounding box center [878, 465] width 28 height 9
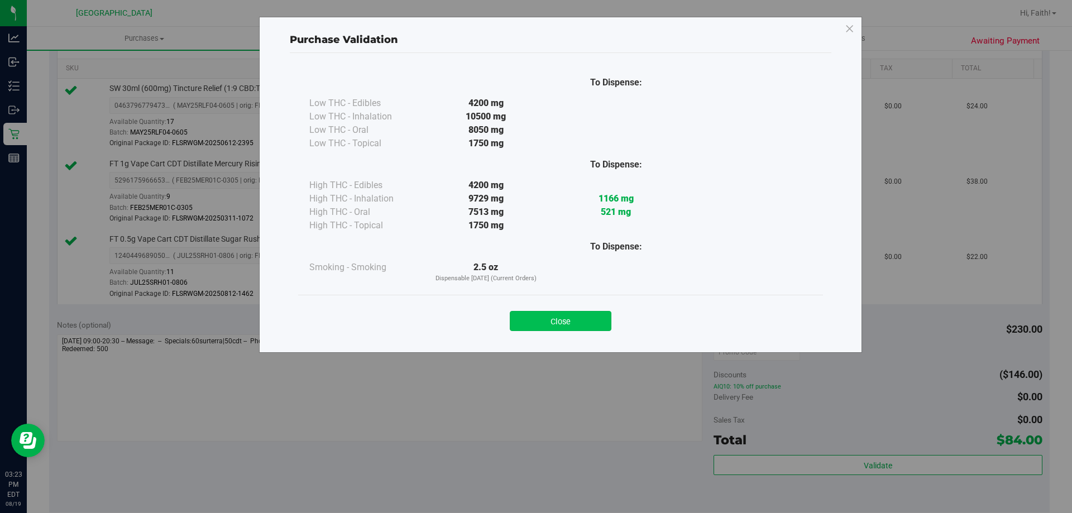
click at [596, 316] on button "Close" at bounding box center [561, 321] width 102 height 20
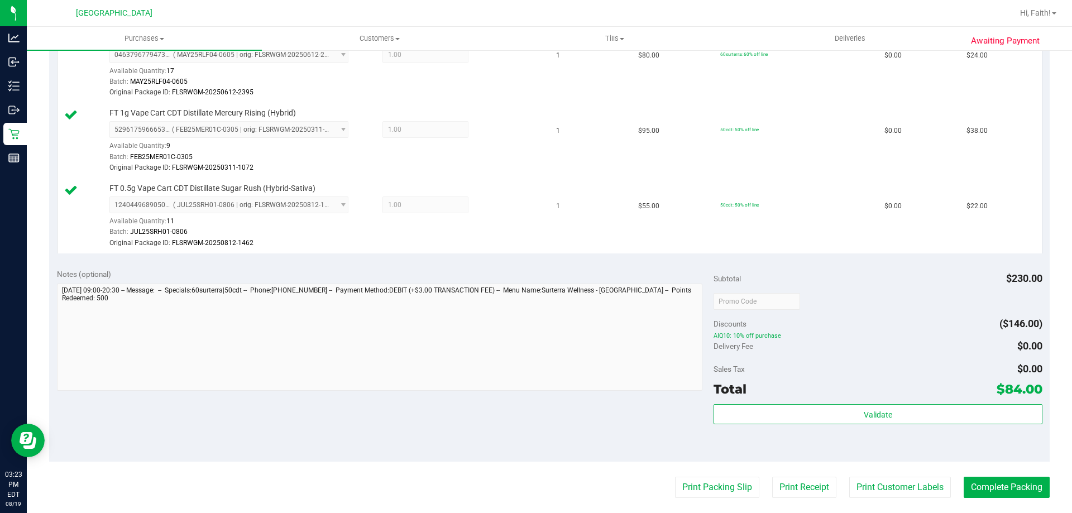
scroll to position [447, 0]
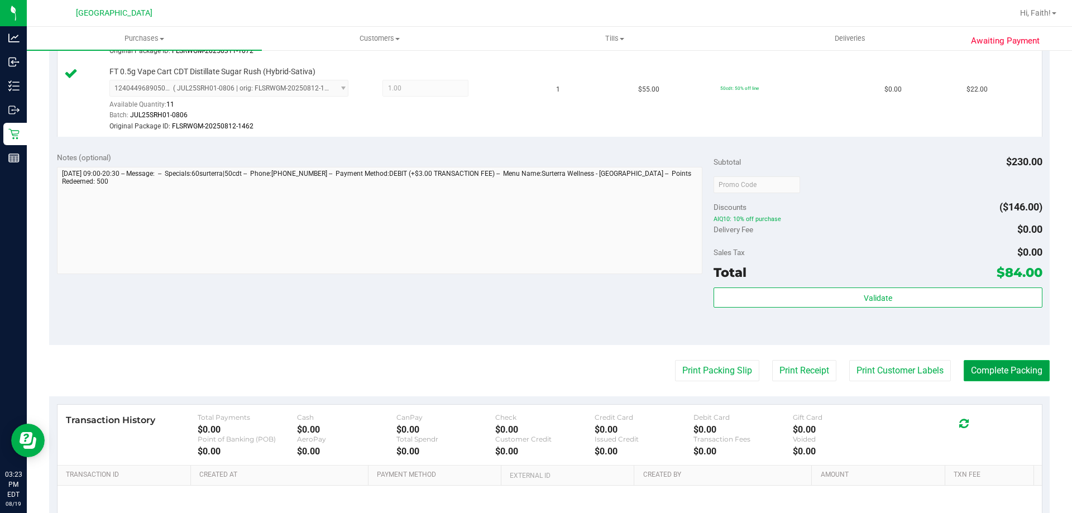
click at [990, 374] on button "Complete Packing" at bounding box center [1007, 370] width 86 height 21
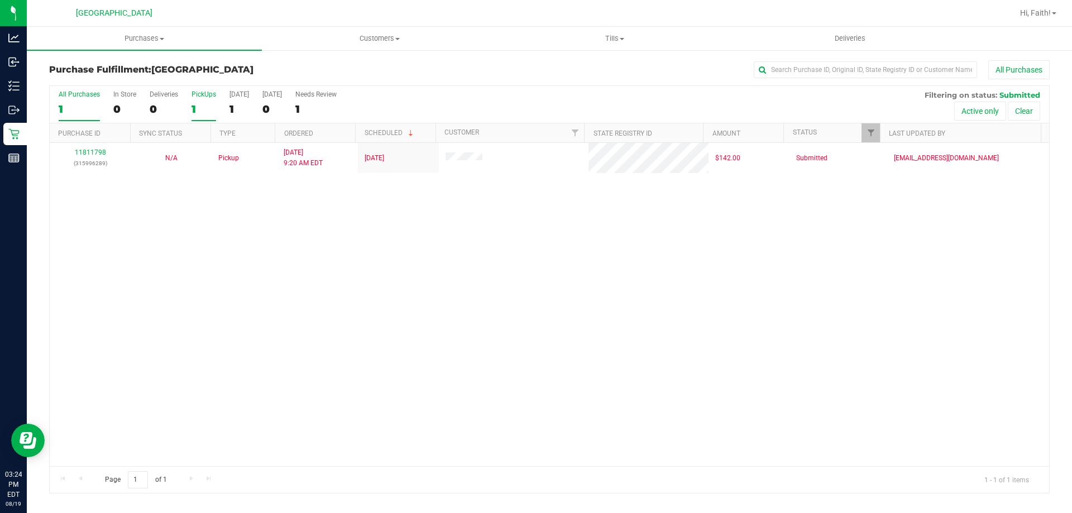
click at [207, 109] on div "1" at bounding box center [204, 109] width 25 height 13
click at [0, 0] on input "PickUps 1" at bounding box center [0, 0] width 0 height 0
click at [595, 36] on span "Tills" at bounding box center [615, 39] width 234 height 10
click at [532, 64] on span "Manage tills" at bounding box center [534, 67] width 75 height 9
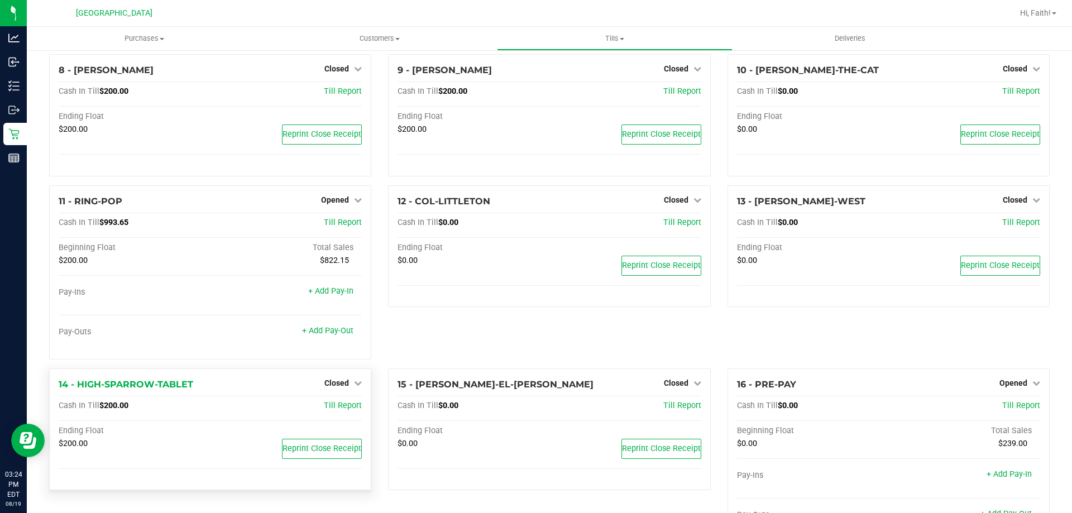
scroll to position [241, 0]
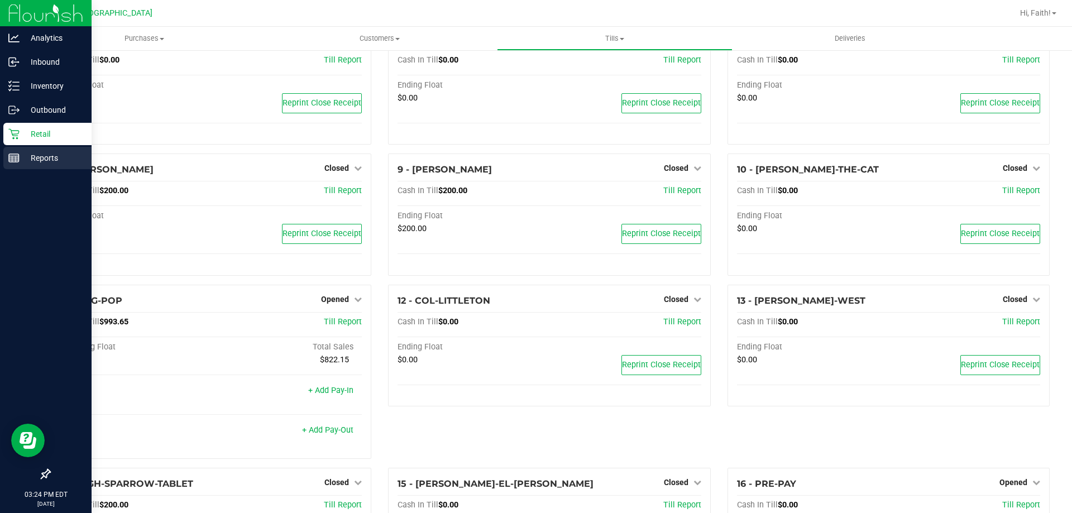
click at [30, 161] on p "Reports" at bounding box center [53, 157] width 67 height 13
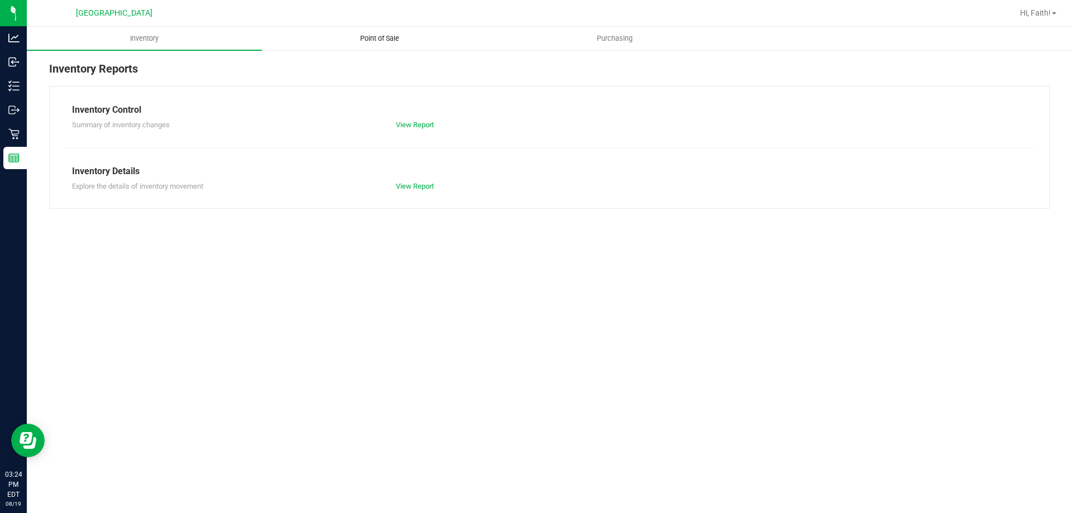
click at [372, 42] on span "Point of Sale" at bounding box center [379, 39] width 69 height 10
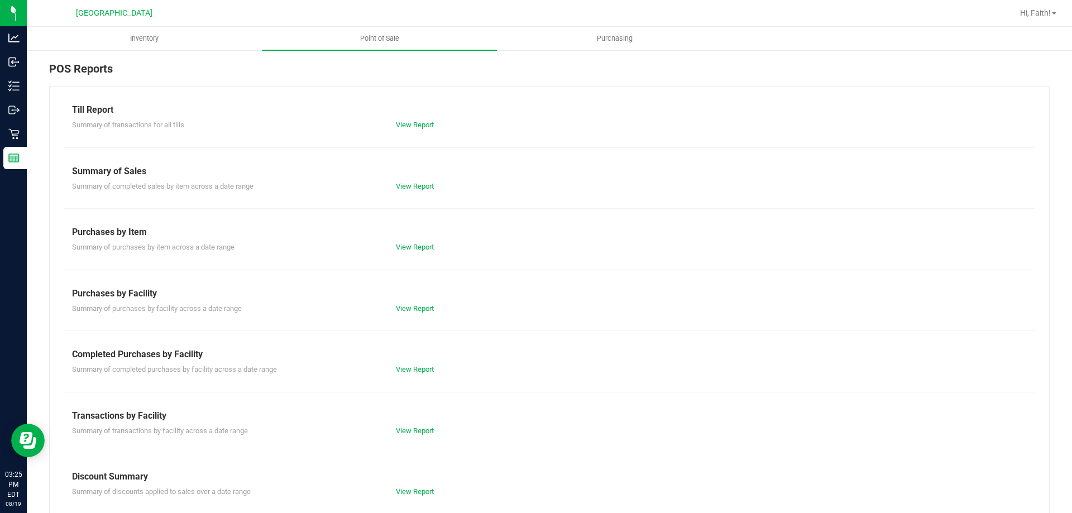
click at [408, 374] on div "View Report" at bounding box center [469, 369] width 162 height 11
click at [408, 369] on link "View Report" at bounding box center [415, 369] width 38 height 8
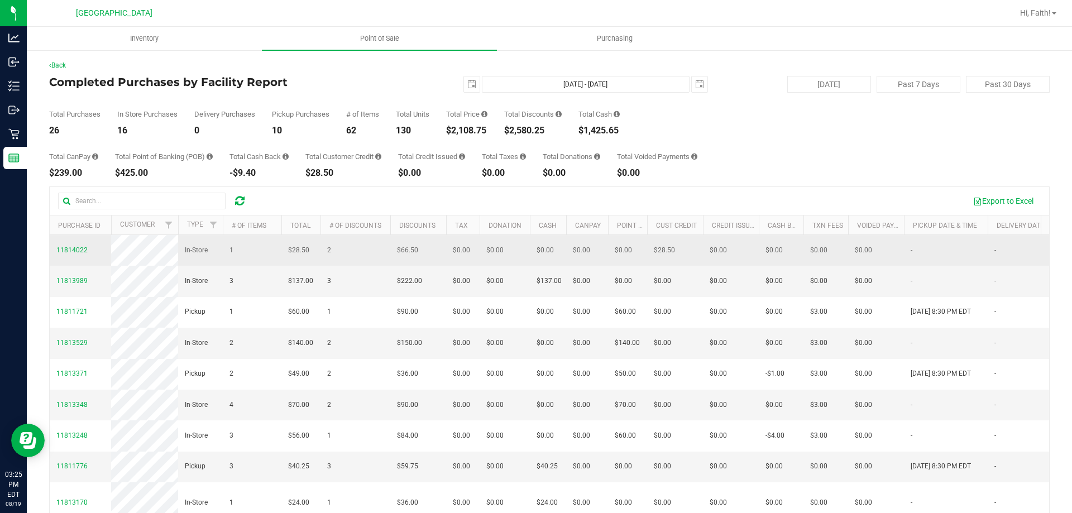
click at [330, 253] on span "2" at bounding box center [329, 250] width 4 height 11
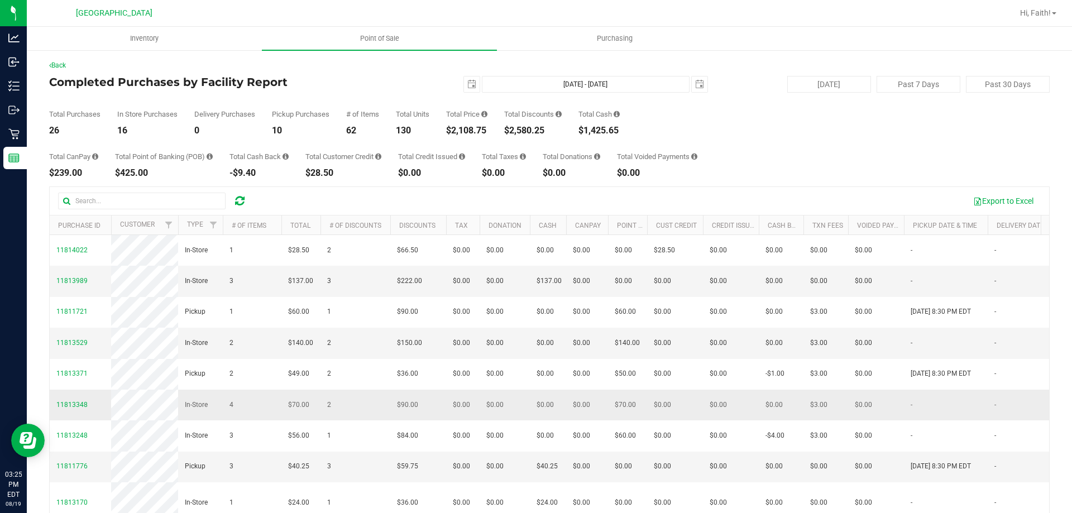
scroll to position [56, 0]
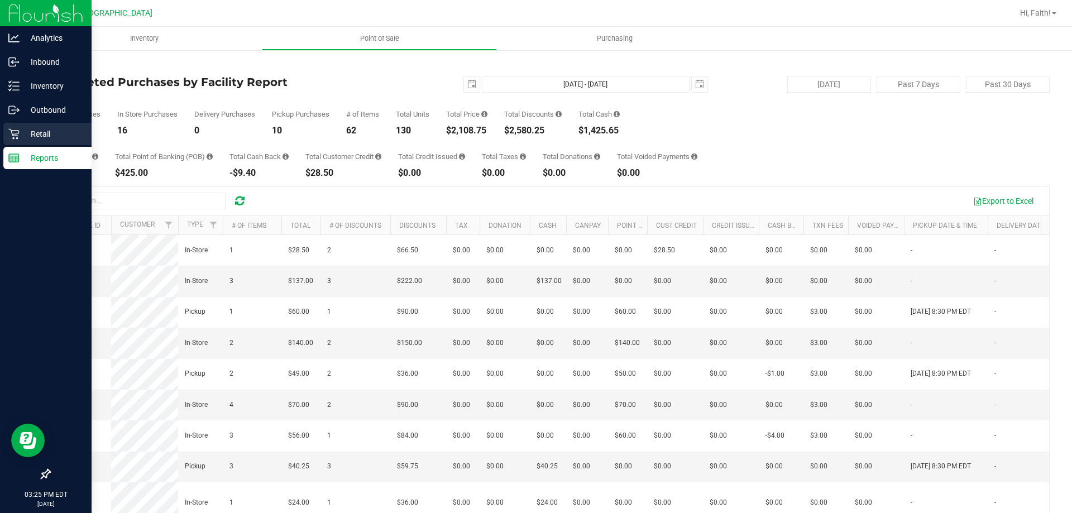
click at [22, 134] on p "Retail" at bounding box center [53, 133] width 67 height 13
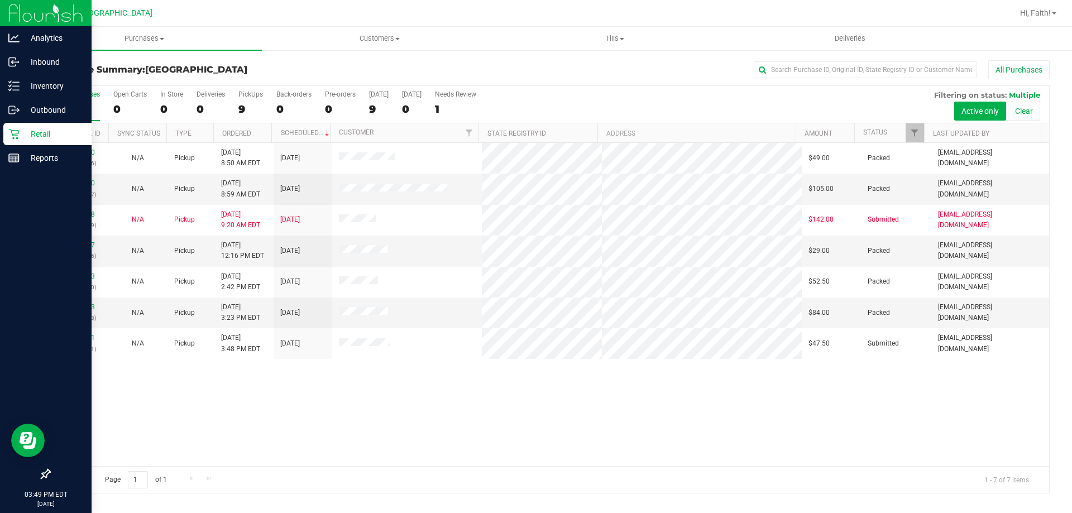
click at [89, 336] on div at bounding box center [46, 317] width 92 height 293
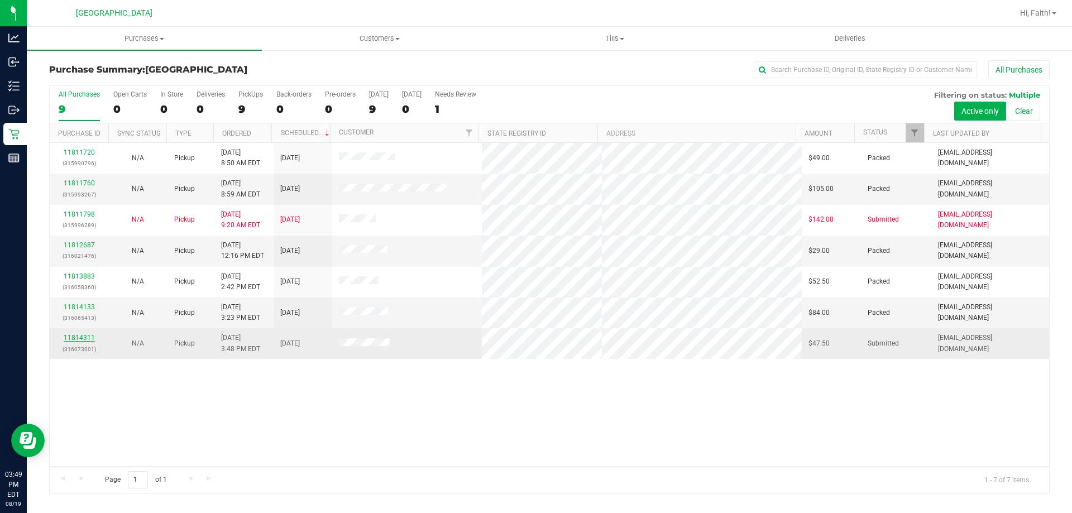
click at [82, 340] on link "11814311" at bounding box center [79, 338] width 31 height 8
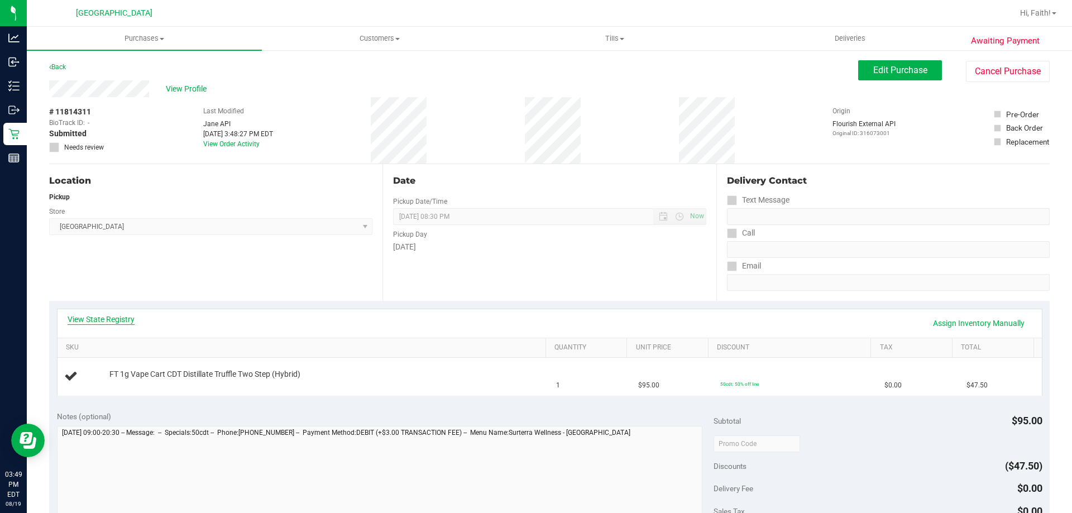
click at [127, 321] on link "View State Registry" at bounding box center [101, 319] width 67 height 11
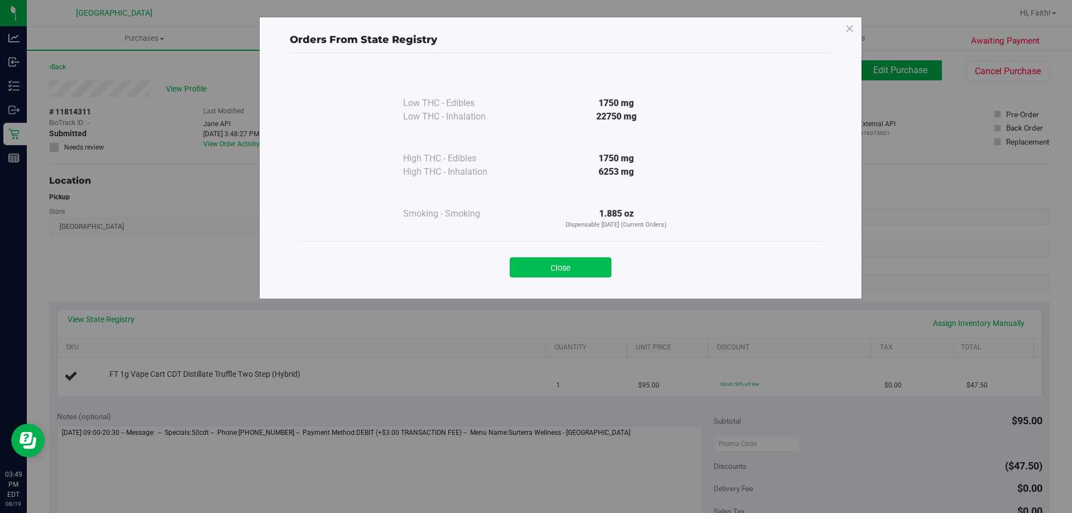
click at [564, 261] on button "Close" at bounding box center [561, 268] width 102 height 20
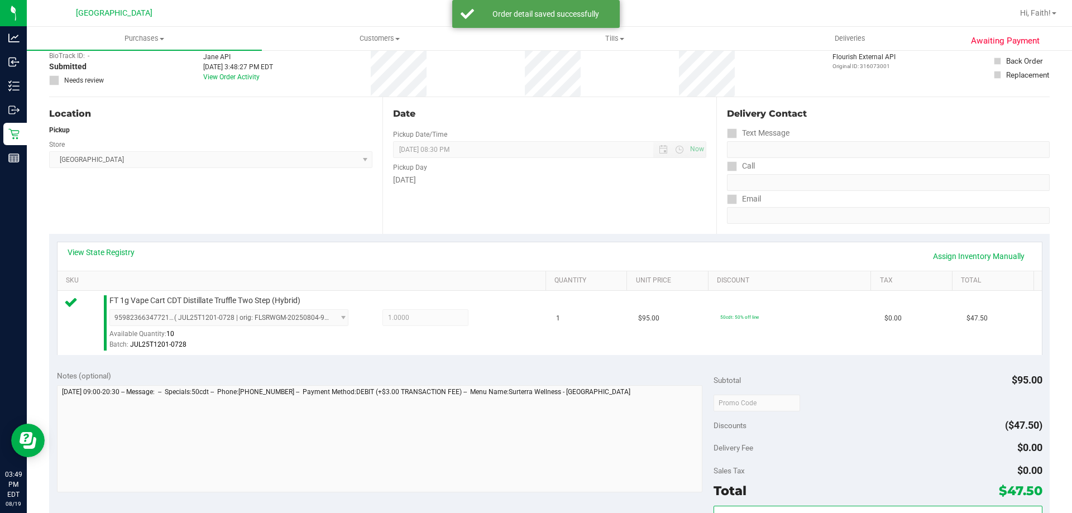
scroll to position [168, 0]
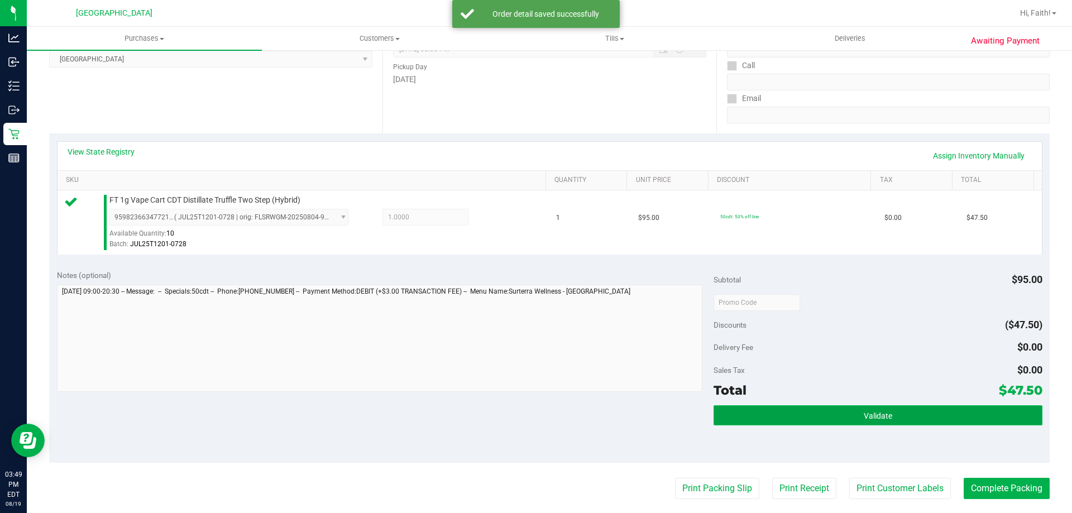
click at [786, 411] on button "Validate" at bounding box center [878, 416] width 328 height 20
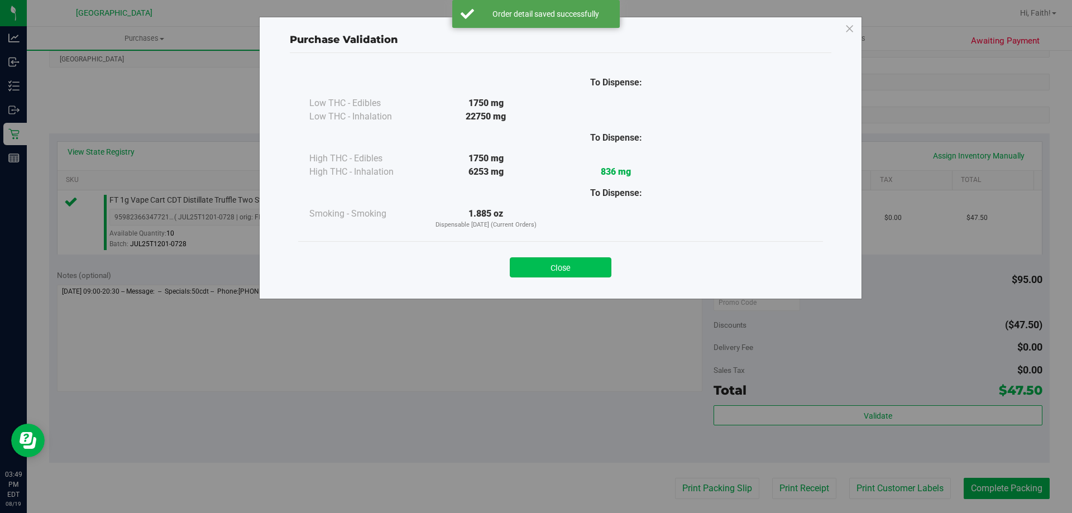
click at [586, 265] on button "Close" at bounding box center [561, 268] width 102 height 20
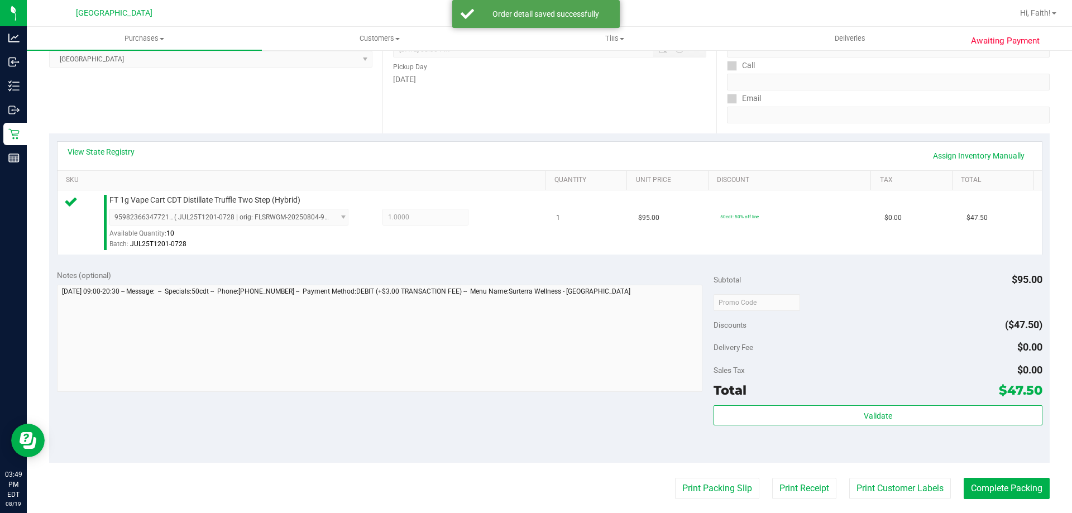
scroll to position [335, 0]
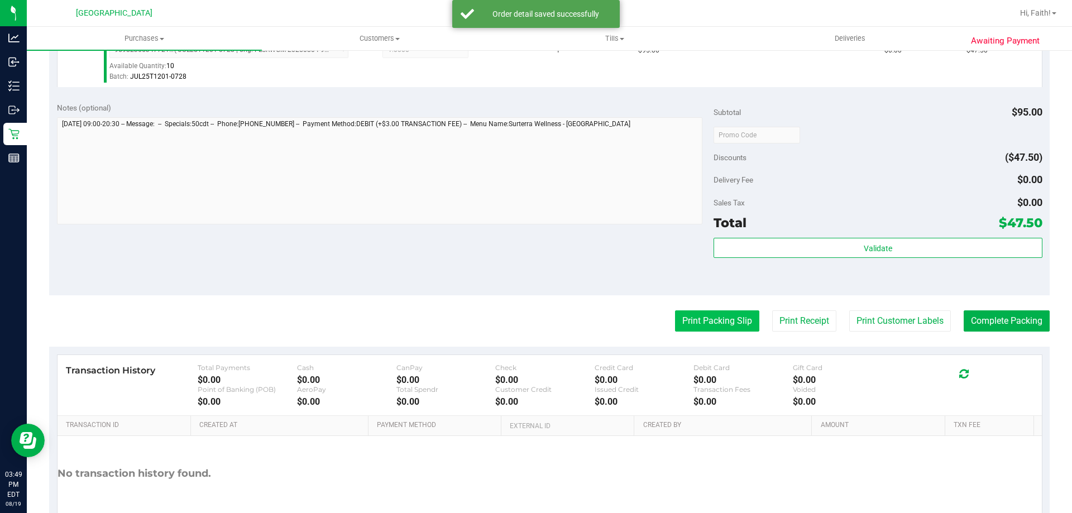
click at [724, 325] on button "Print Packing Slip" at bounding box center [717, 321] width 84 height 21
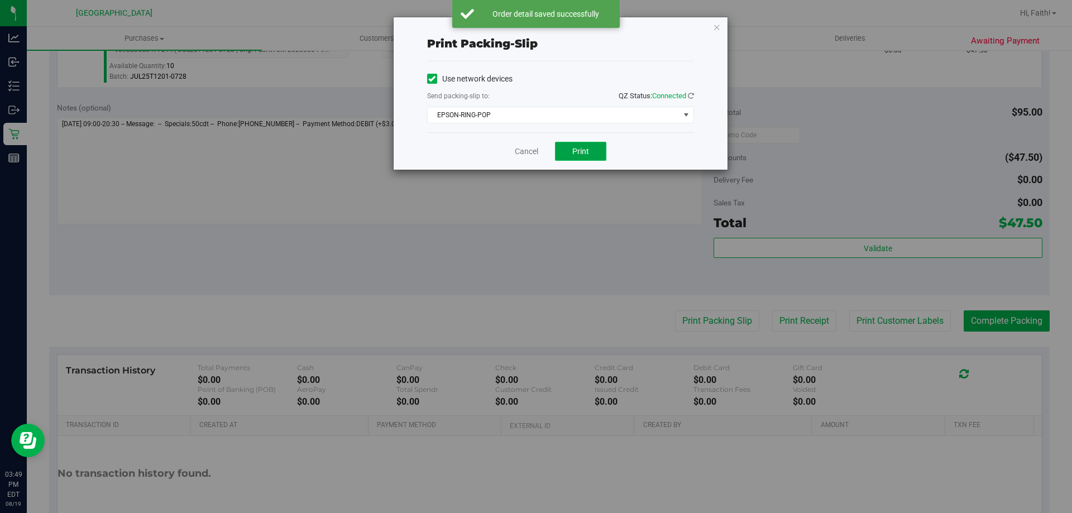
click at [582, 152] on span "Print" at bounding box center [581, 151] width 17 height 9
click at [716, 30] on icon "button" at bounding box center [717, 26] width 8 height 13
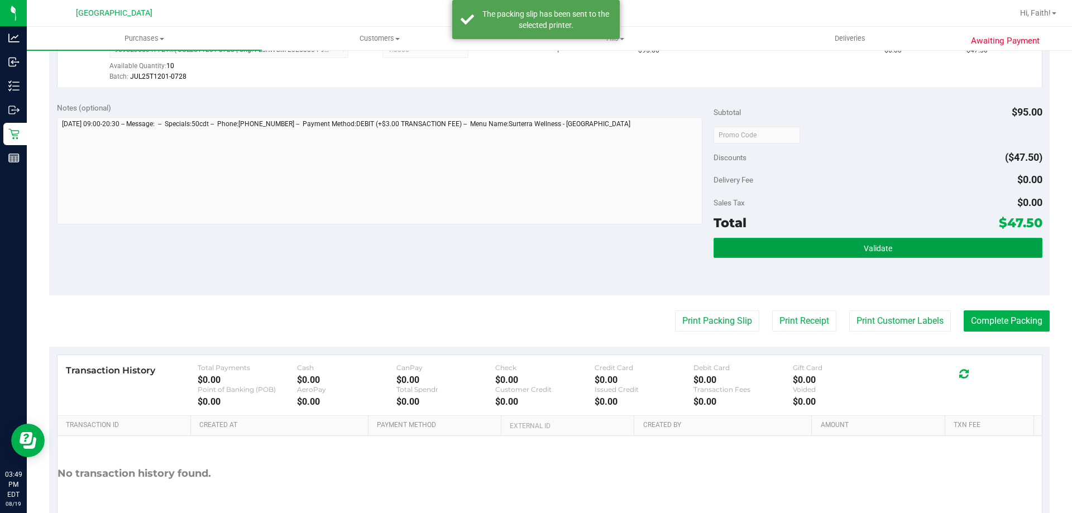
click at [821, 254] on button "Validate" at bounding box center [878, 248] width 328 height 20
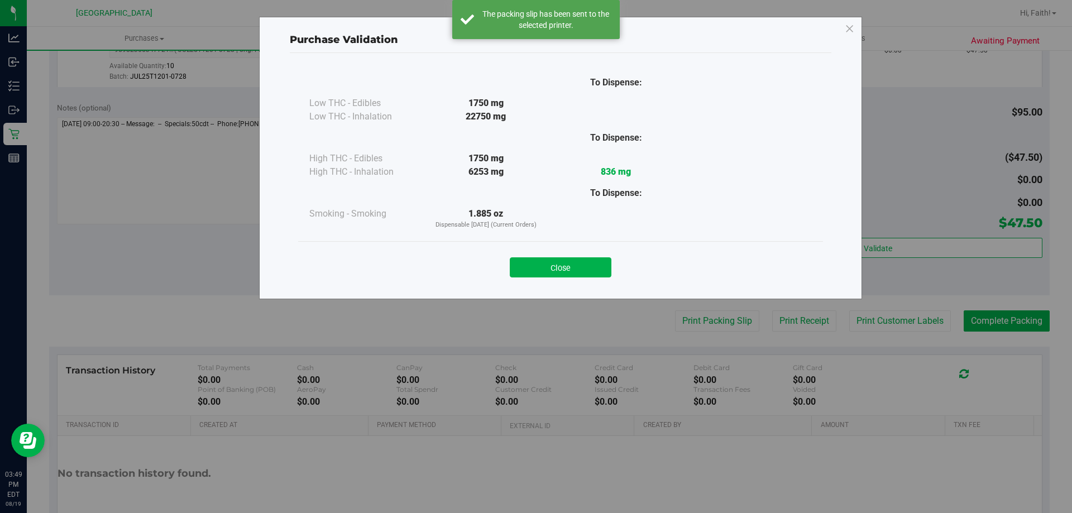
click at [578, 282] on div "Close" at bounding box center [560, 263] width 525 height 45
click at [593, 270] on button "Close" at bounding box center [561, 268] width 102 height 20
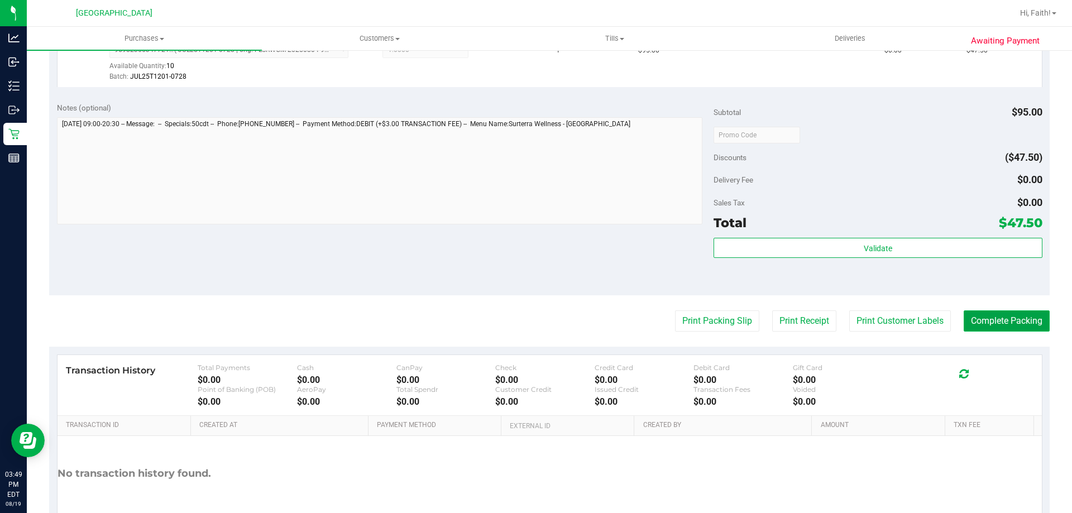
click at [966, 312] on button "Complete Packing" at bounding box center [1007, 321] width 86 height 21
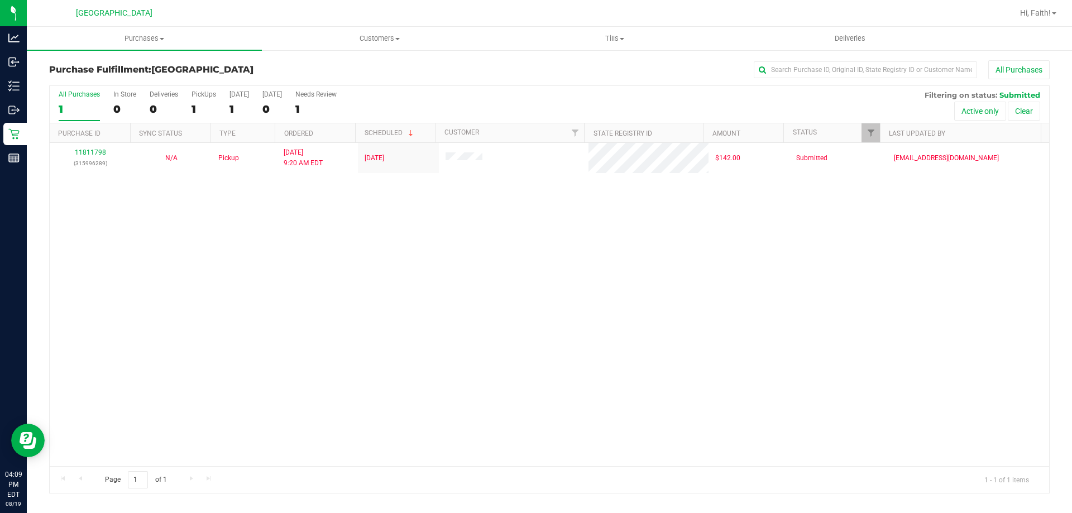
click at [465, 346] on div "11811798 (315996289) N/A Pickup 8/19/2025 9:20 AM EDT 8/19/2025 $142.00 Submitt…" at bounding box center [550, 304] width 1000 height 323
click at [1055, 11] on link "Hi, Faith!" at bounding box center [1038, 13] width 45 height 12
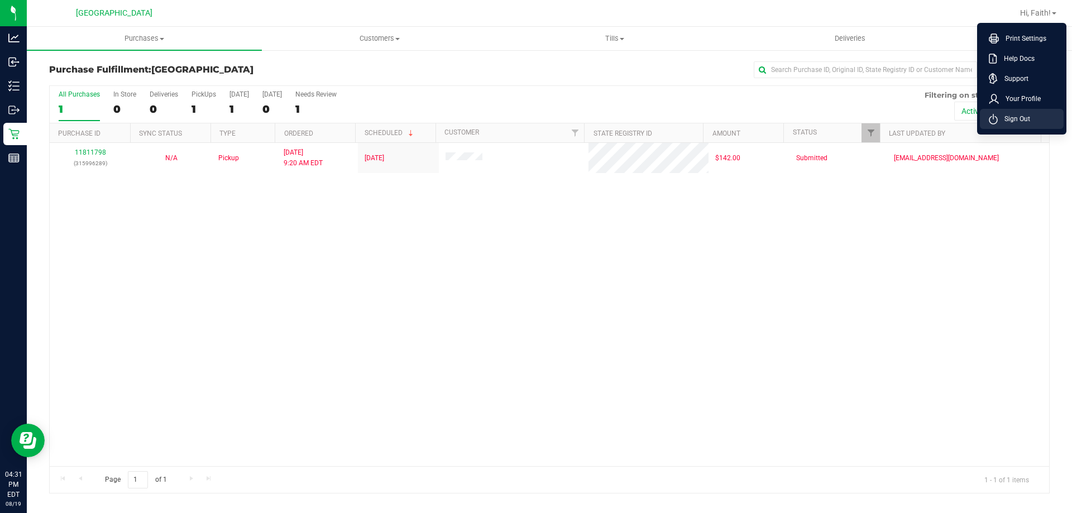
click at [1011, 116] on span "Sign Out" at bounding box center [1014, 118] width 32 height 11
